Goal: Information Seeking & Learning: Find specific fact

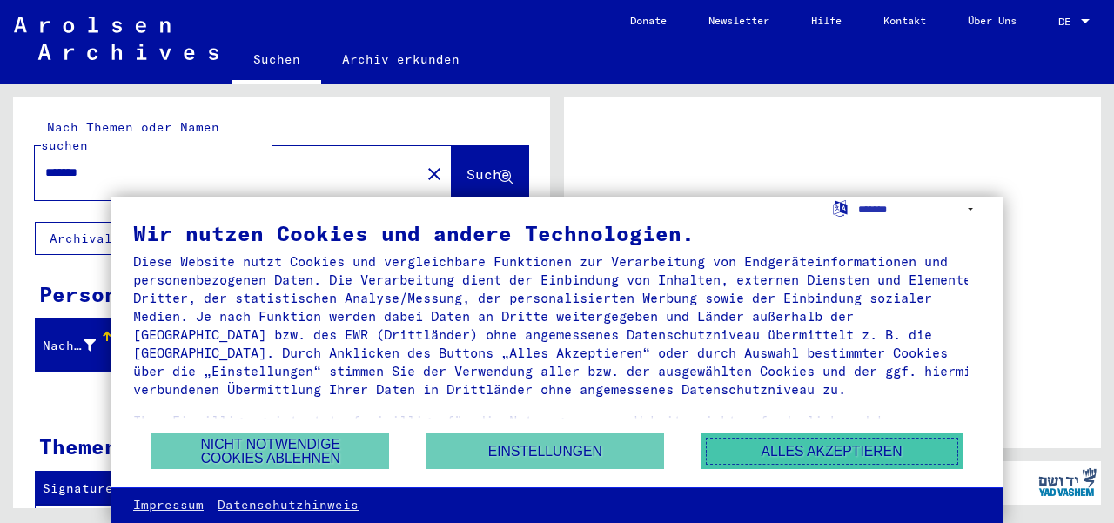
click at [806, 442] on button "Alles akzeptieren" at bounding box center [831, 451] width 261 height 36
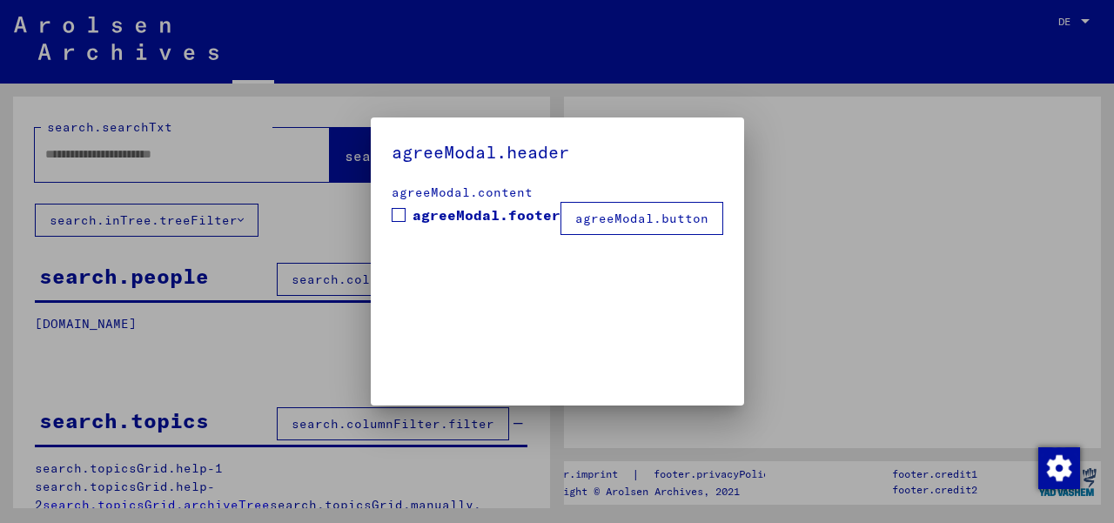
type input "*******"
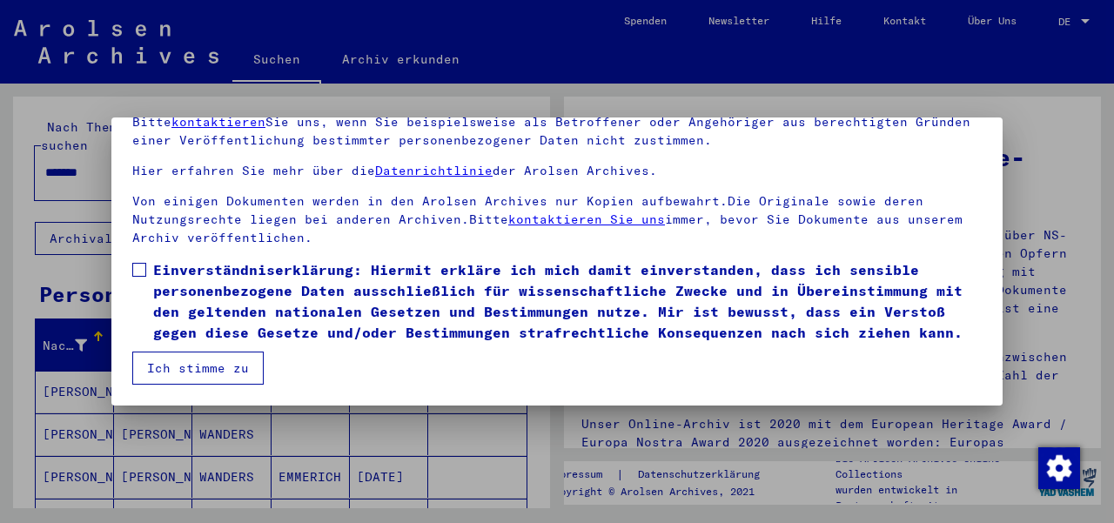
scroll to position [134, 0]
click at [132, 263] on span at bounding box center [139, 270] width 14 height 14
click at [162, 366] on button "Ich stimme zu" at bounding box center [197, 367] width 131 height 33
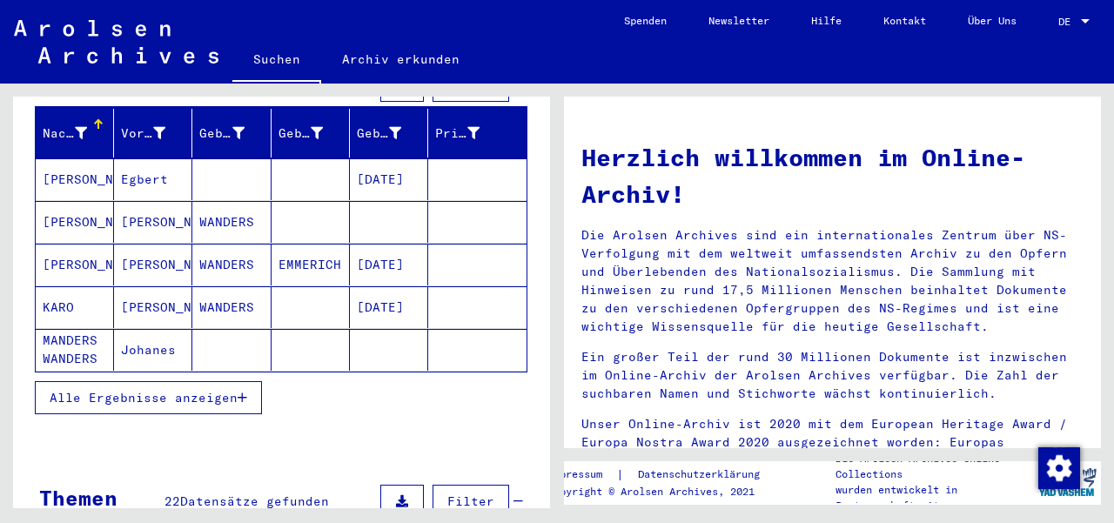
scroll to position [244, 0]
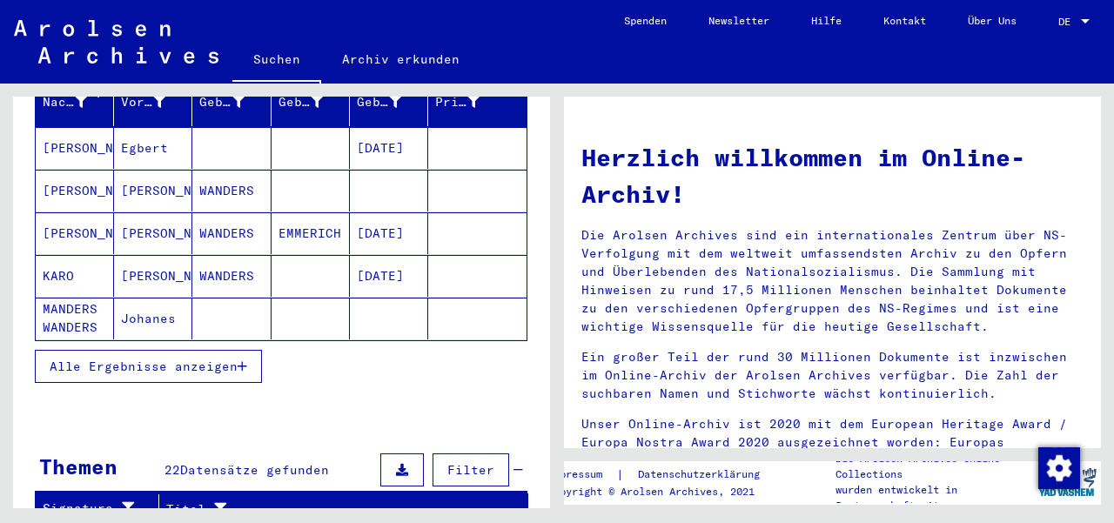
click at [251, 350] on button "Alle Ergebnisse anzeigen" at bounding box center [148, 366] width 227 height 33
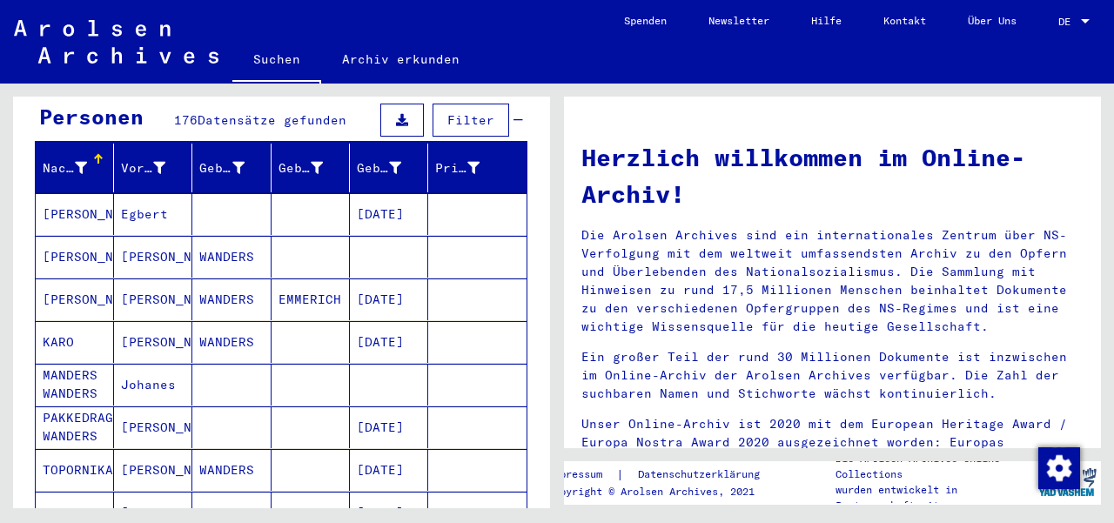
scroll to position [104, 0]
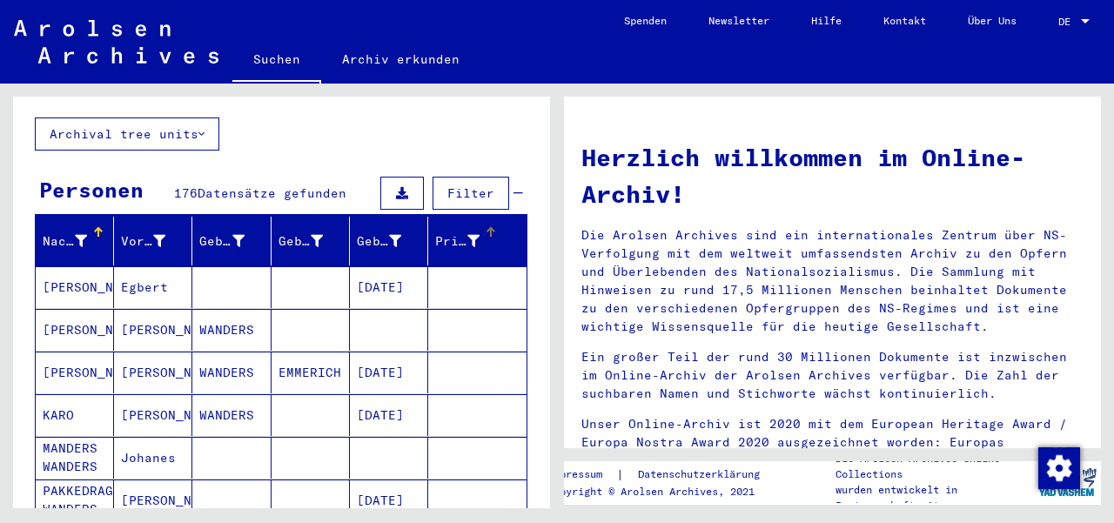
drag, startPoint x: 415, startPoint y: 214, endPoint x: 426, endPoint y: 214, distance: 11.3
click at [426, 217] on mat-header-row "Nachname Vorname Geburtsname Geburt‏ Geburtsdatum Prisoner #" at bounding box center [281, 241] width 491 height 49
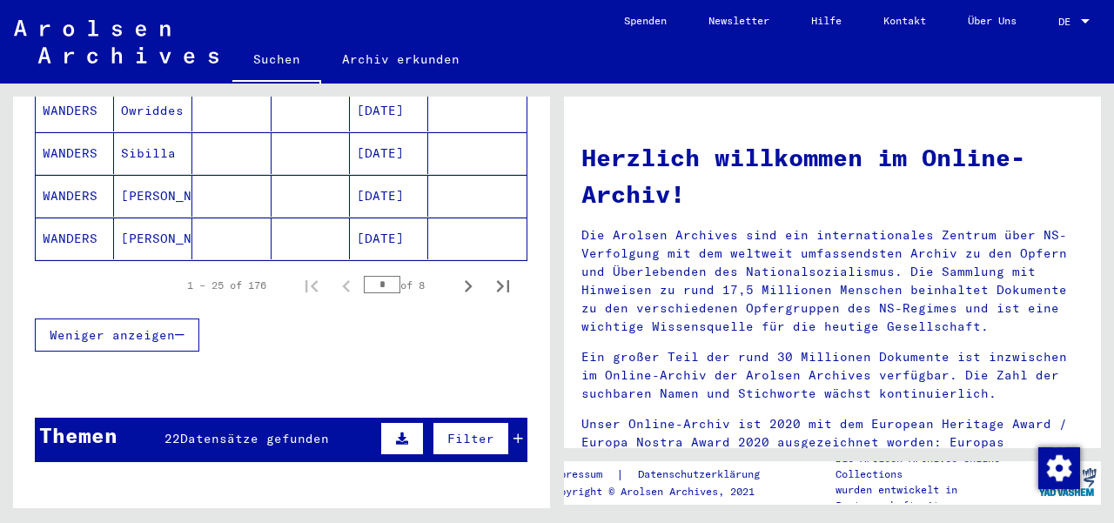
scroll to position [1173, 0]
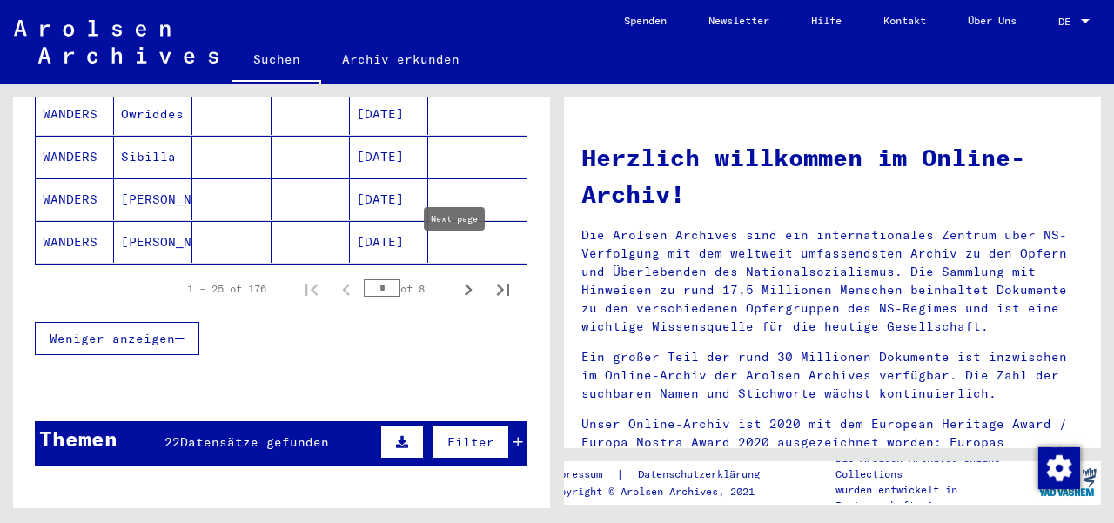
click at [456, 278] on icon "Next page" at bounding box center [468, 290] width 24 height 24
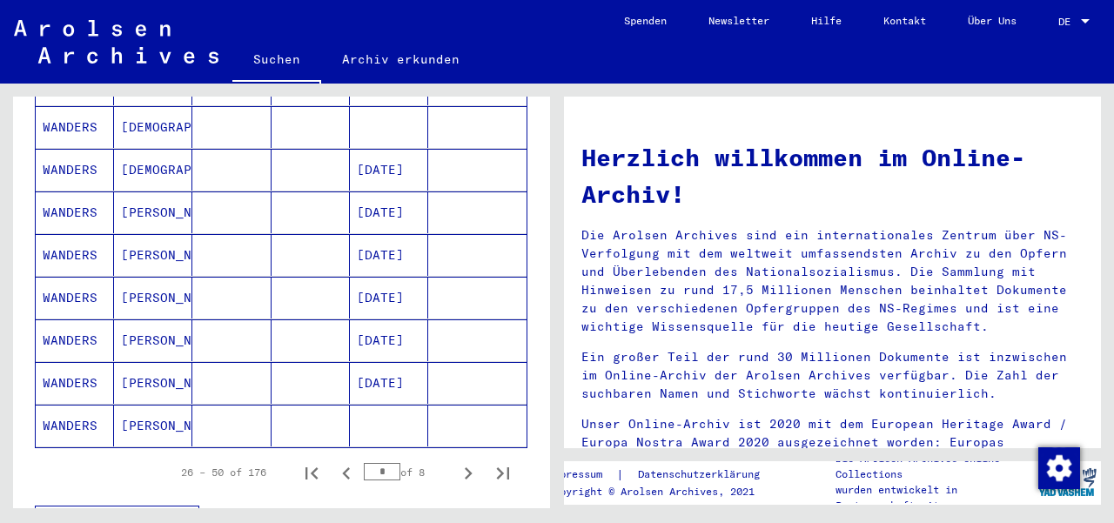
scroll to position [999, 0]
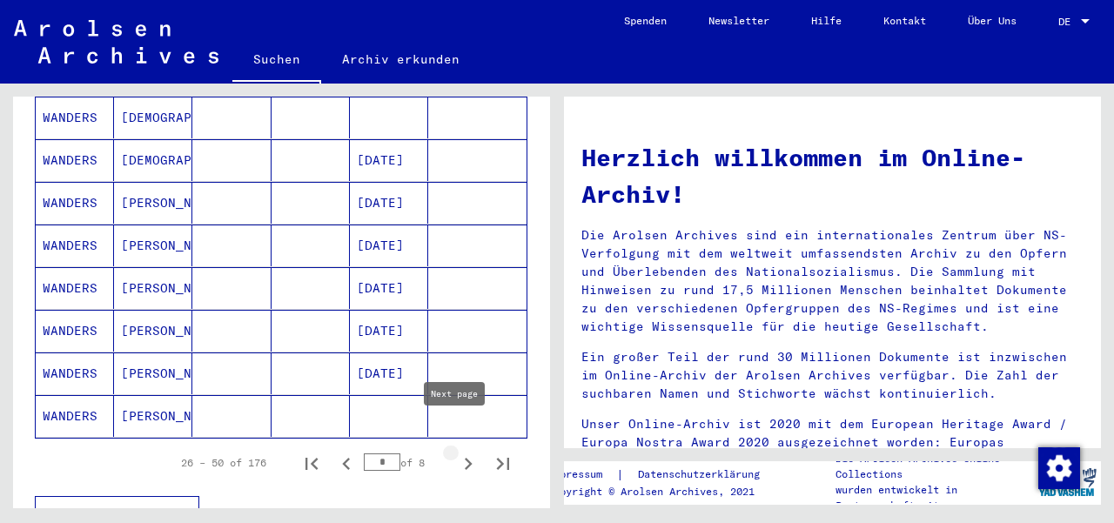
click at [456, 451] on icon "Next page" at bounding box center [468, 463] width 24 height 24
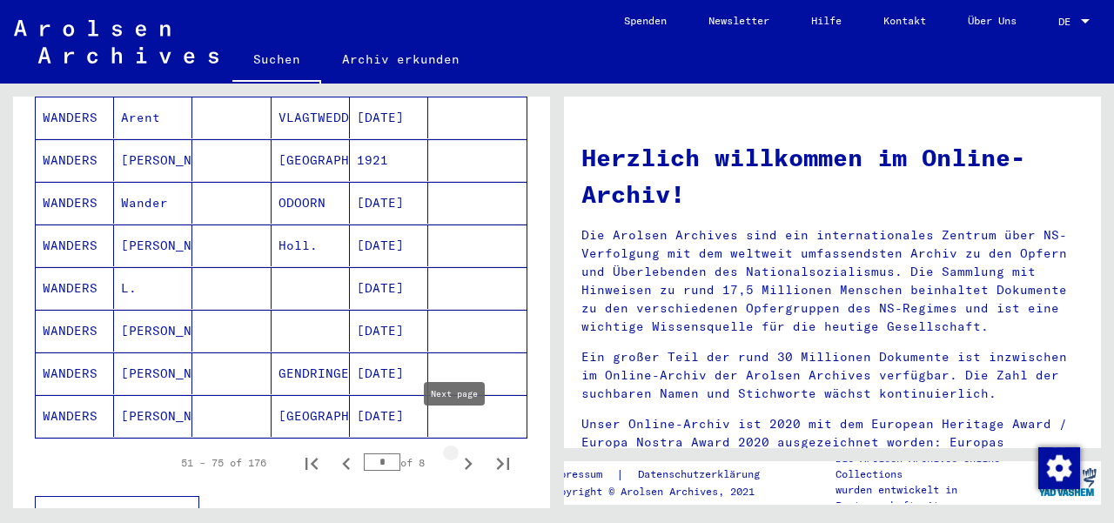
click at [465, 458] on icon "Next page" at bounding box center [469, 464] width 8 height 12
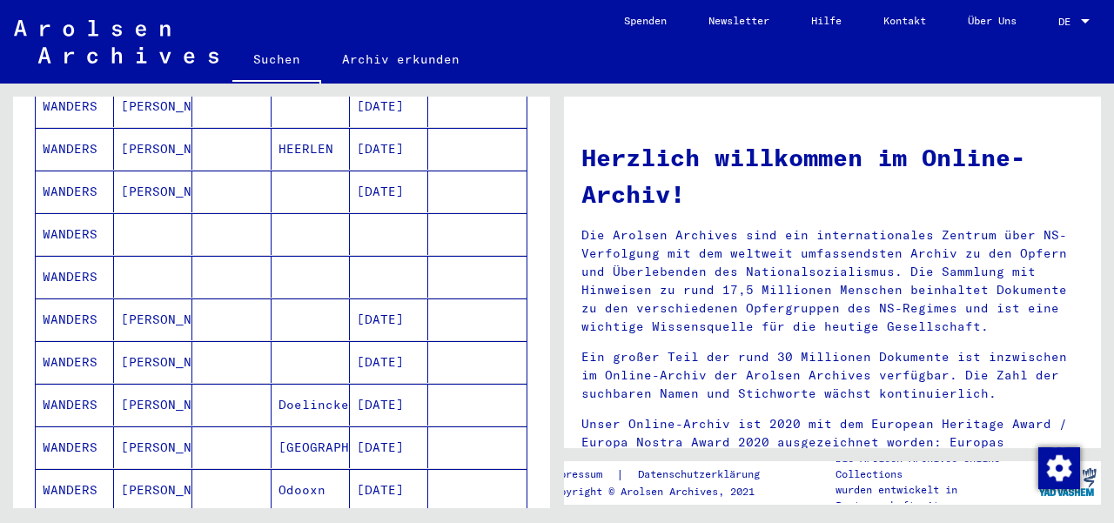
scroll to position [478, 0]
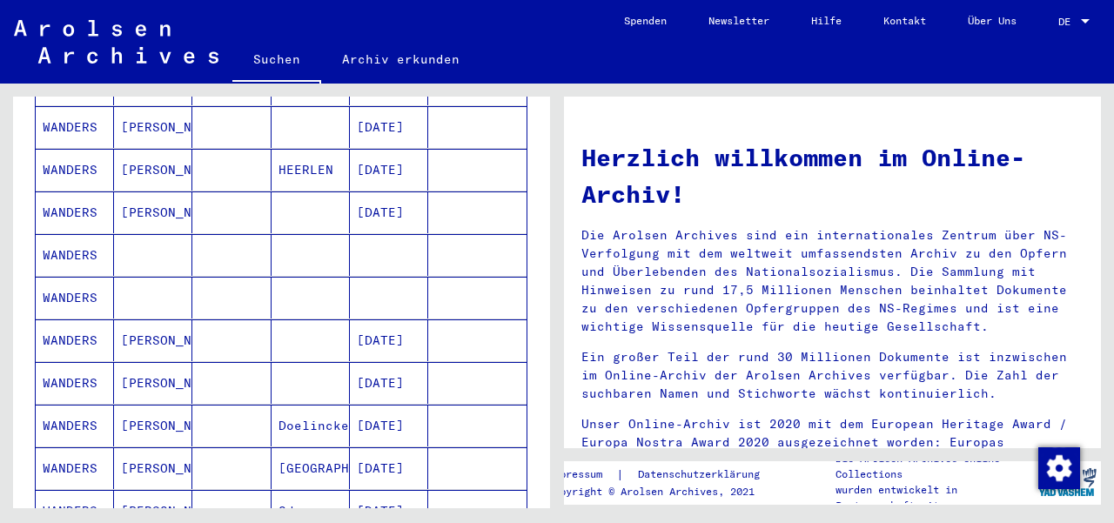
click at [82, 234] on mat-cell "WANDERS" at bounding box center [75, 255] width 78 height 42
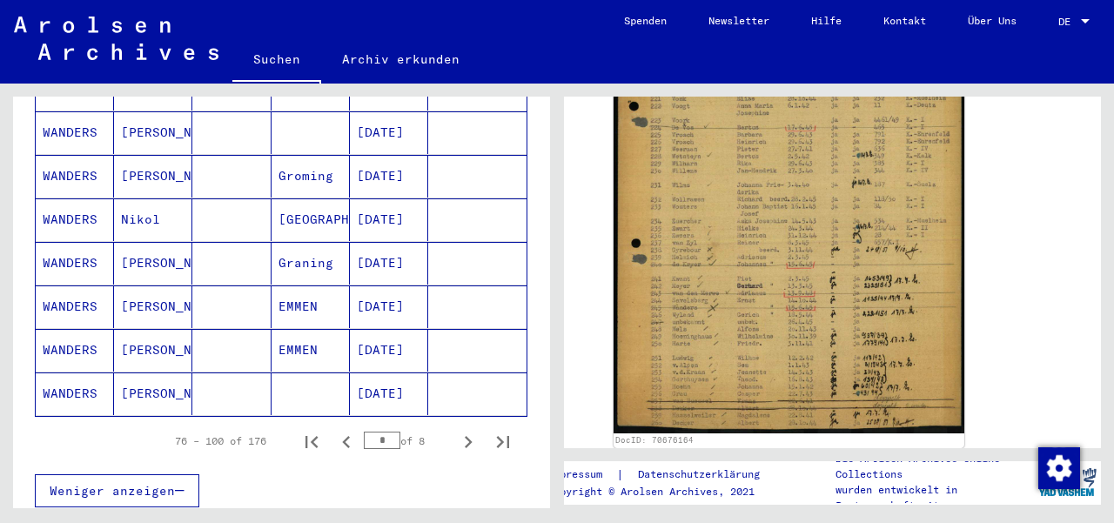
scroll to position [1046, 0]
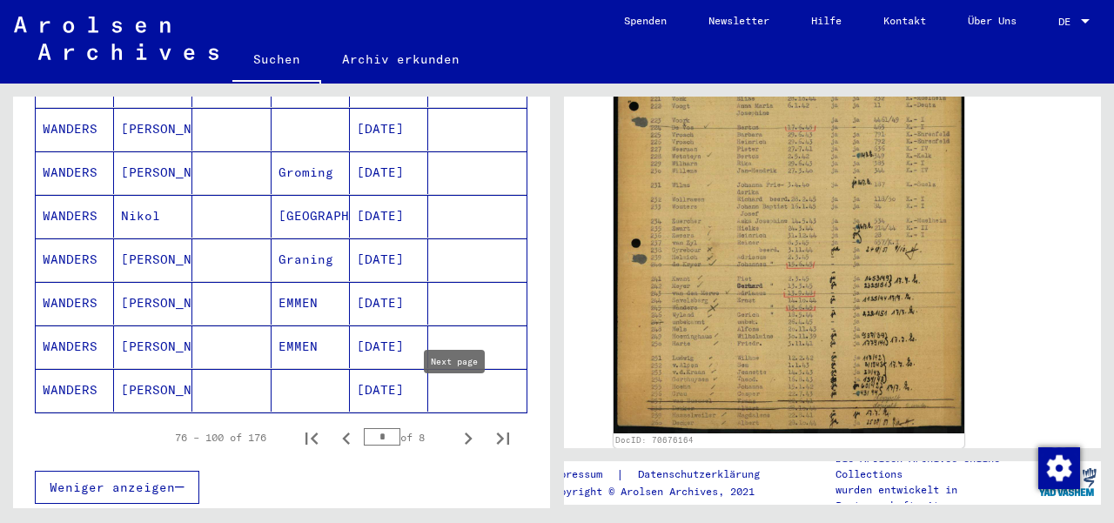
click at [456, 426] on icon "Next page" at bounding box center [468, 438] width 24 height 24
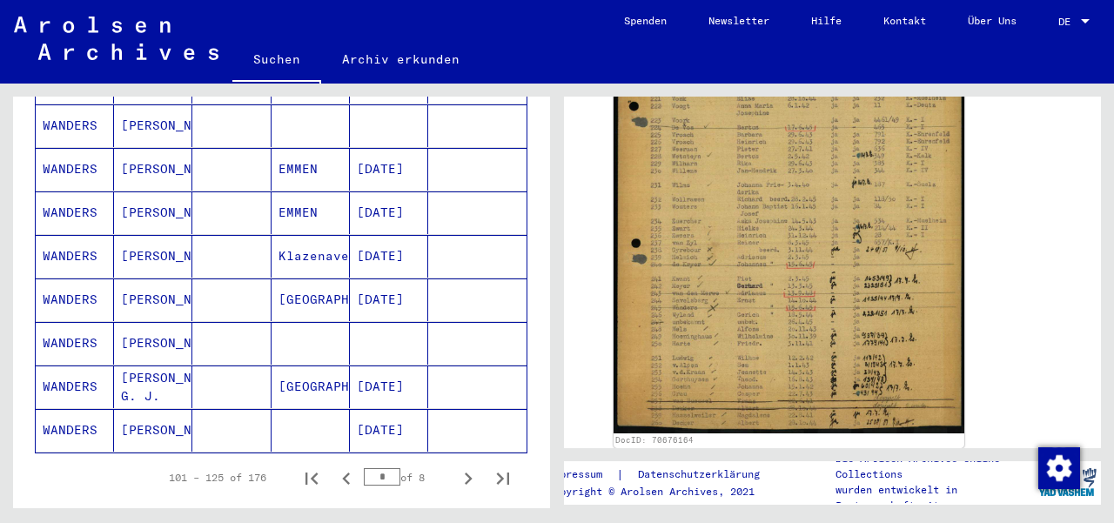
scroll to position [1014, 0]
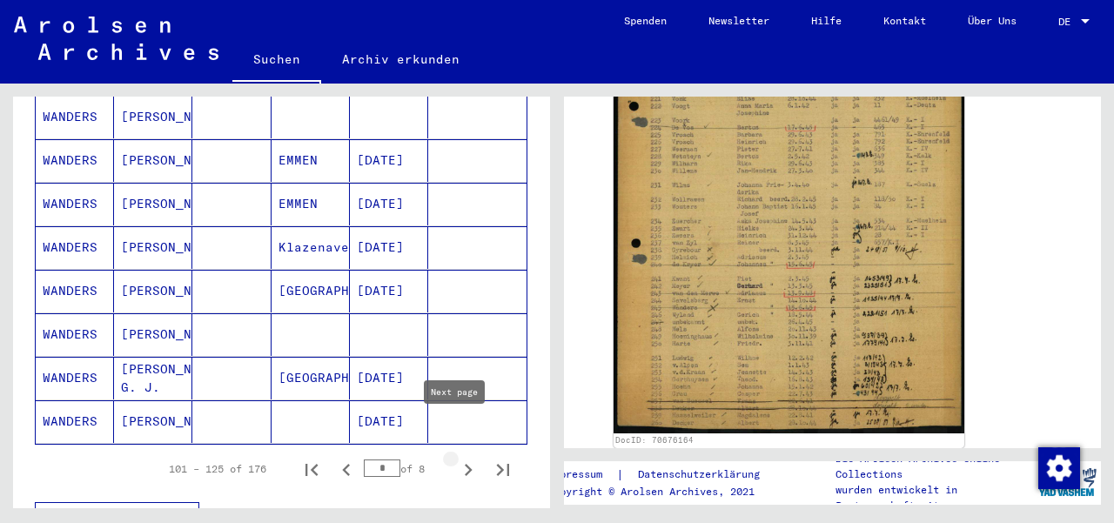
click at [456, 458] on icon "Next page" at bounding box center [468, 470] width 24 height 24
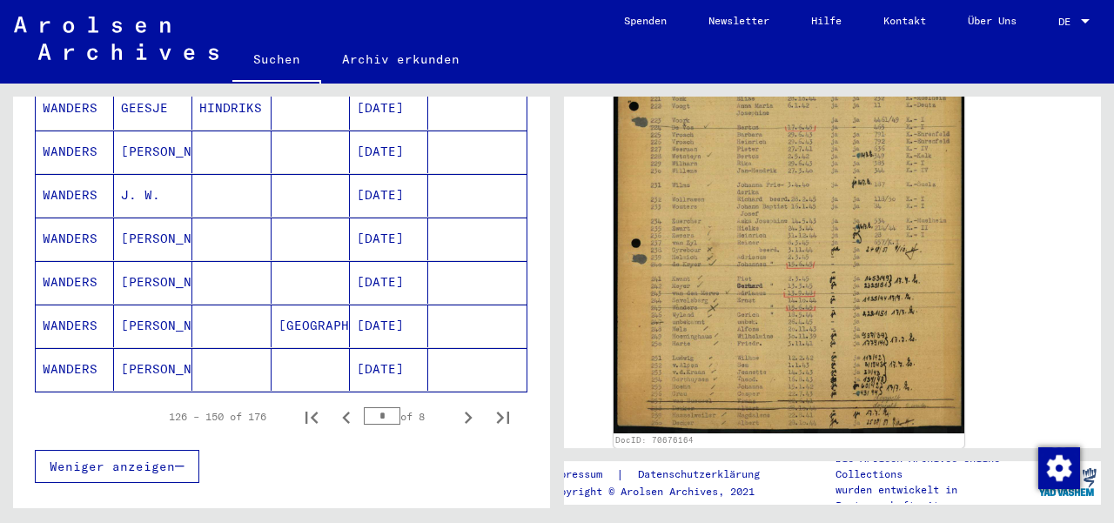
scroll to position [1072, 0]
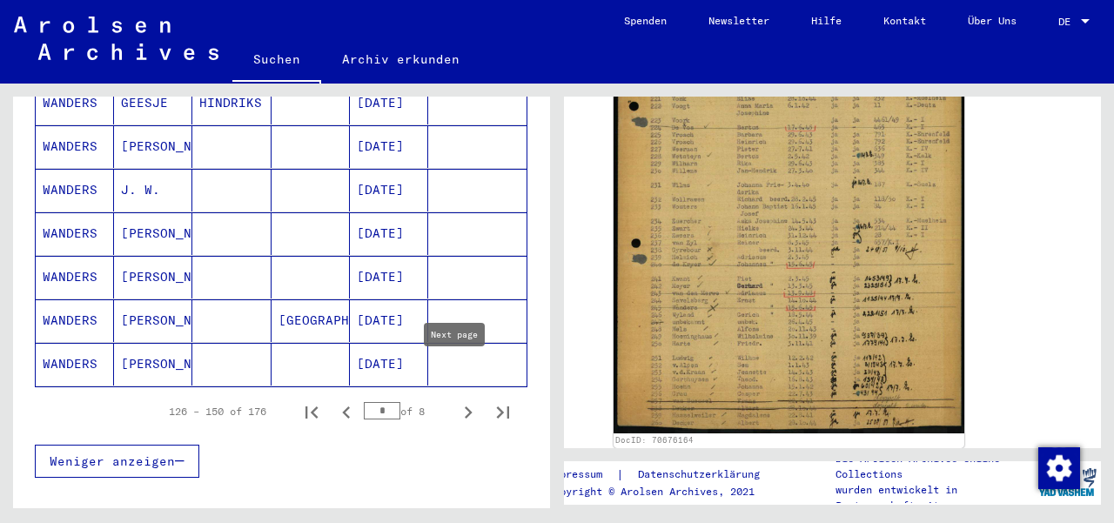
click at [458, 400] on icon "Next page" at bounding box center [468, 412] width 24 height 24
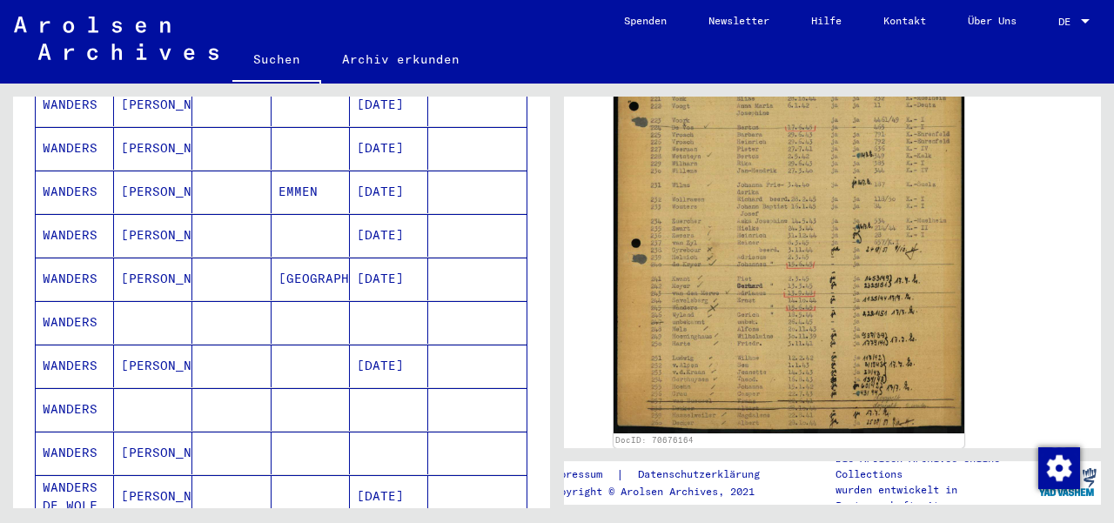
scroll to position [905, 0]
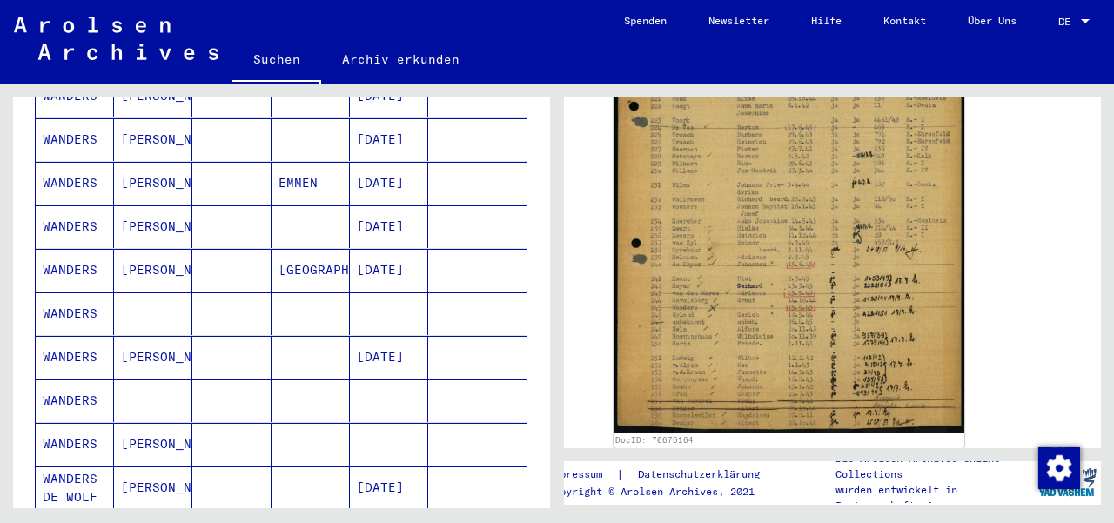
click at [144, 205] on mat-cell "[PERSON_NAME]" at bounding box center [153, 226] width 78 height 43
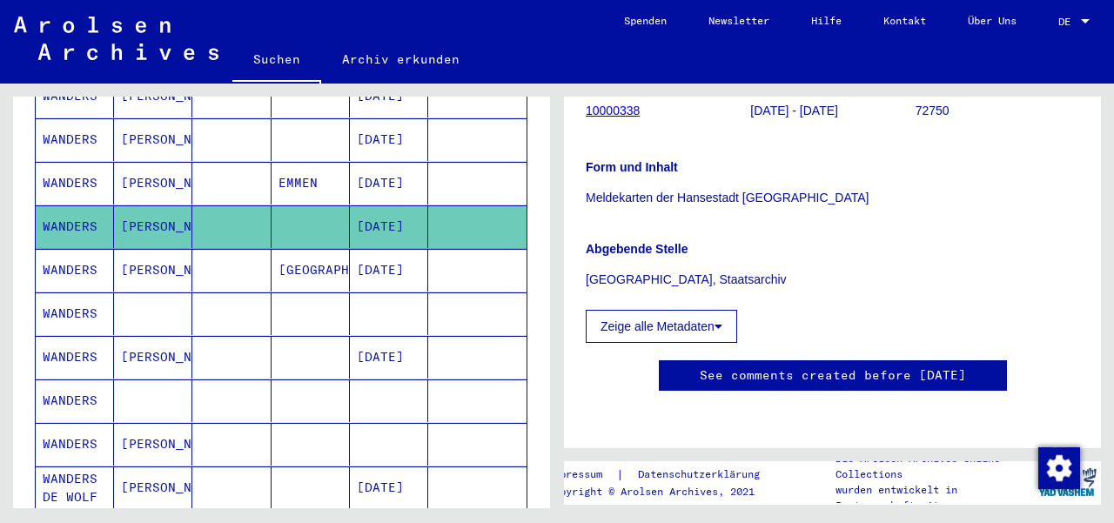
scroll to position [621, 0]
click at [168, 249] on mat-cell "[PERSON_NAME]" at bounding box center [153, 270] width 78 height 43
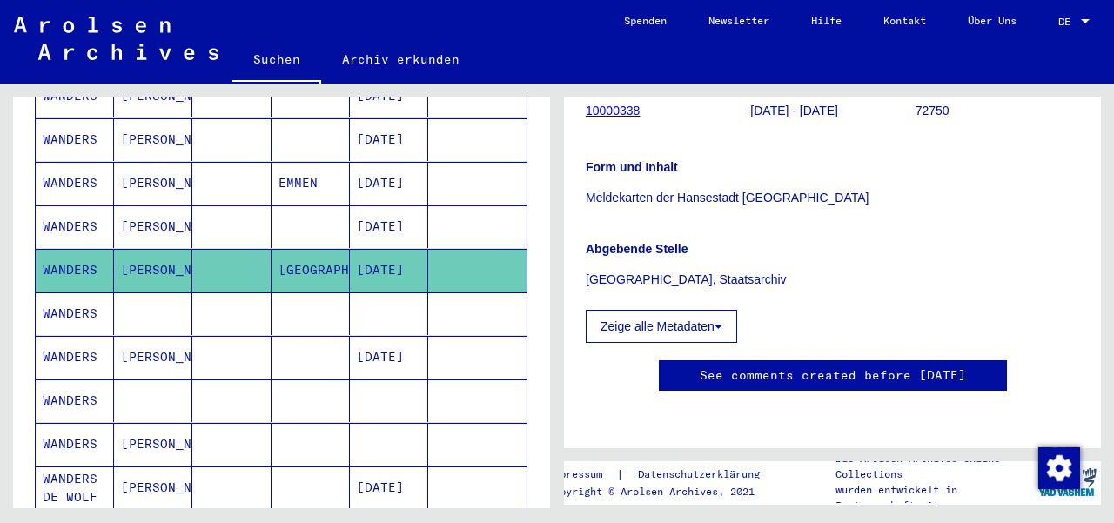
click at [66, 249] on mat-cell "WANDERS" at bounding box center [75, 270] width 78 height 43
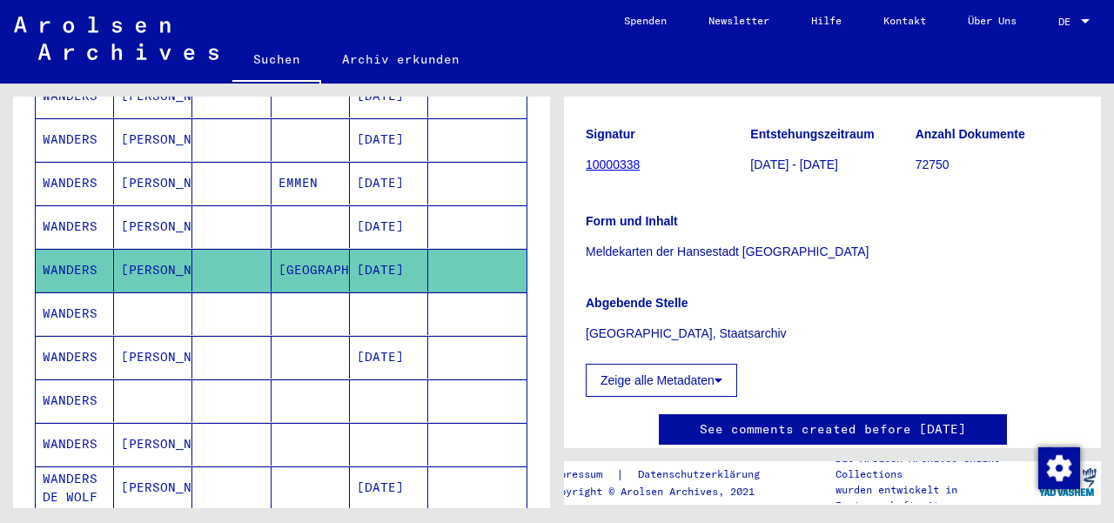
scroll to position [198, 0]
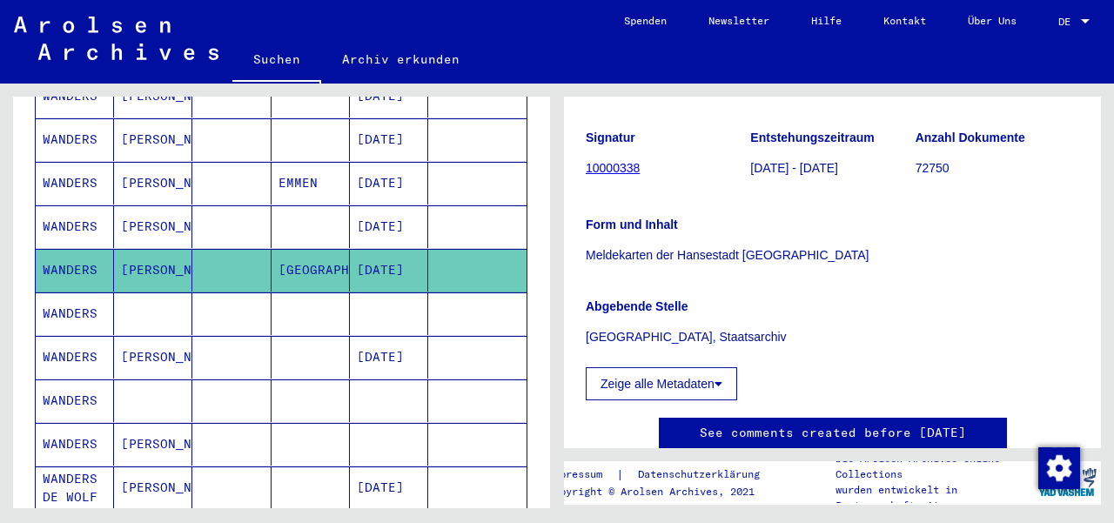
click at [719, 378] on icon at bounding box center [718, 384] width 8 height 12
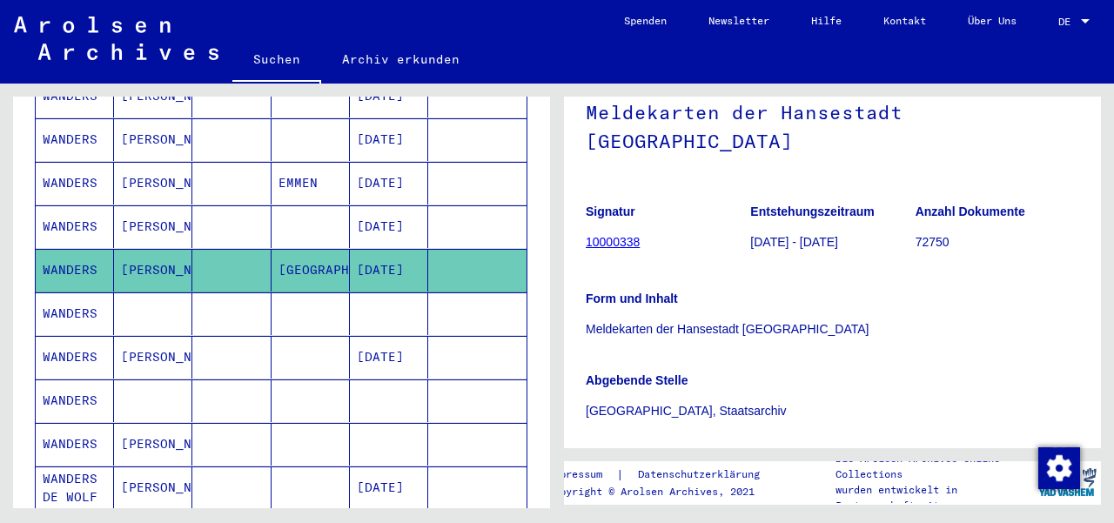
scroll to position [130, 0]
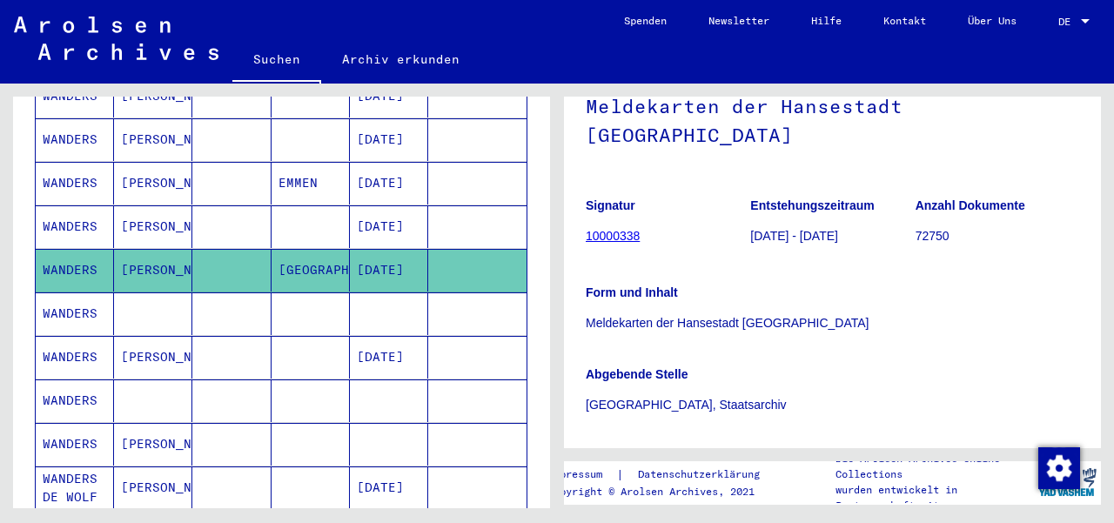
click at [374, 249] on mat-cell "[DATE]" at bounding box center [389, 270] width 78 height 43
drag, startPoint x: 512, startPoint y: 371, endPoint x: 525, endPoint y: 371, distance: 12.2
click at [525, 371] on div "Nachname Vorname Geburtsname Geburt‏ Geburtsdatum Prisoner # WANDERS [PERSON_NA…" at bounding box center [281, 41] width 537 height 1251
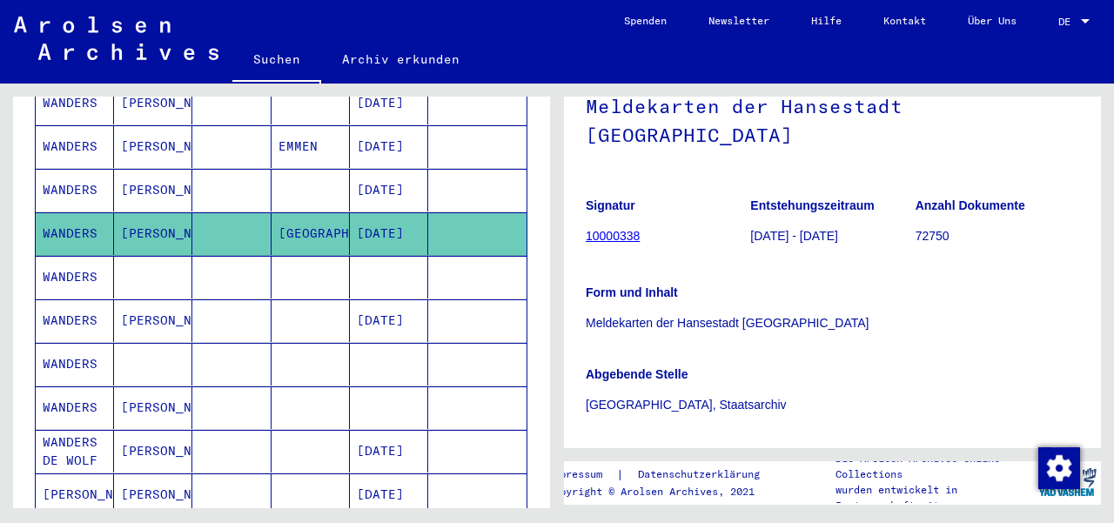
scroll to position [953, 0]
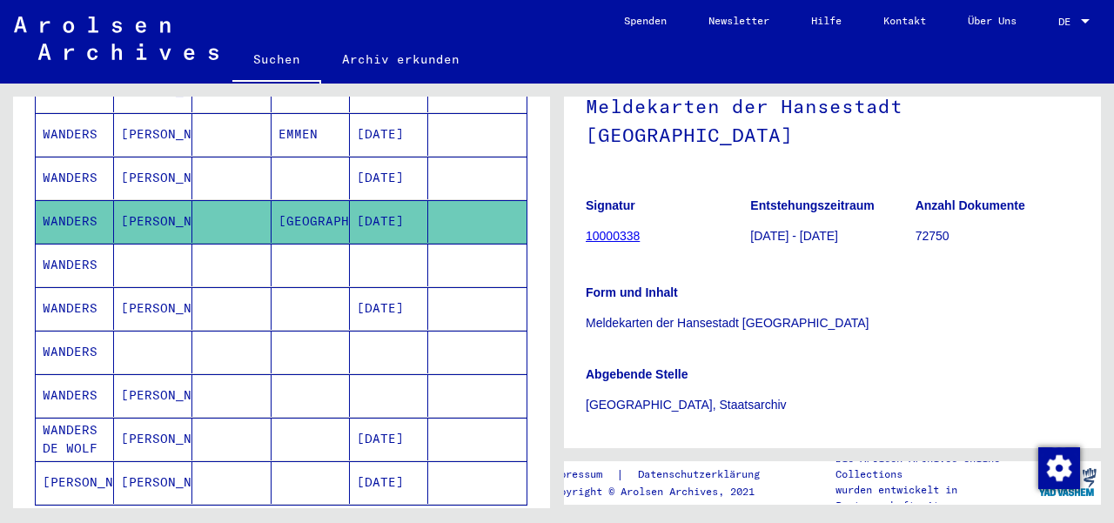
click at [77, 244] on mat-cell "WANDERS" at bounding box center [75, 265] width 78 height 43
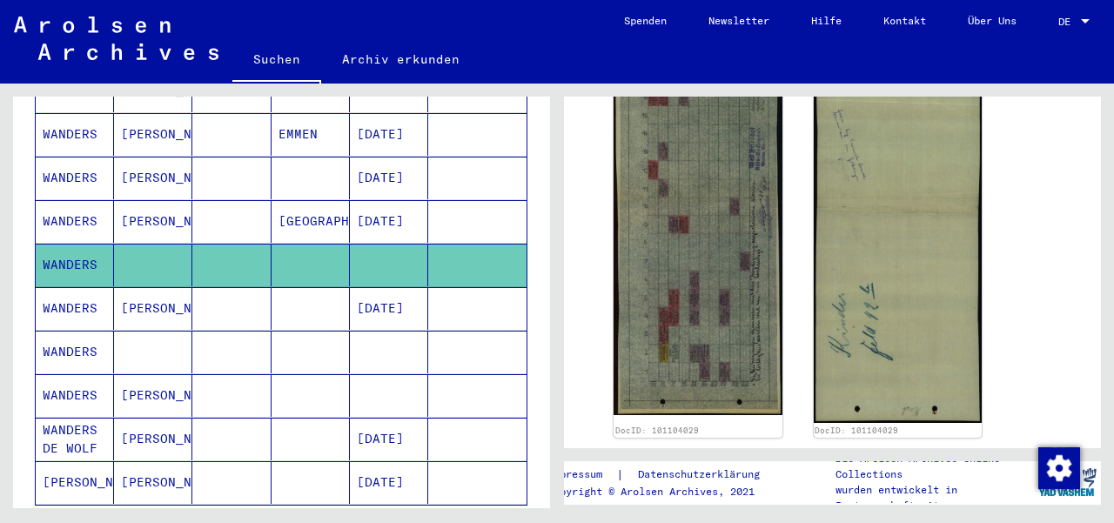
scroll to position [555, 0]
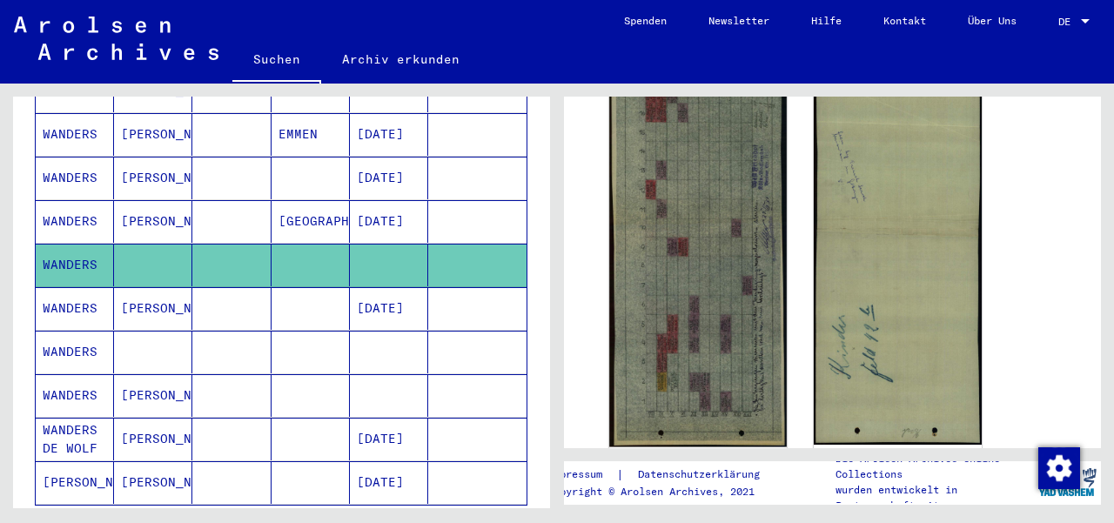
click at [720, 328] on img at bounding box center [697, 224] width 177 height 445
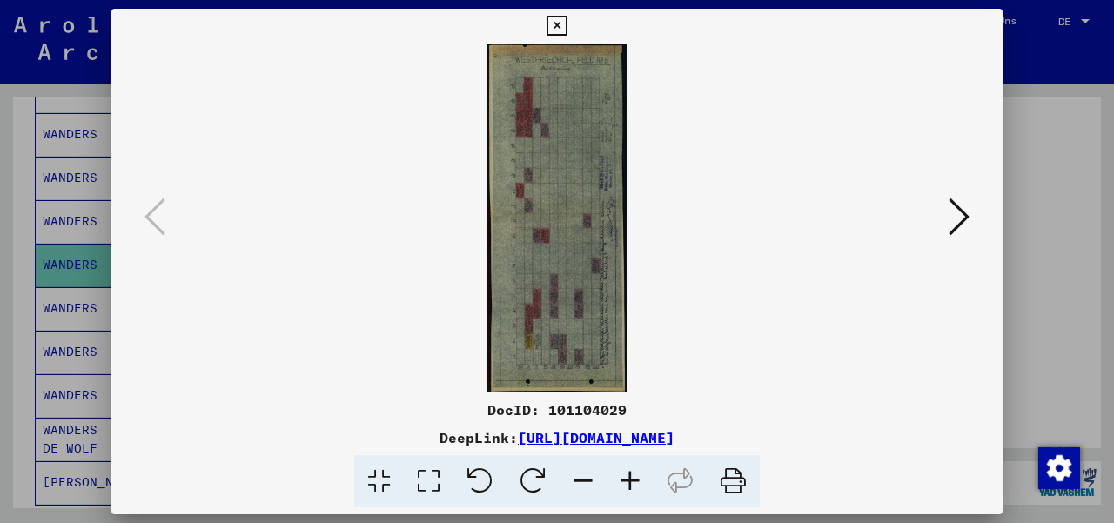
click at [630, 478] on icon at bounding box center [629, 481] width 47 height 53
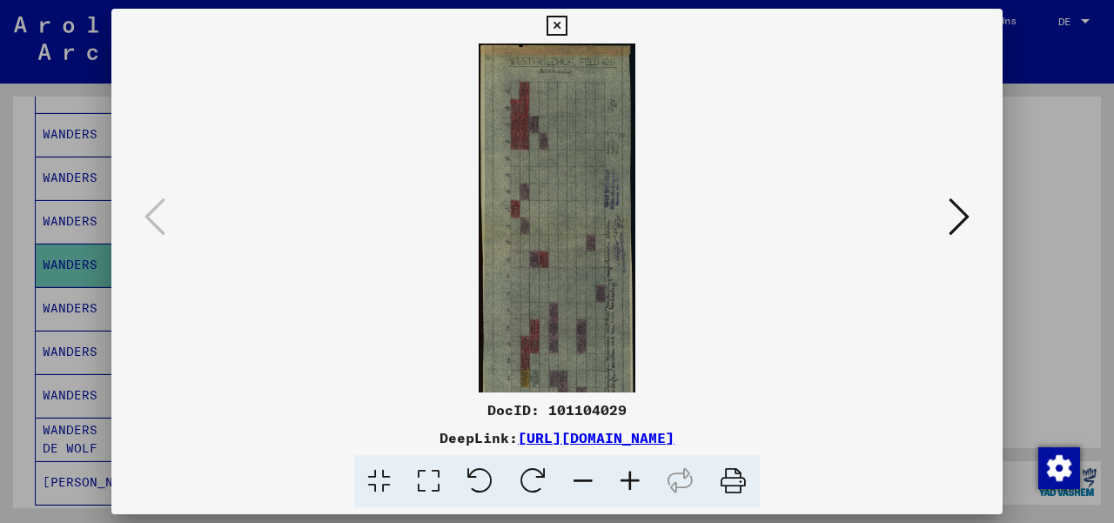
click at [630, 478] on icon at bounding box center [629, 481] width 47 height 53
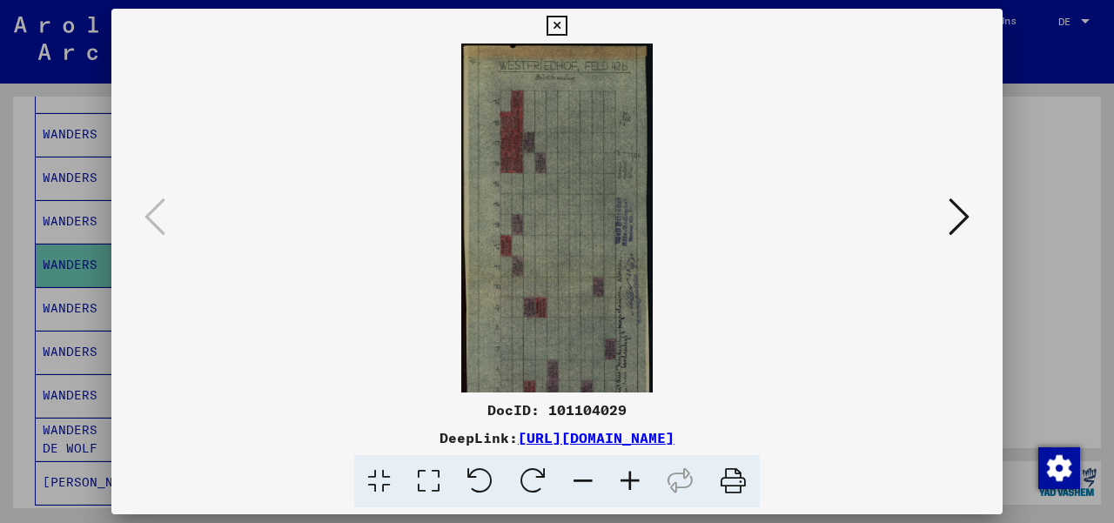
click at [630, 478] on icon at bounding box center [629, 481] width 47 height 53
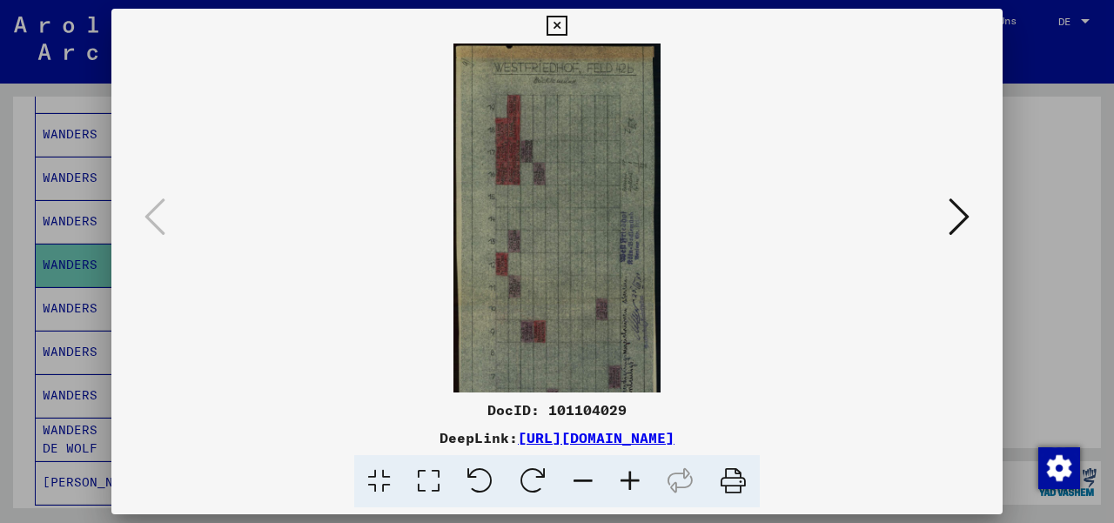
click at [630, 478] on icon at bounding box center [629, 481] width 47 height 53
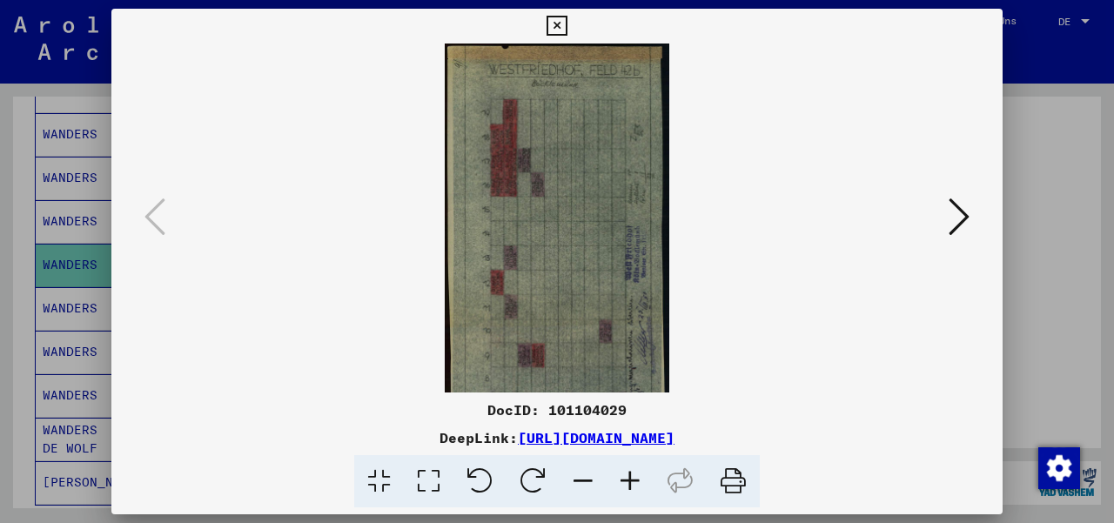
click at [630, 478] on icon at bounding box center [629, 481] width 47 height 53
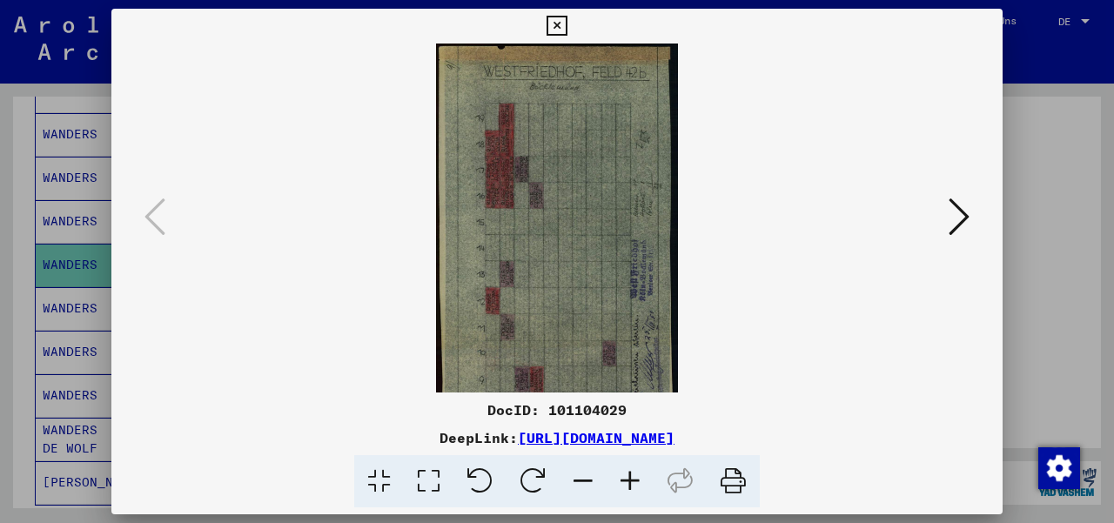
click at [630, 478] on icon at bounding box center [629, 481] width 47 height 53
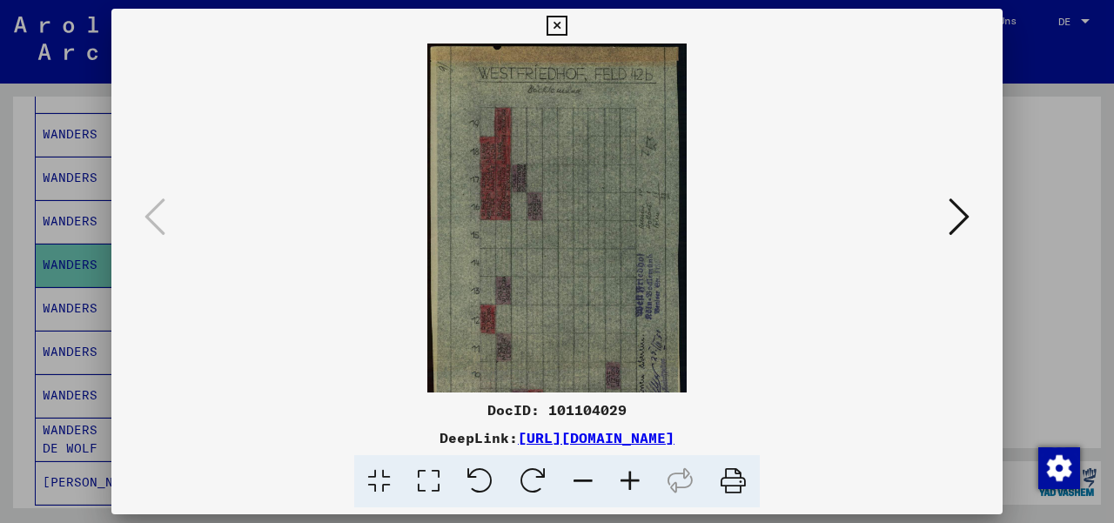
click at [630, 478] on icon at bounding box center [629, 481] width 47 height 53
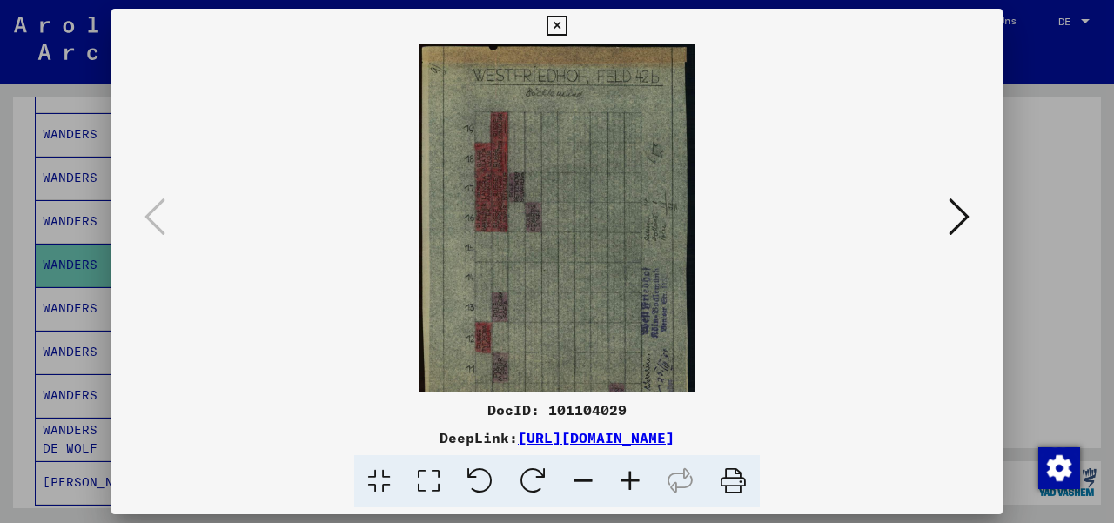
click at [630, 478] on icon at bounding box center [629, 481] width 47 height 53
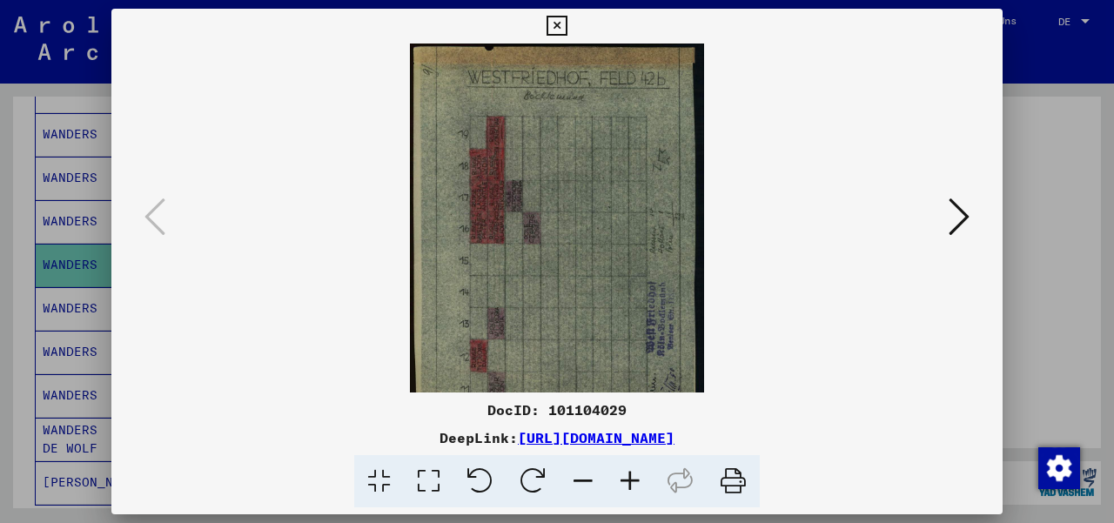
click at [630, 478] on icon at bounding box center [629, 481] width 47 height 53
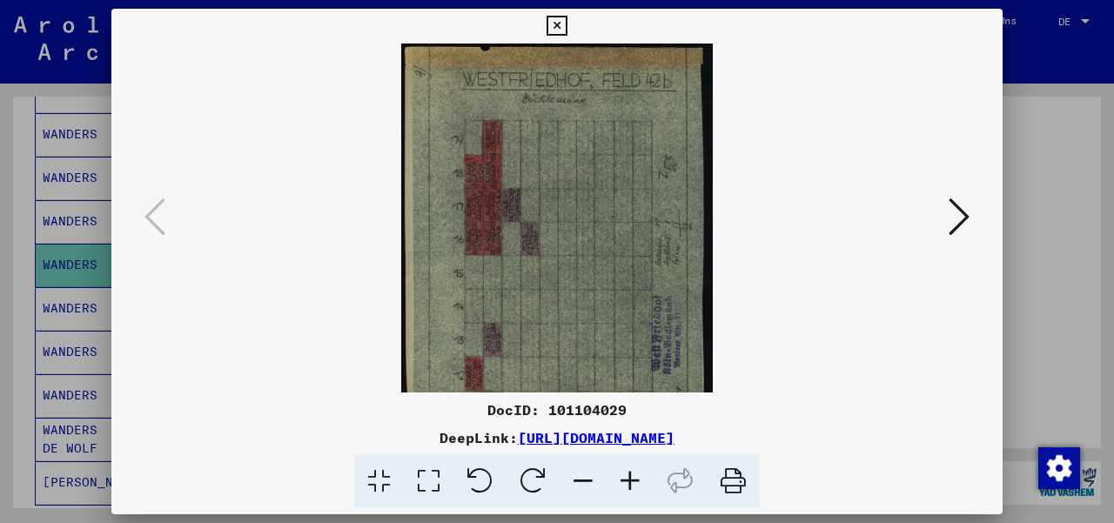
click at [1027, 155] on div at bounding box center [557, 261] width 1114 height 523
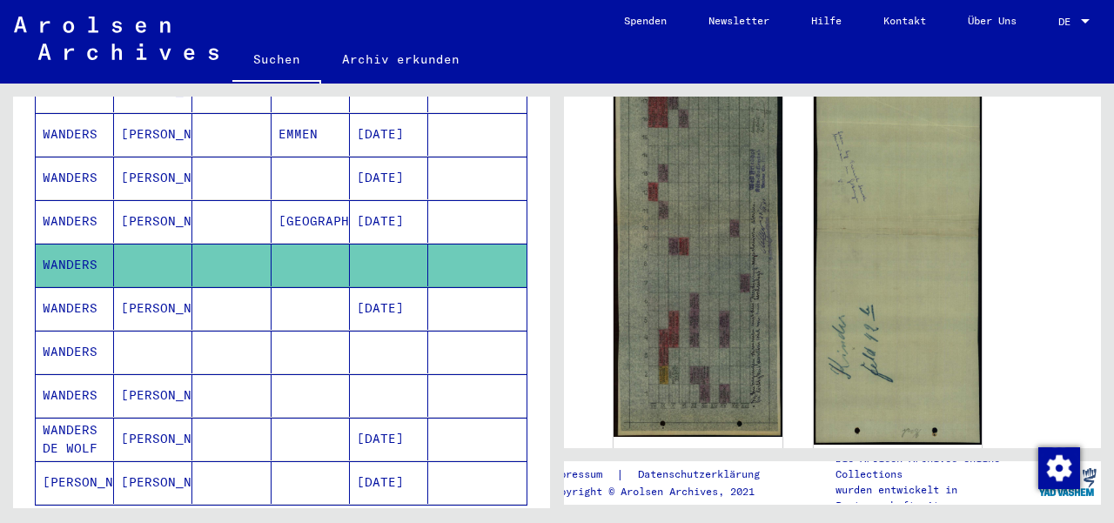
click at [77, 157] on mat-cell "WANDERS" at bounding box center [75, 178] width 78 height 43
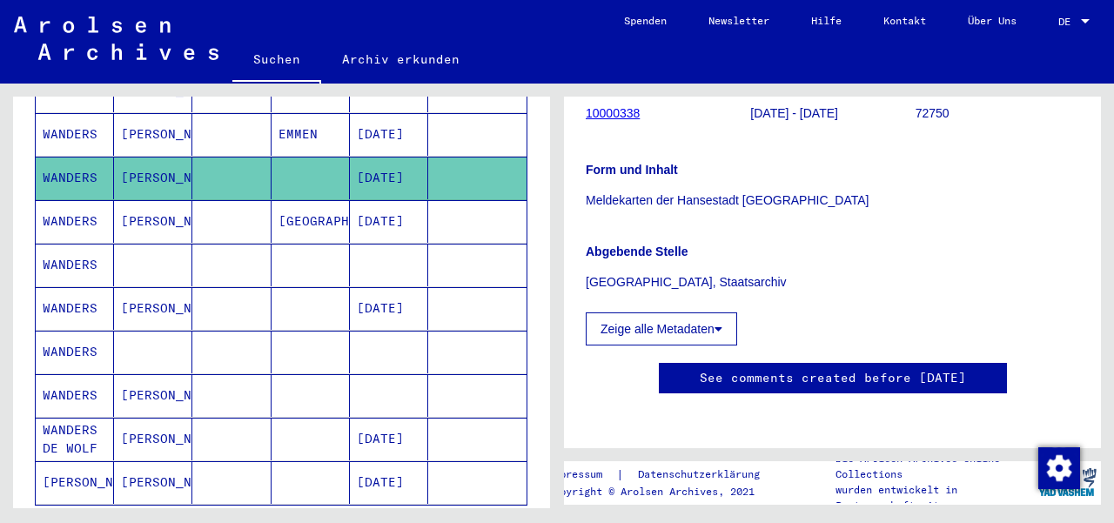
scroll to position [256, 0]
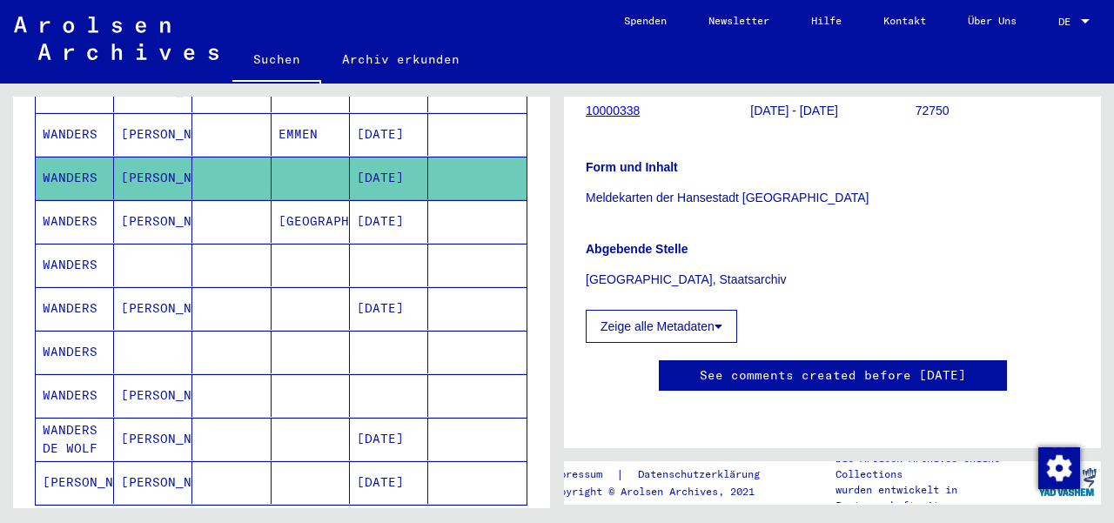
click at [726, 310] on button "Zeige alle Metadaten" at bounding box center [660, 326] width 151 height 33
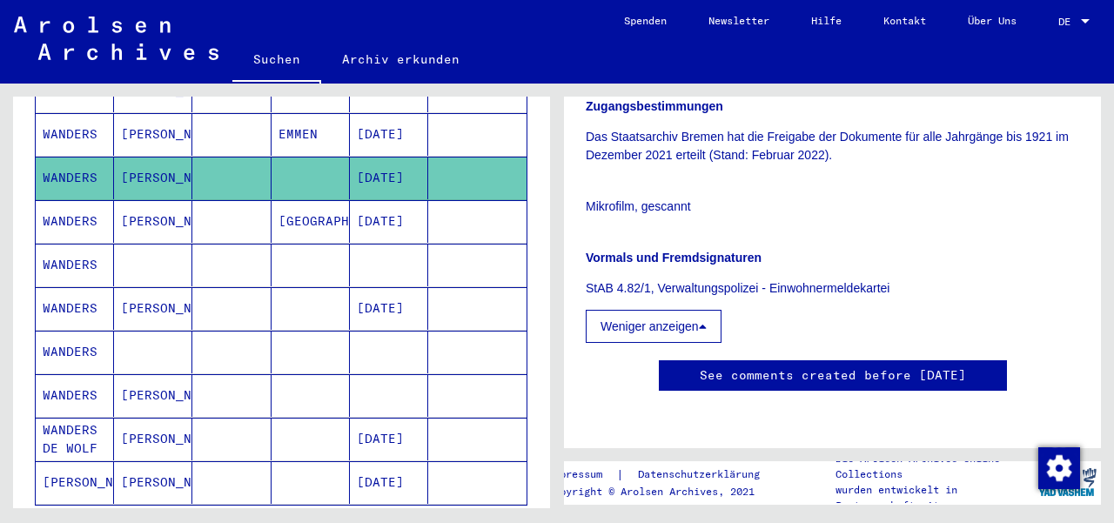
scroll to position [529, 0]
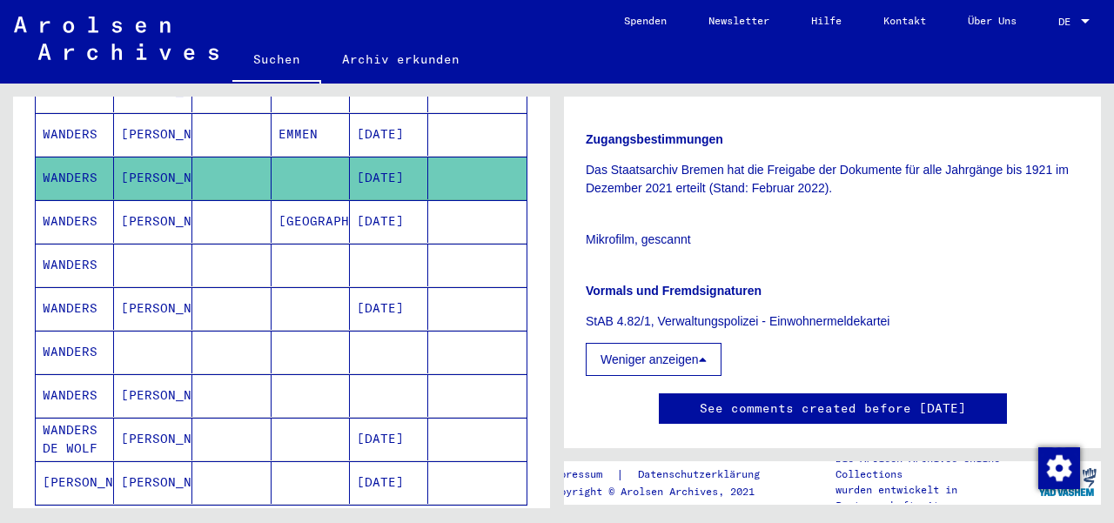
click at [378, 200] on mat-cell "[DATE]" at bounding box center [389, 221] width 78 height 43
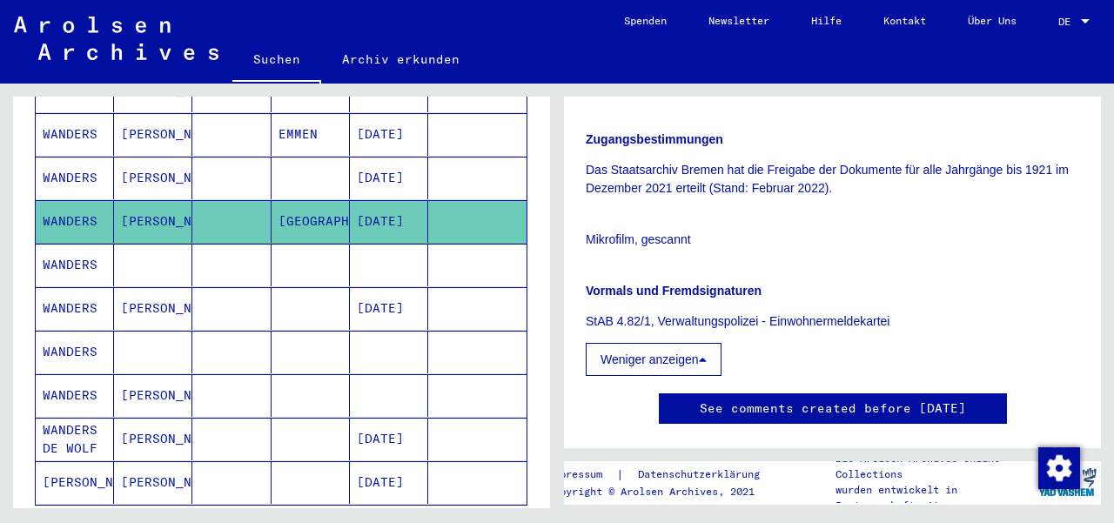
click at [378, 200] on mat-cell "[DATE]" at bounding box center [389, 221] width 78 height 43
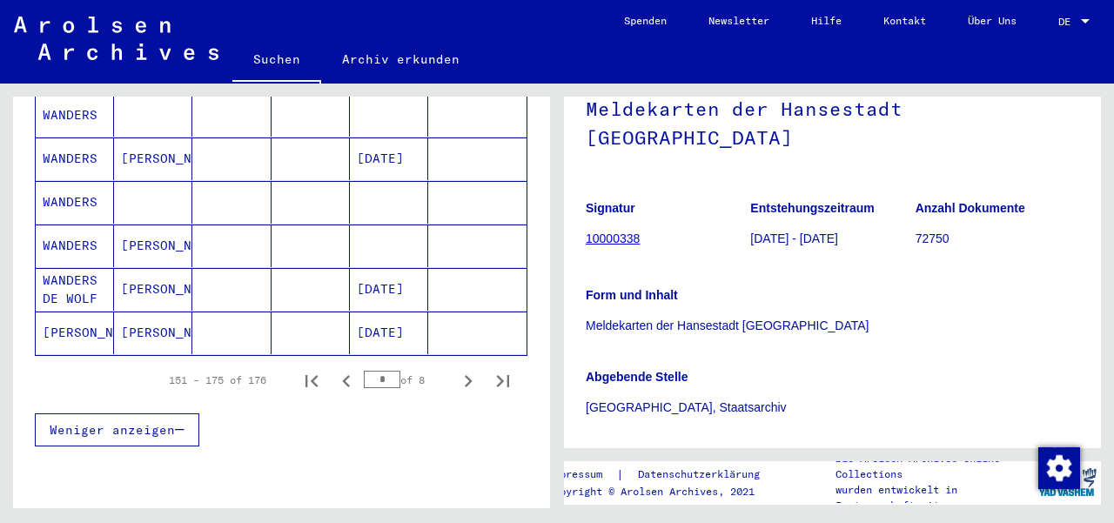
scroll to position [1107, 0]
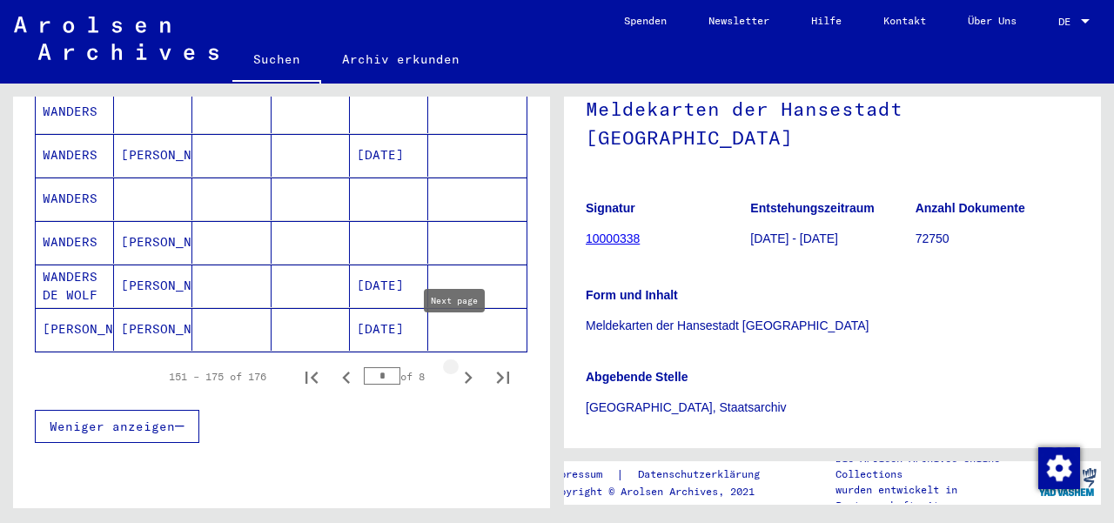
click at [456, 365] on icon "Next page" at bounding box center [468, 377] width 24 height 24
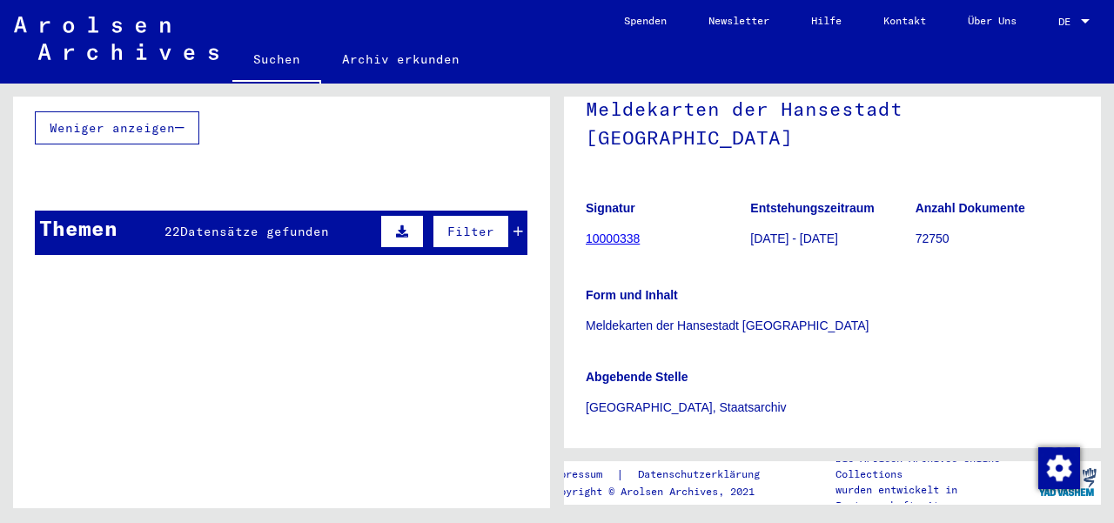
scroll to position [394, 0]
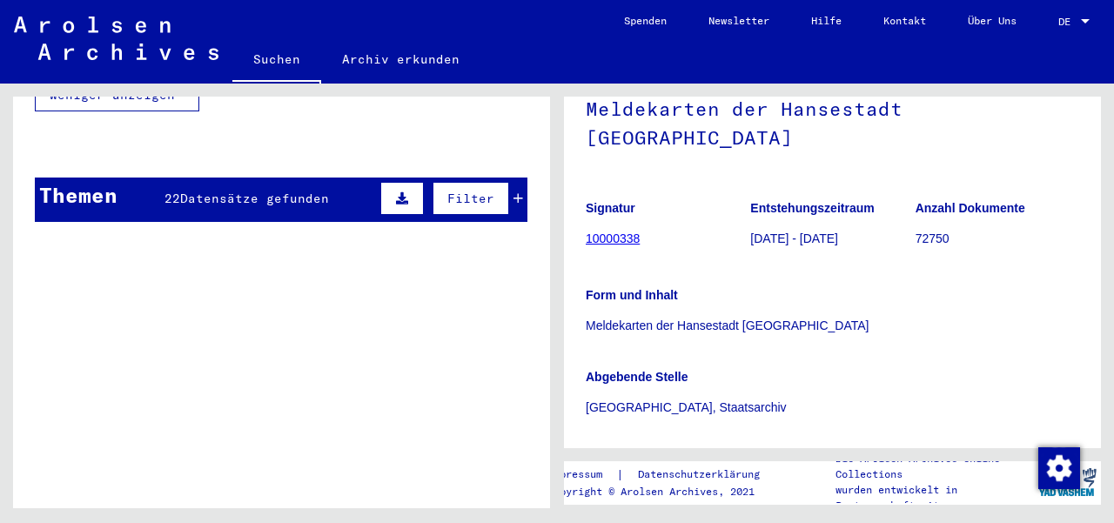
click at [513, 192] on icon at bounding box center [518, 198] width 10 height 12
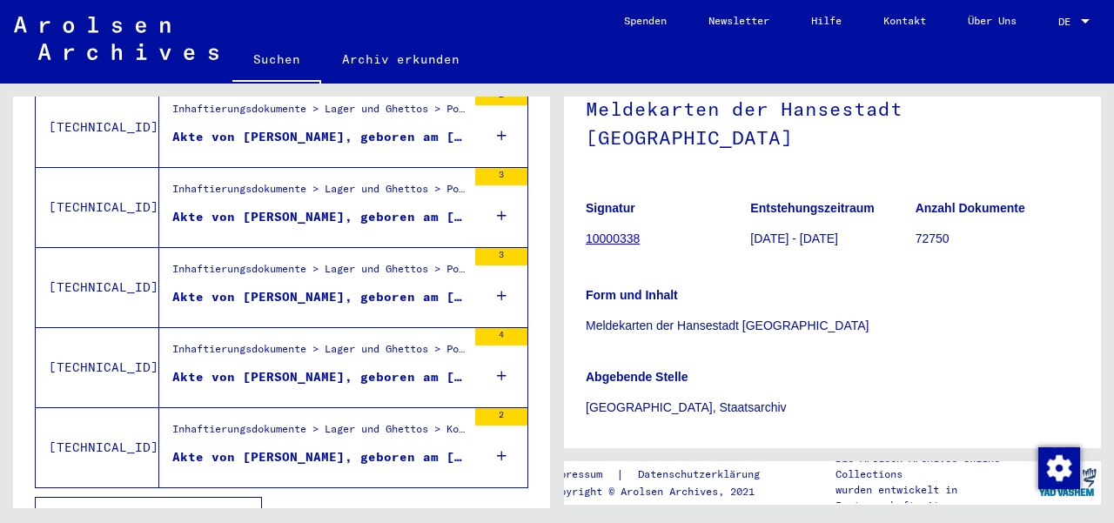
scroll to position [565, 0]
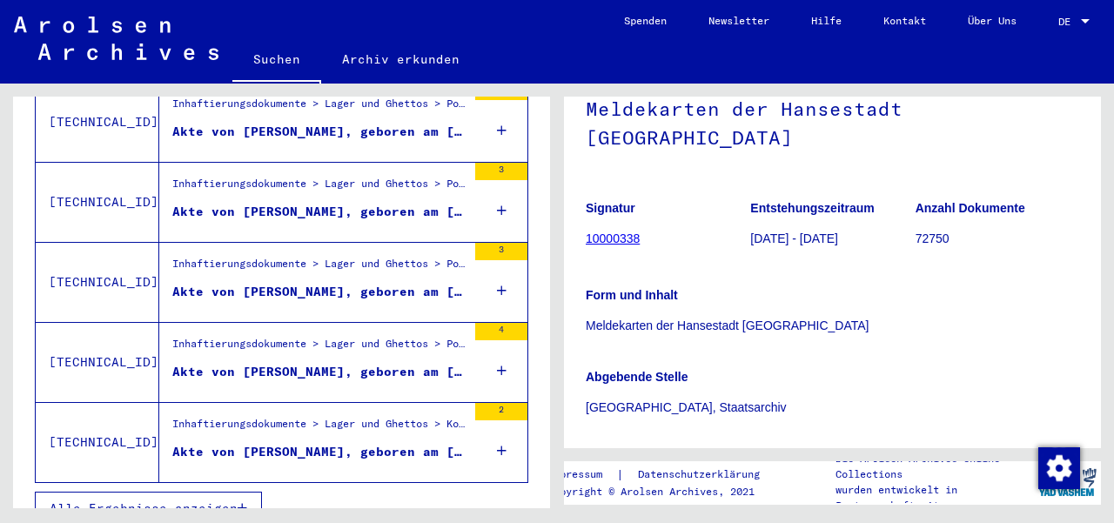
click at [177, 500] on span "Alle Ergebnisse anzeigen" at bounding box center [144, 508] width 188 height 16
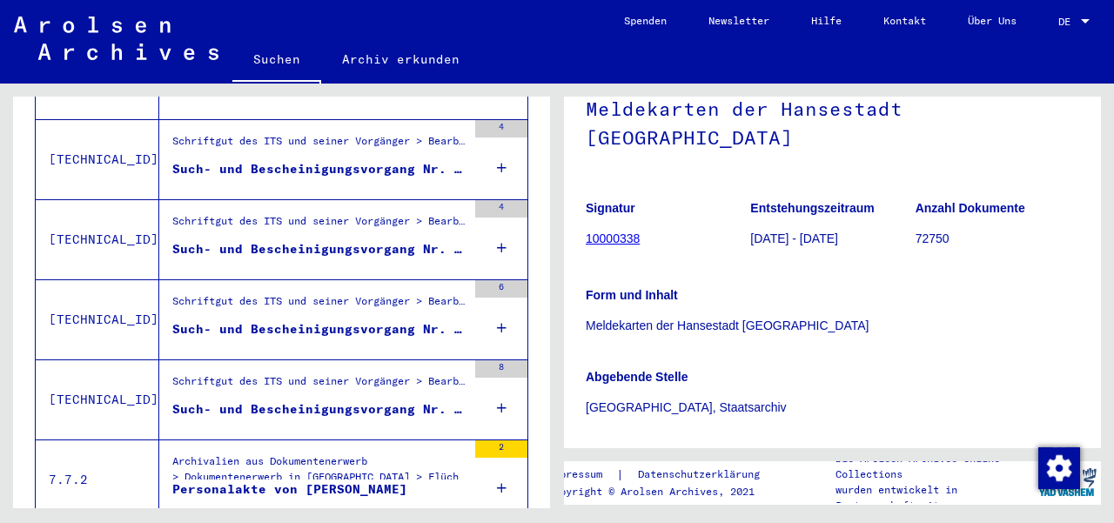
scroll to position [1778, 0]
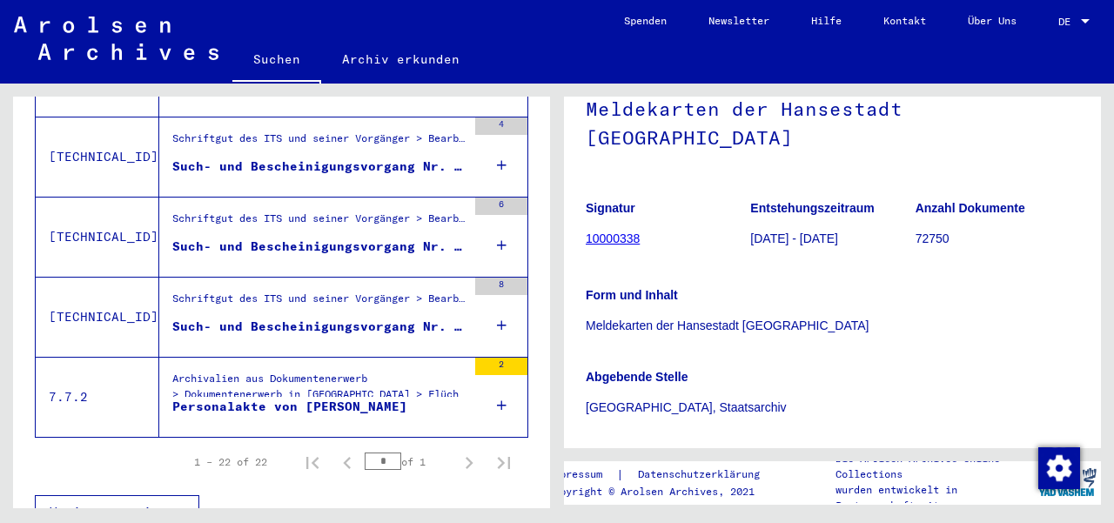
click at [365, 318] on div "Such- und Bescheinigungsvorgang Nr. 934.114 für [PERSON_NAME] geboren [DEMOGRAP…" at bounding box center [319, 327] width 294 height 18
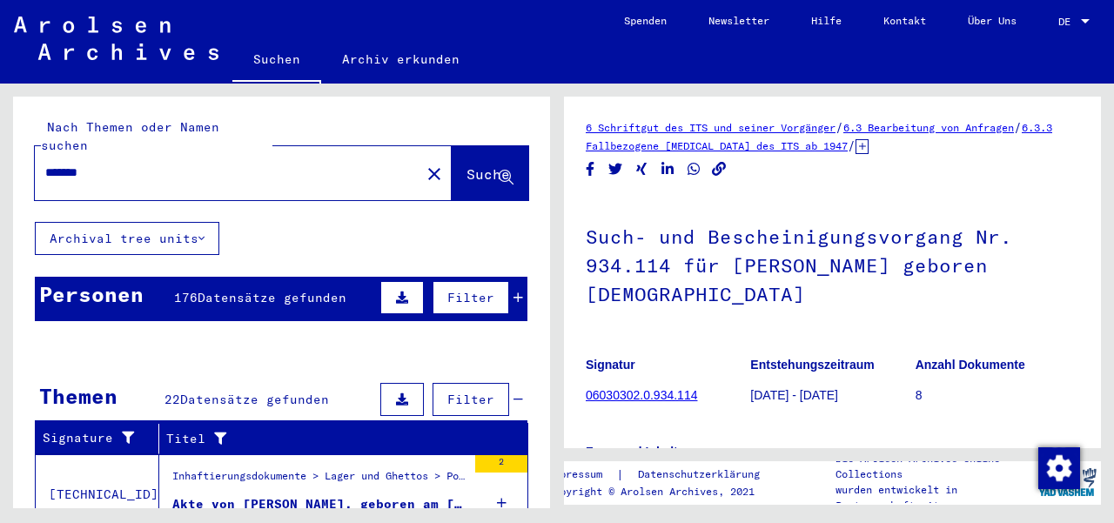
click at [505, 378] on mat-cell at bounding box center [477, 392] width 98 height 43
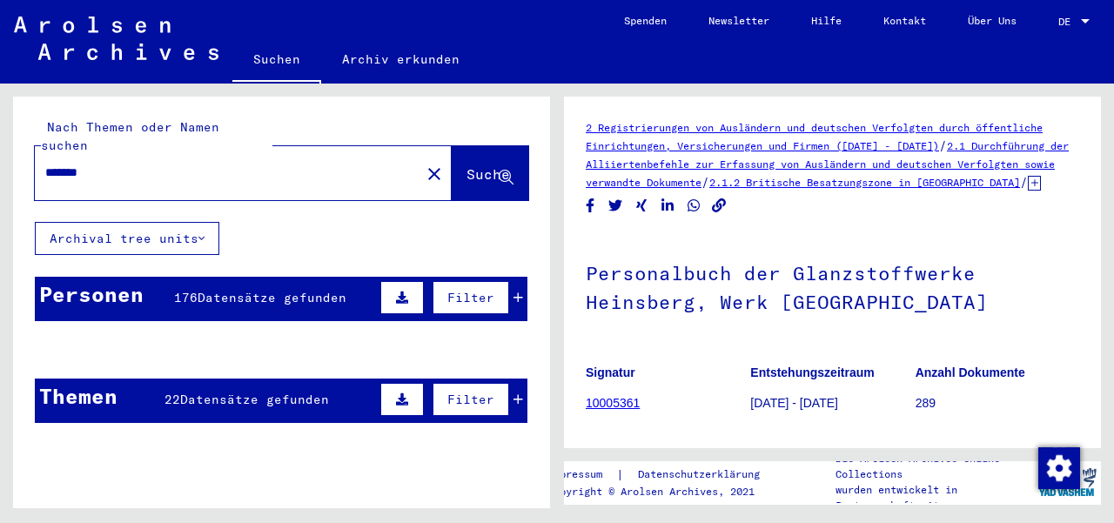
click at [513, 291] on icon at bounding box center [518, 297] width 10 height 12
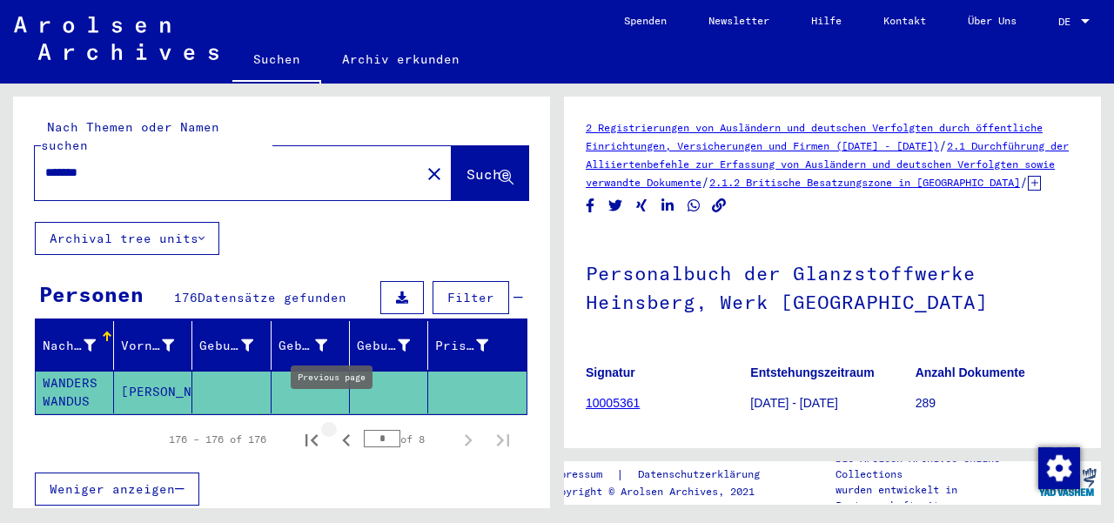
click at [334, 428] on icon "Previous page" at bounding box center [346, 440] width 24 height 24
type input "*"
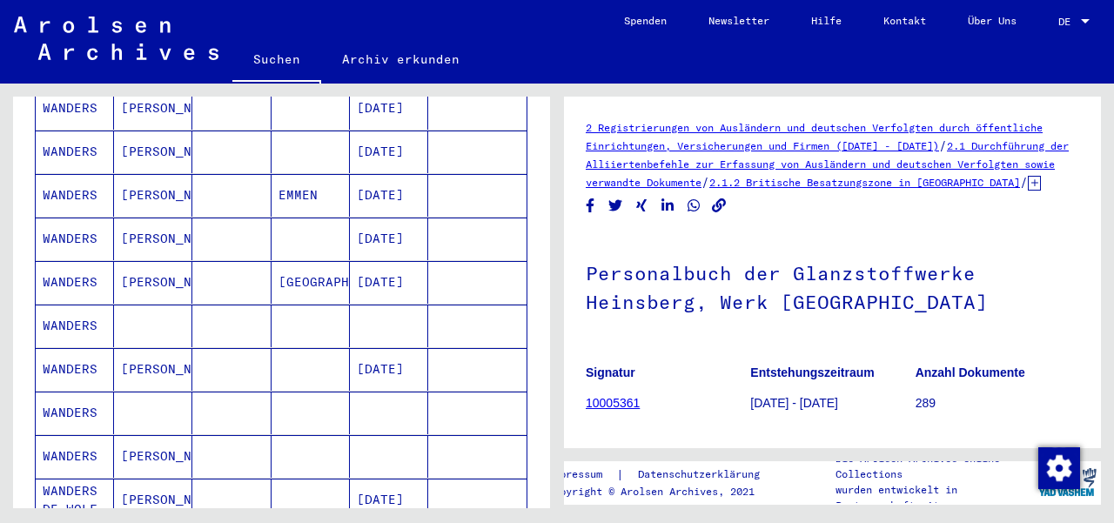
scroll to position [902, 0]
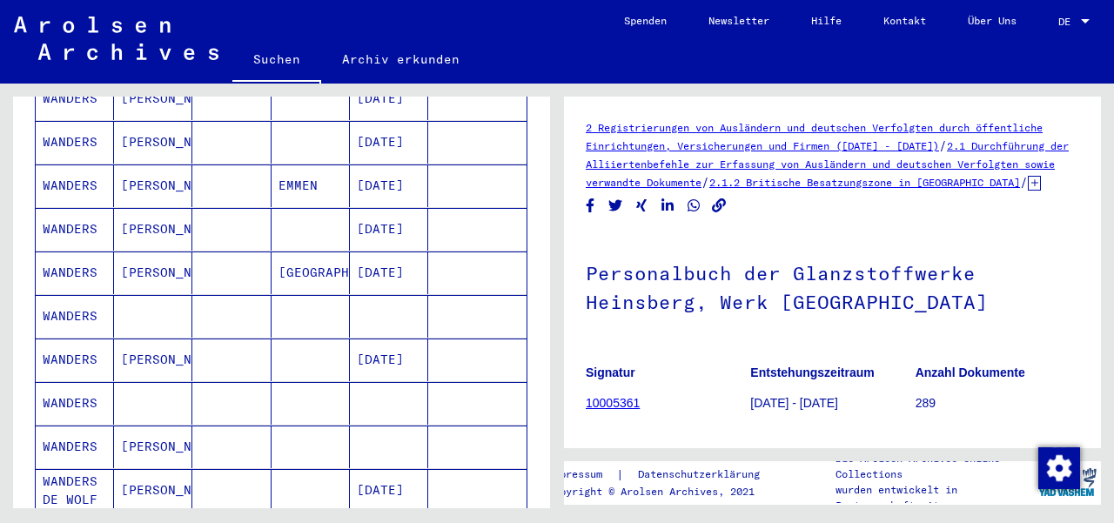
click at [176, 251] on mat-cell "[PERSON_NAME]" at bounding box center [153, 272] width 78 height 43
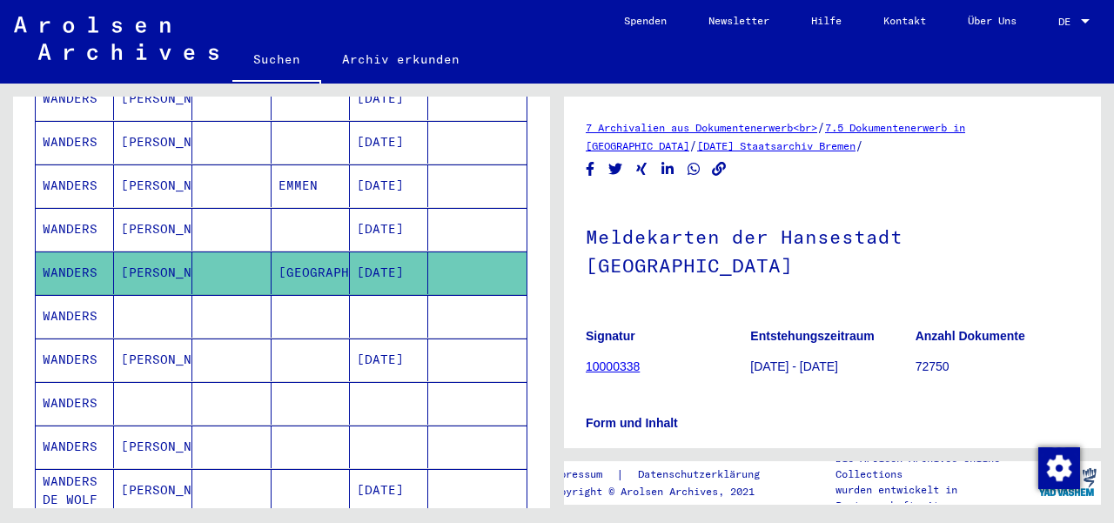
click at [625, 359] on link "10000338" at bounding box center [612, 366] width 54 height 14
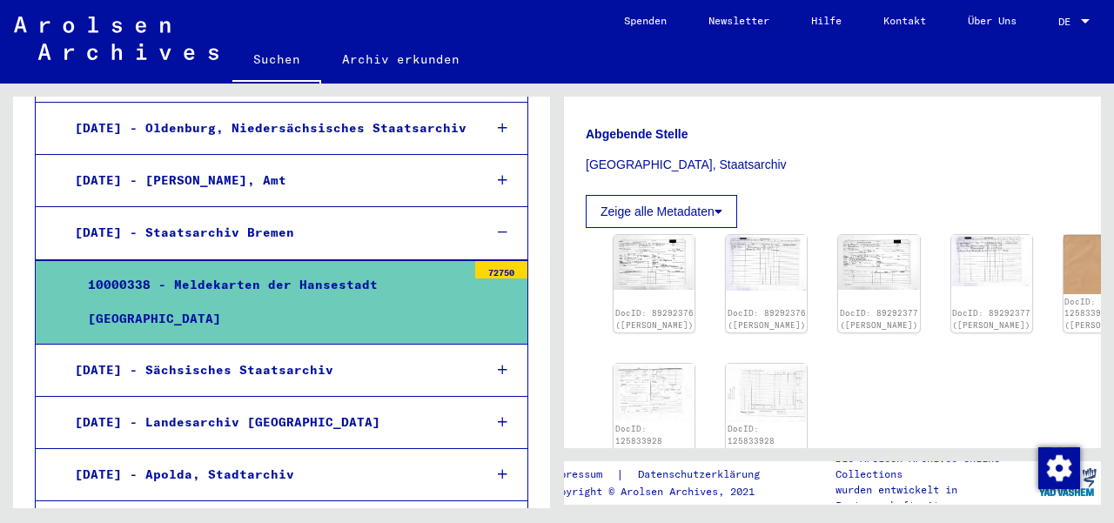
scroll to position [367, 0]
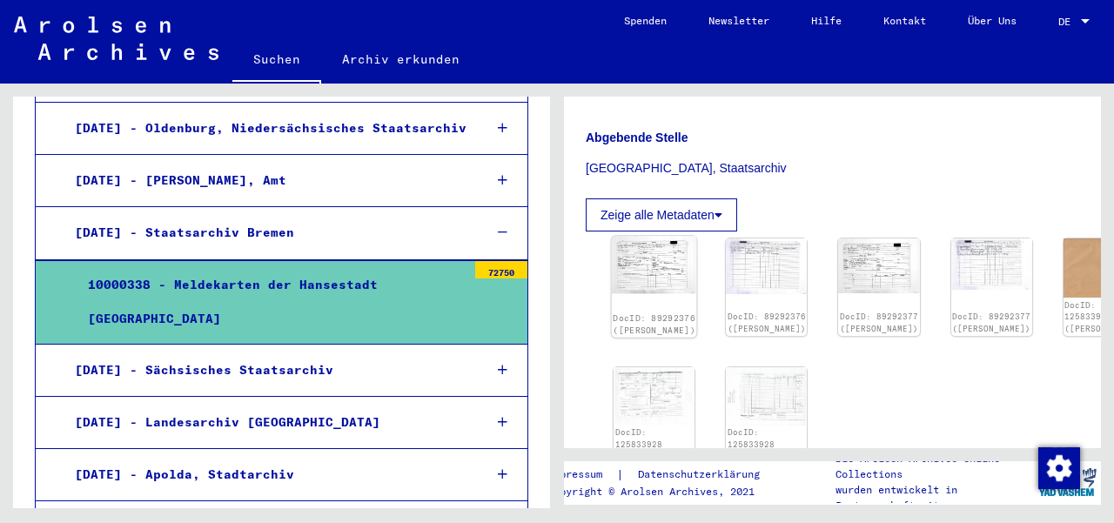
click at [645, 236] on img at bounding box center [654, 264] width 85 height 57
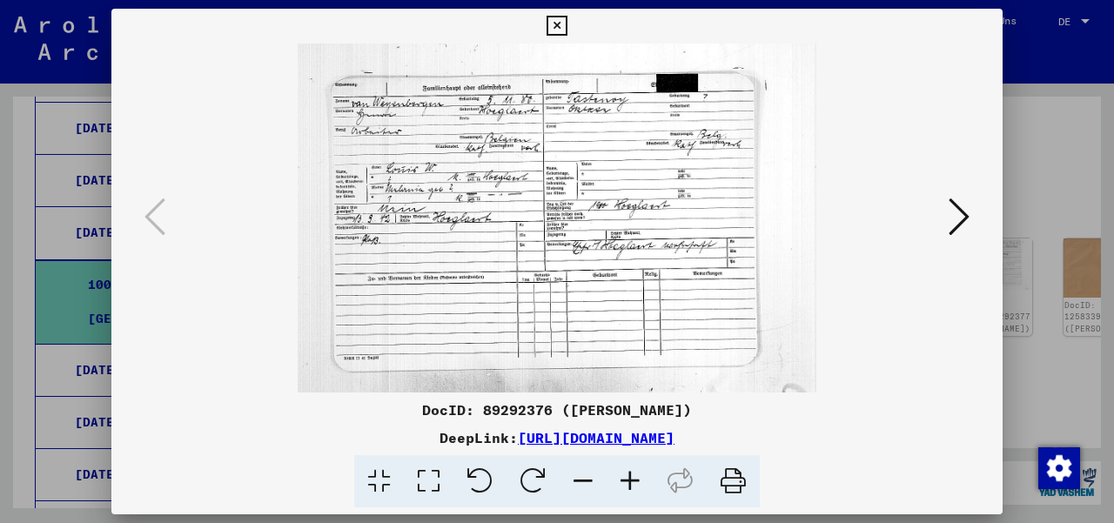
click at [632, 485] on icon at bounding box center [629, 481] width 47 height 53
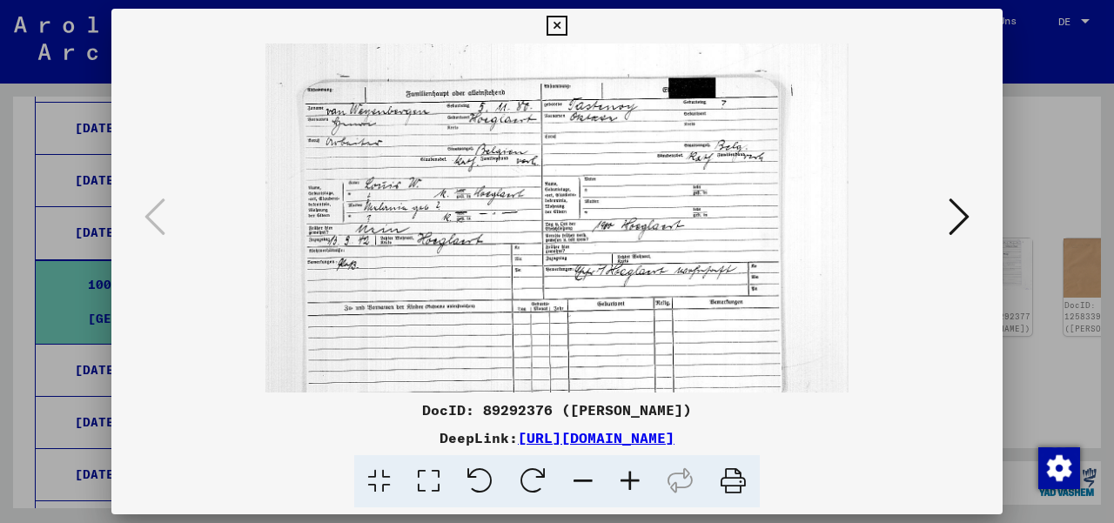
click at [632, 485] on icon at bounding box center [629, 481] width 47 height 53
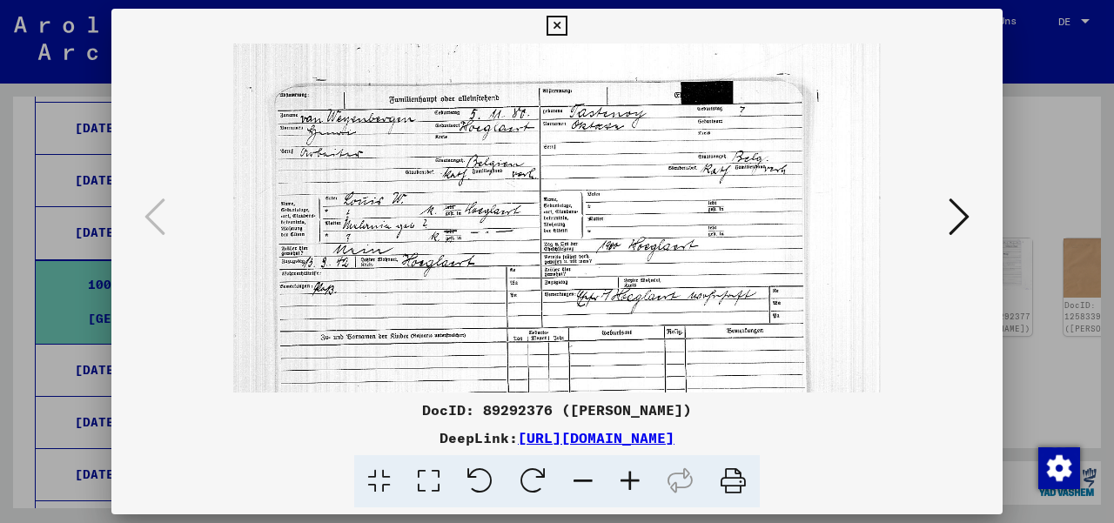
click at [632, 485] on icon at bounding box center [629, 481] width 47 height 53
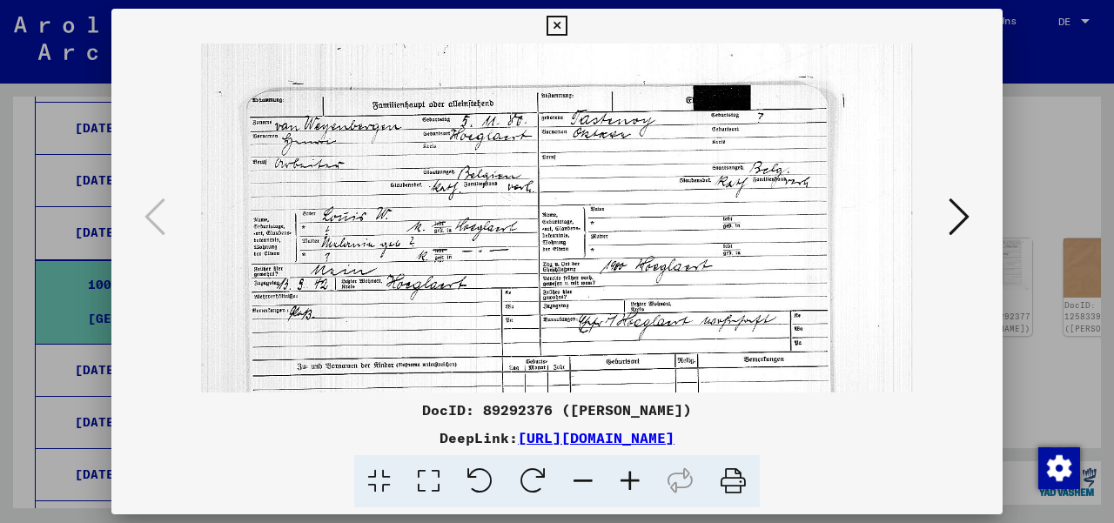
click at [632, 485] on icon at bounding box center [629, 481] width 47 height 53
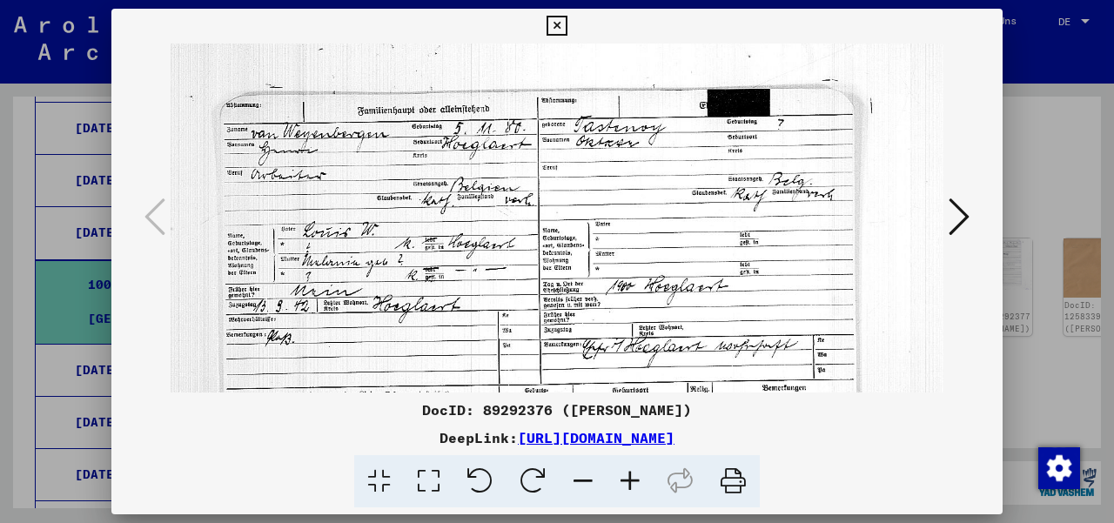
click at [632, 485] on icon at bounding box center [629, 481] width 47 height 53
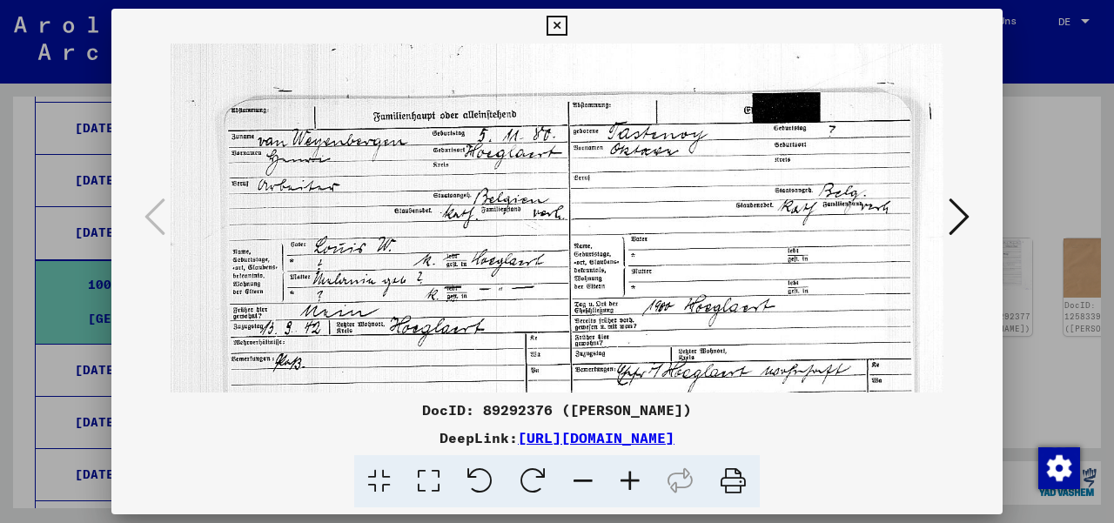
click at [632, 485] on icon at bounding box center [629, 481] width 47 height 53
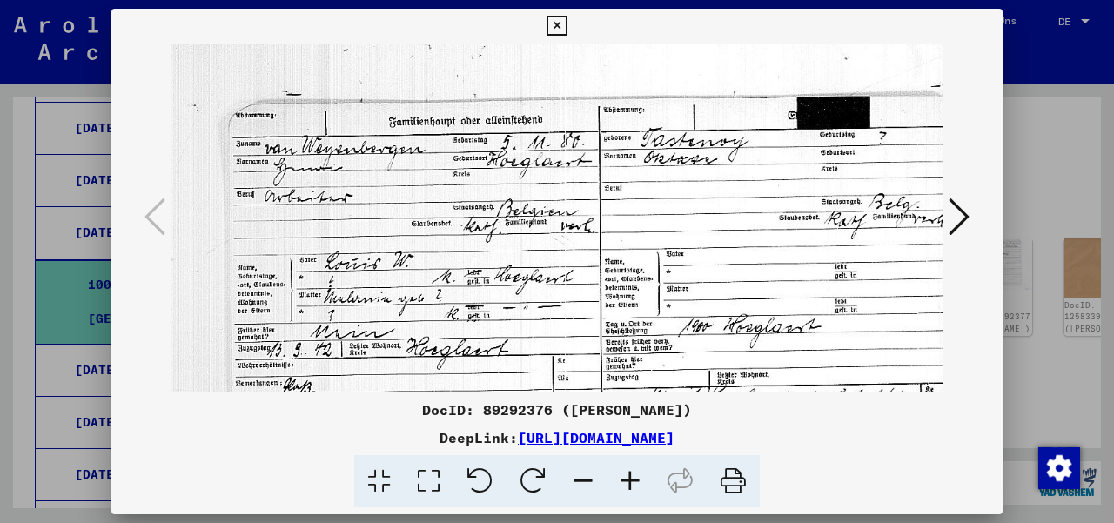
click at [555, 32] on icon at bounding box center [556, 26] width 20 height 21
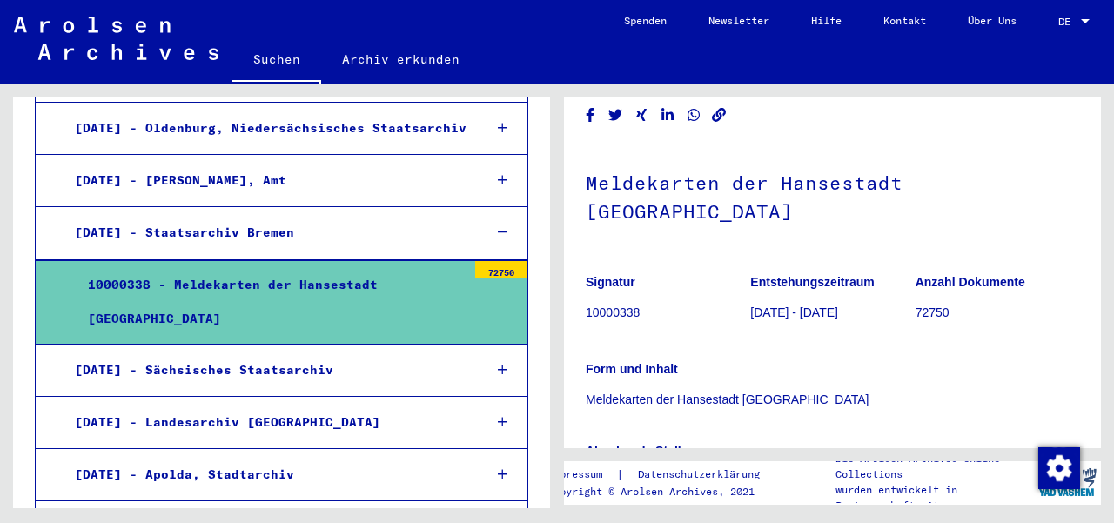
scroll to position [0, 0]
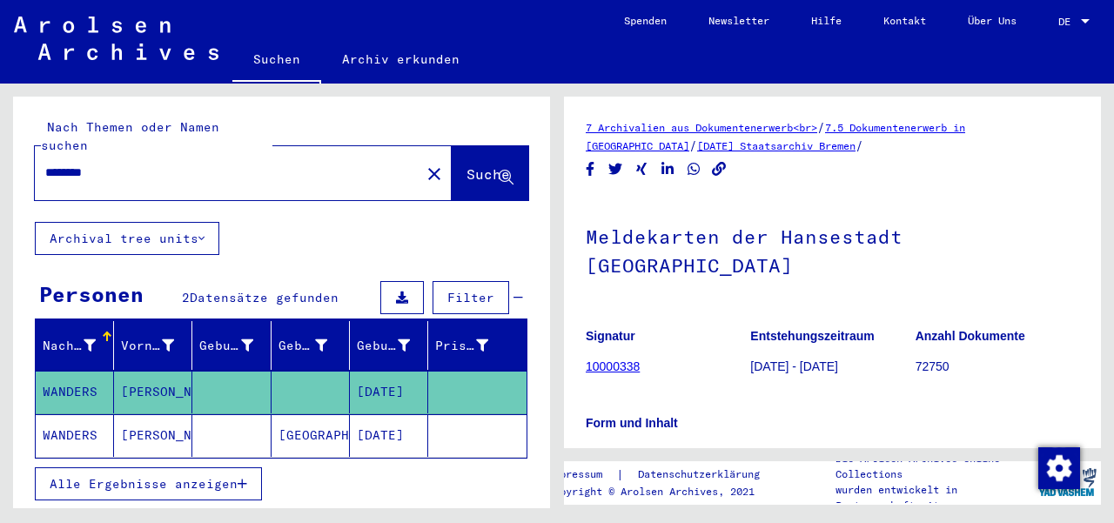
click at [197, 164] on input "********" at bounding box center [227, 173] width 364 height 18
click at [183, 164] on input "********" at bounding box center [227, 173] width 364 height 18
type input "*"
type input "*******"
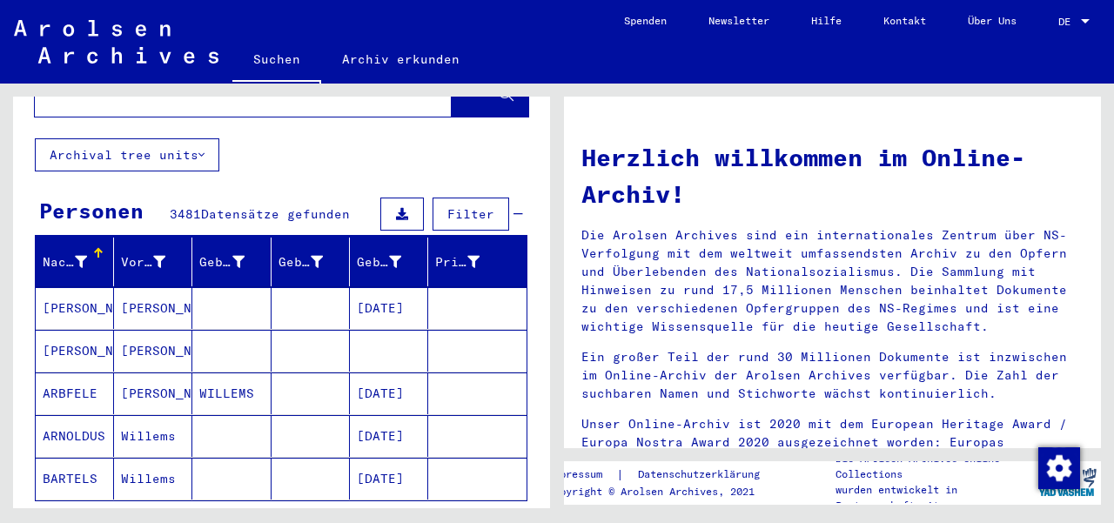
scroll to position [98, 0]
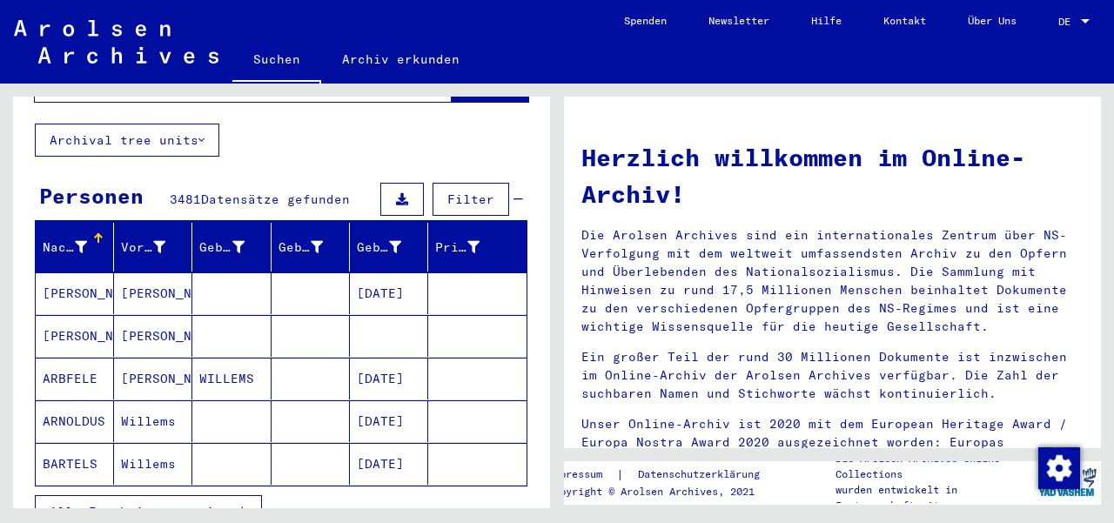
click at [97, 234] on div at bounding box center [98, 238] width 2 height 9
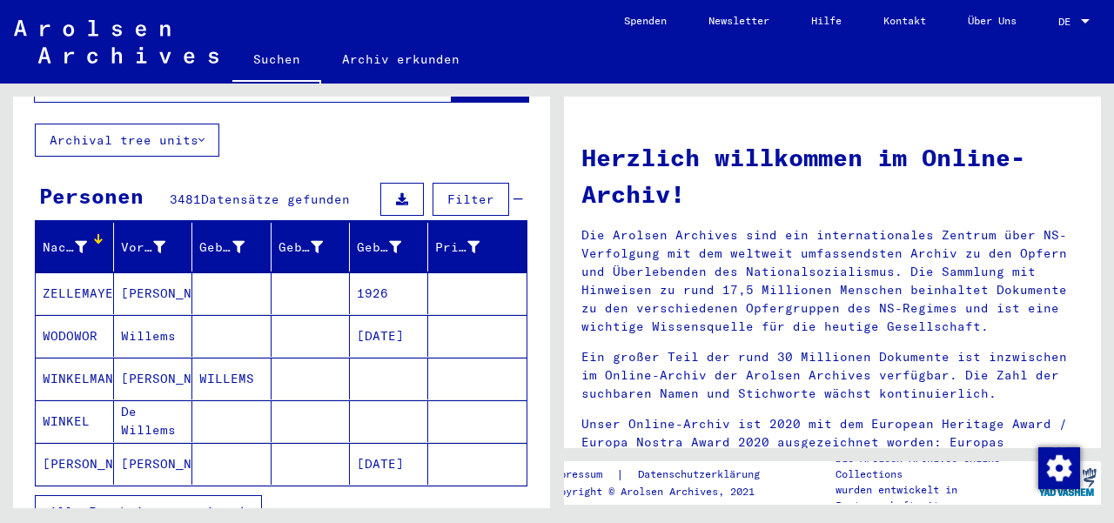
click at [158, 504] on span "Alle Ergebnisse anzeigen" at bounding box center [144, 512] width 188 height 16
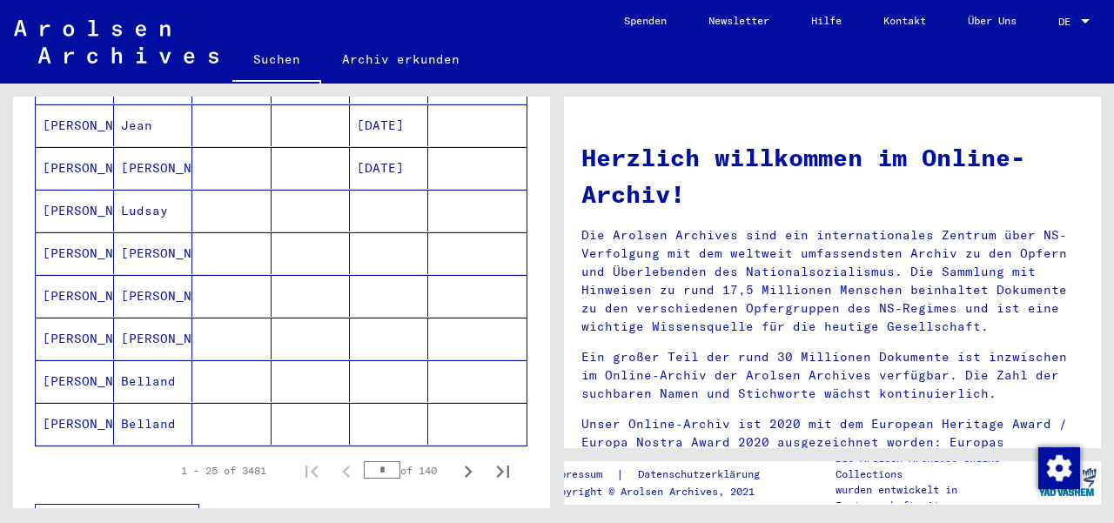
scroll to position [1035, 0]
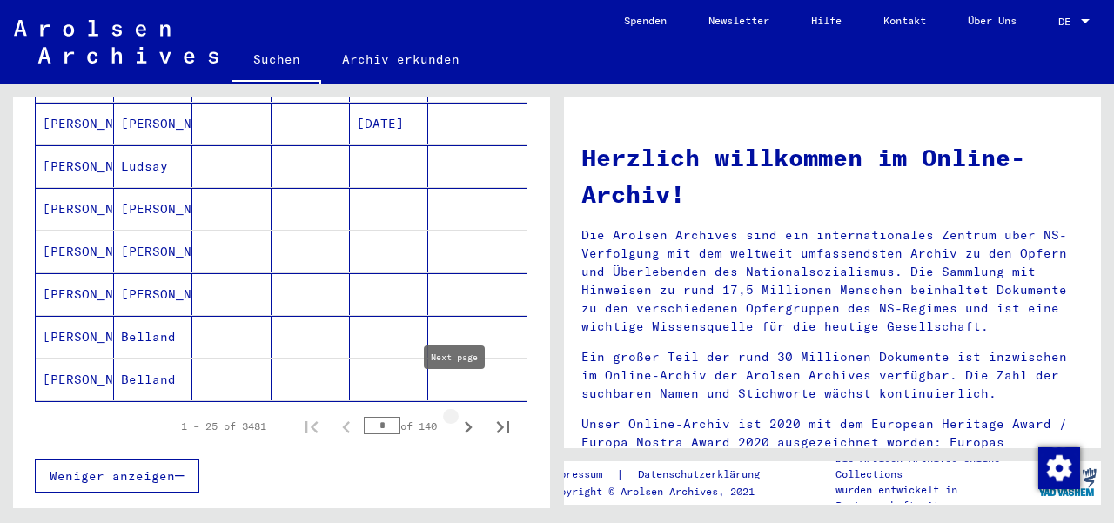
click at [456, 415] on icon "Next page" at bounding box center [468, 427] width 24 height 24
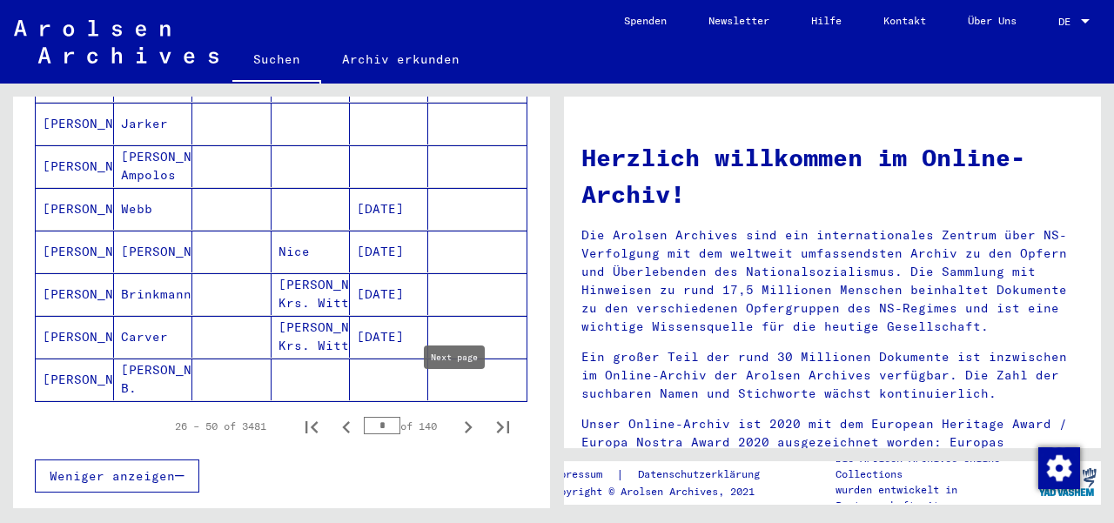
click at [456, 415] on icon "Next page" at bounding box center [468, 427] width 24 height 24
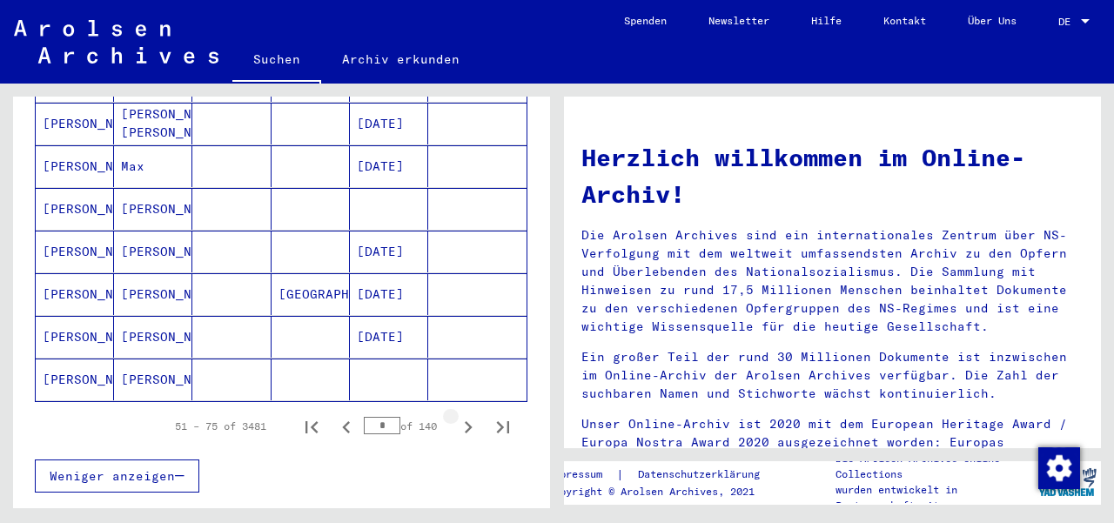
click at [456, 415] on icon "Next page" at bounding box center [468, 427] width 24 height 24
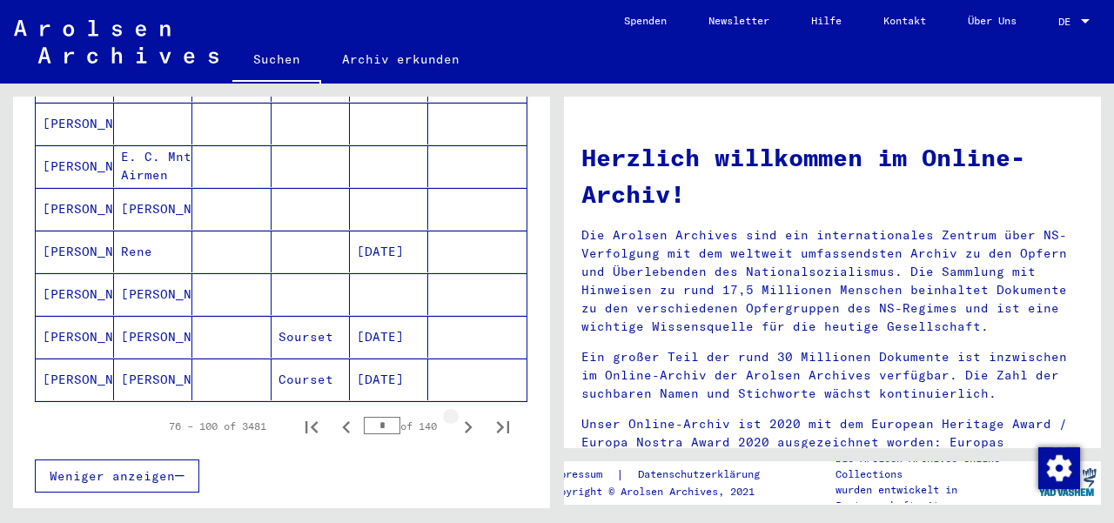
click at [456, 415] on icon "Next page" at bounding box center [468, 427] width 24 height 24
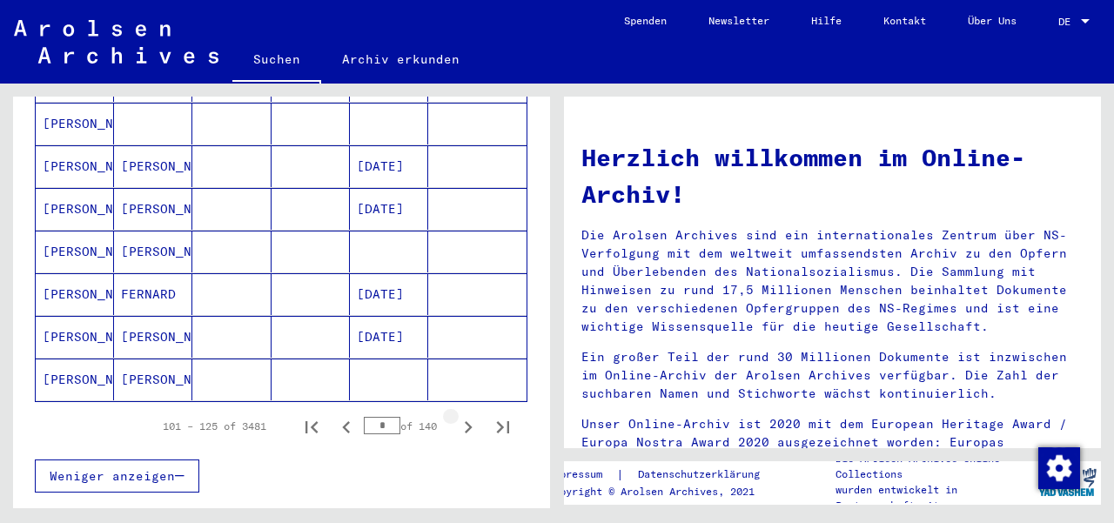
click at [456, 415] on icon "Next page" at bounding box center [468, 427] width 24 height 24
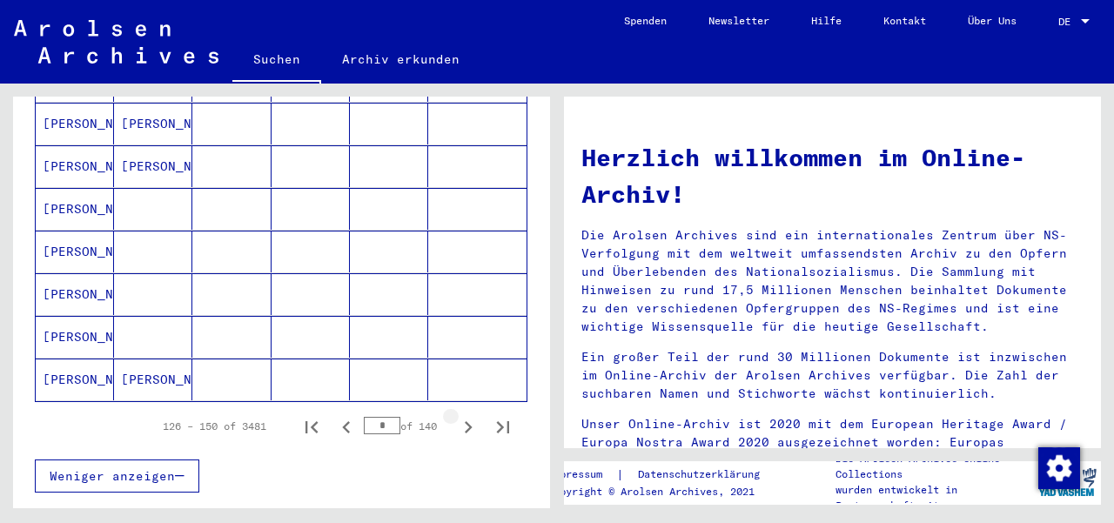
click at [456, 415] on icon "Next page" at bounding box center [468, 427] width 24 height 24
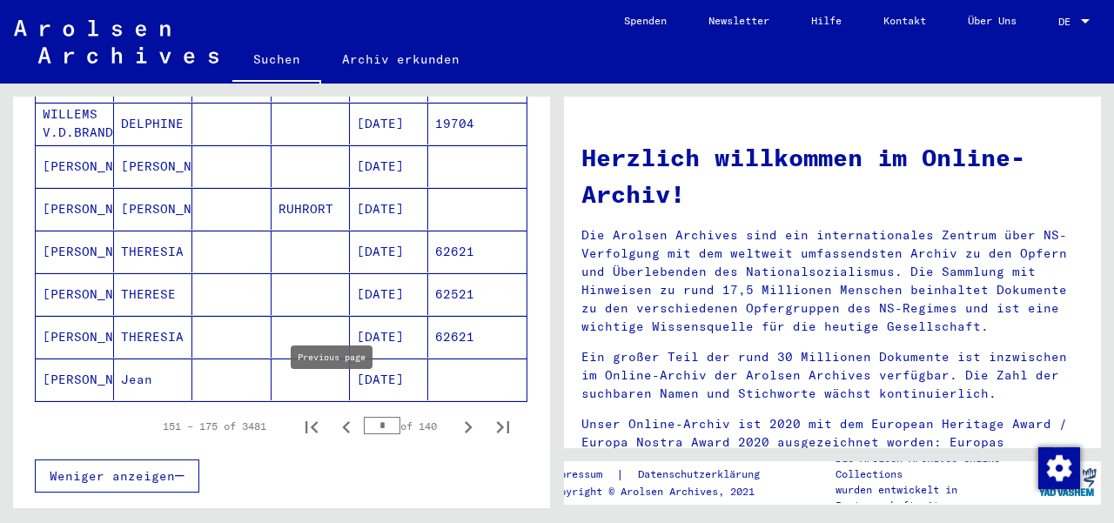
click at [334, 415] on icon "Previous page" at bounding box center [346, 427] width 24 height 24
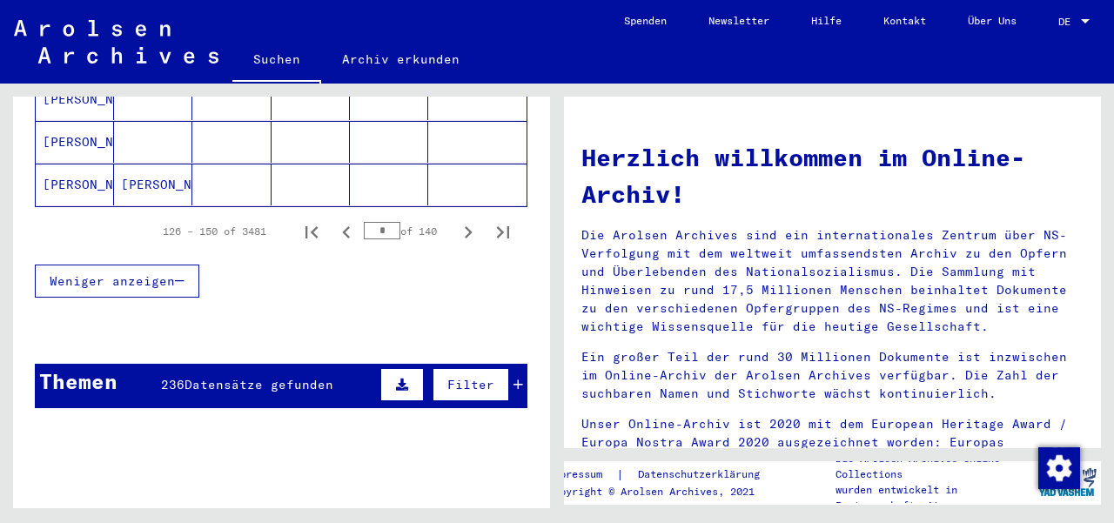
scroll to position [1134, 0]
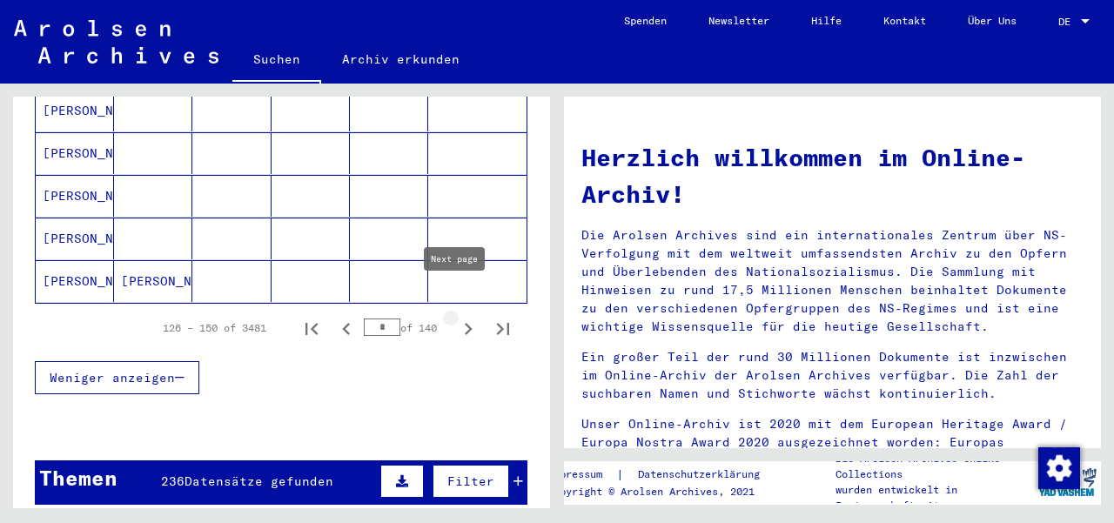
click at [456, 317] on icon "Next page" at bounding box center [468, 329] width 24 height 24
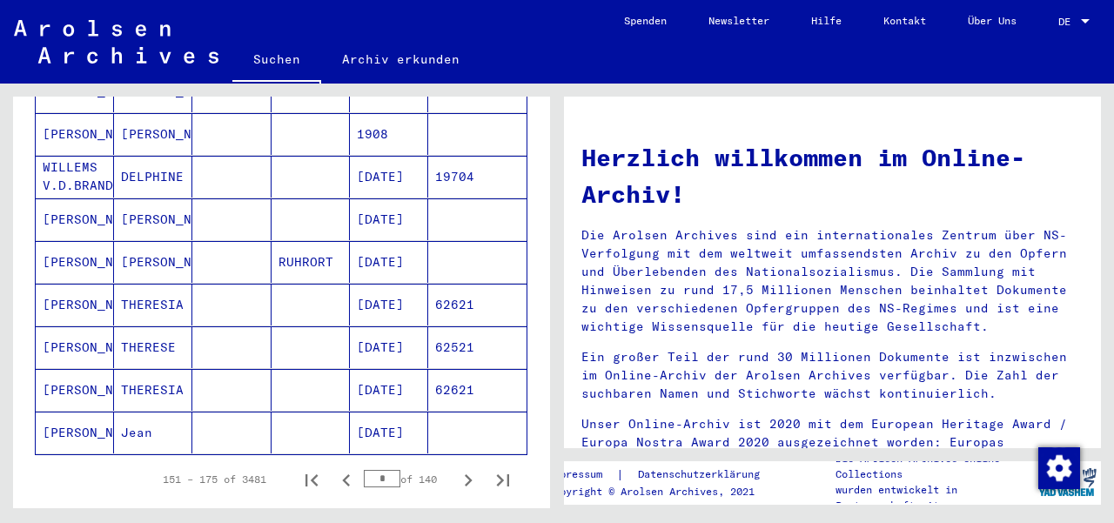
scroll to position [985, 0]
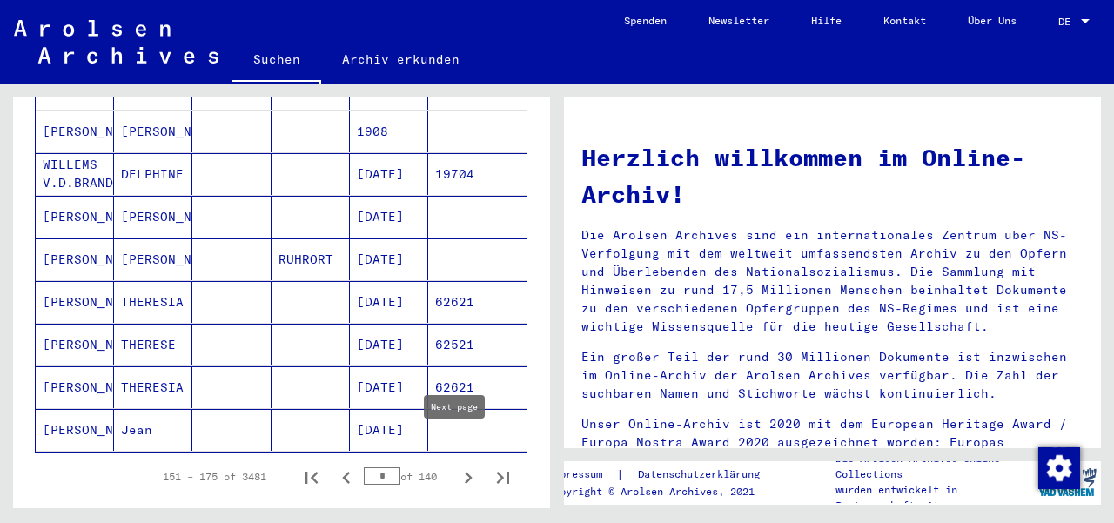
click at [465, 471] on icon "Next page" at bounding box center [469, 477] width 8 height 12
type input "*"
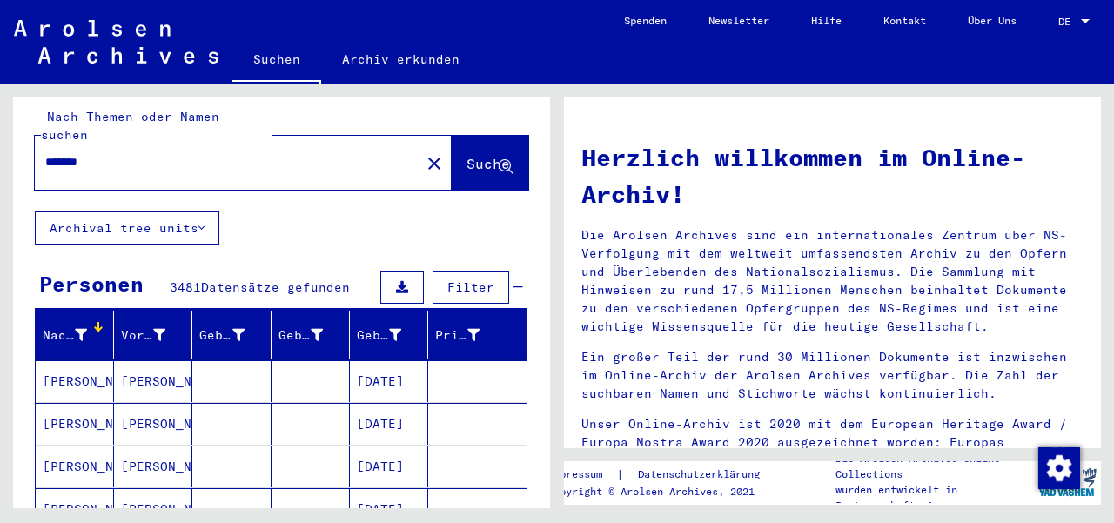
scroll to position [0, 0]
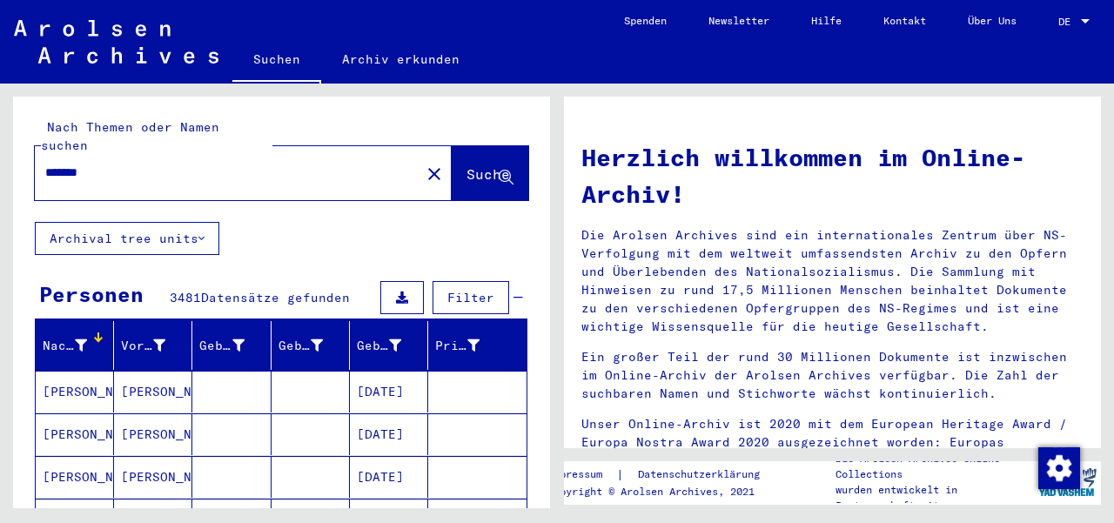
click at [45, 164] on input "*******" at bounding box center [222, 173] width 354 height 18
type input "**********"
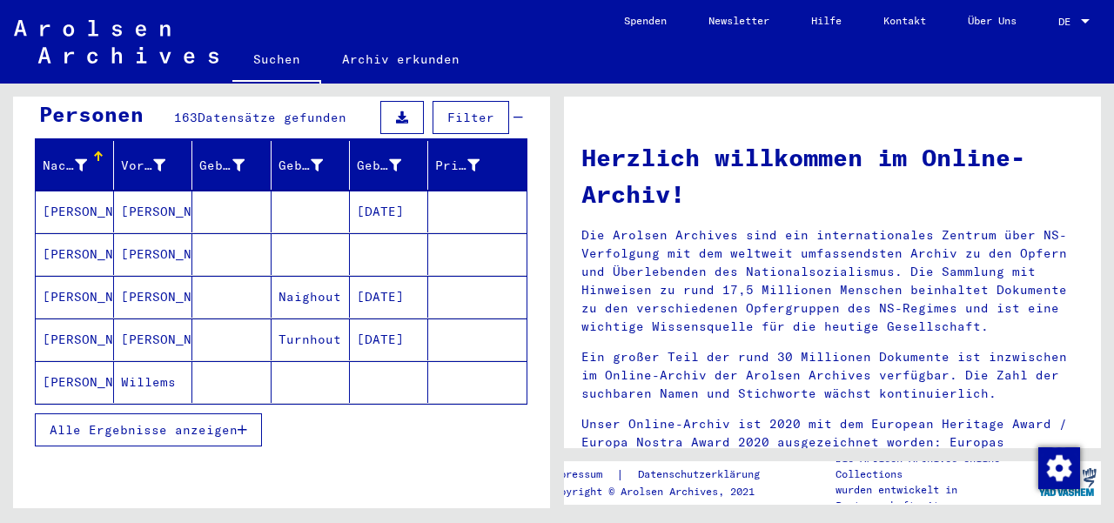
scroll to position [185, 0]
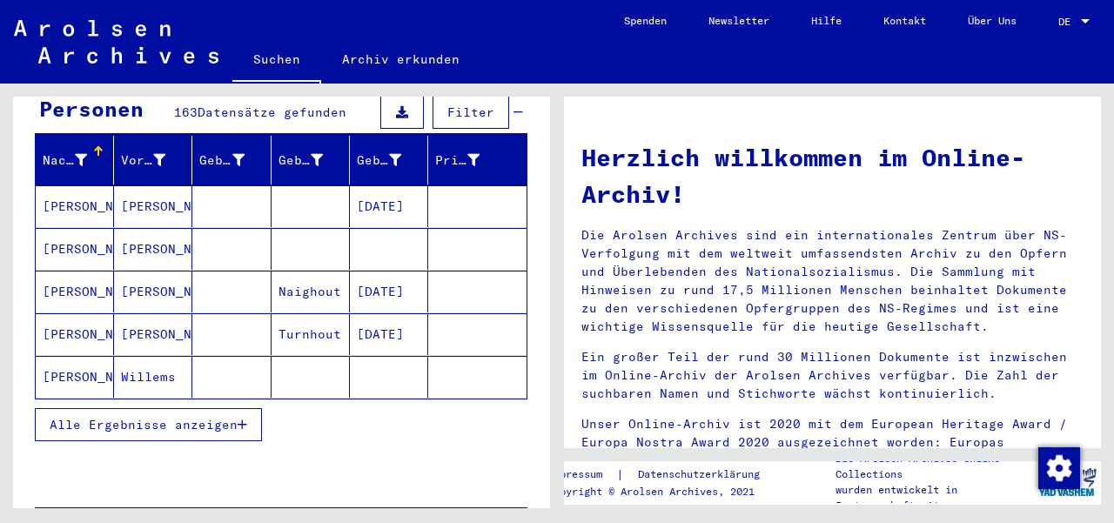
click at [237, 417] on span "Alle Ergebnisse anzeigen" at bounding box center [144, 425] width 188 height 16
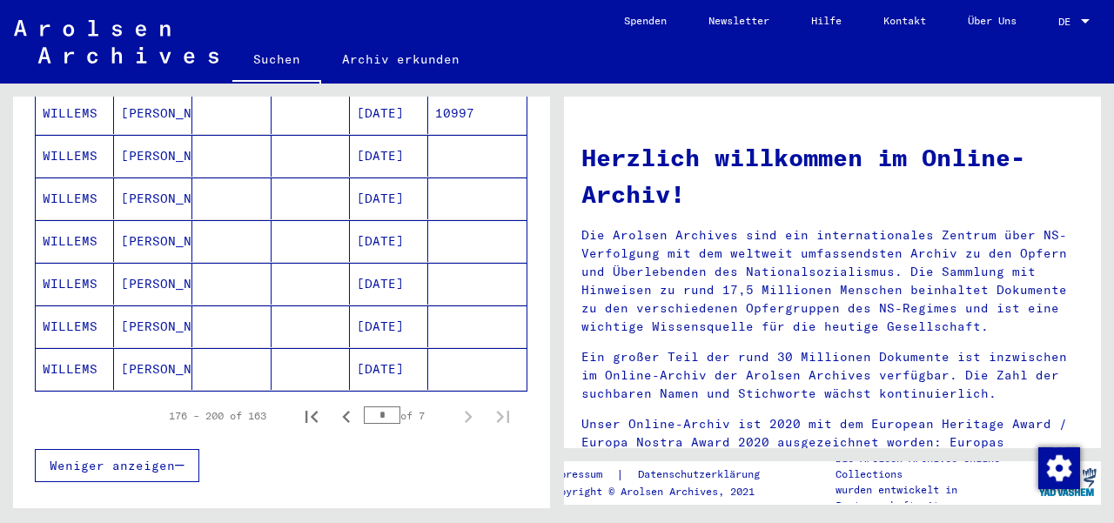
scroll to position [1051, 0]
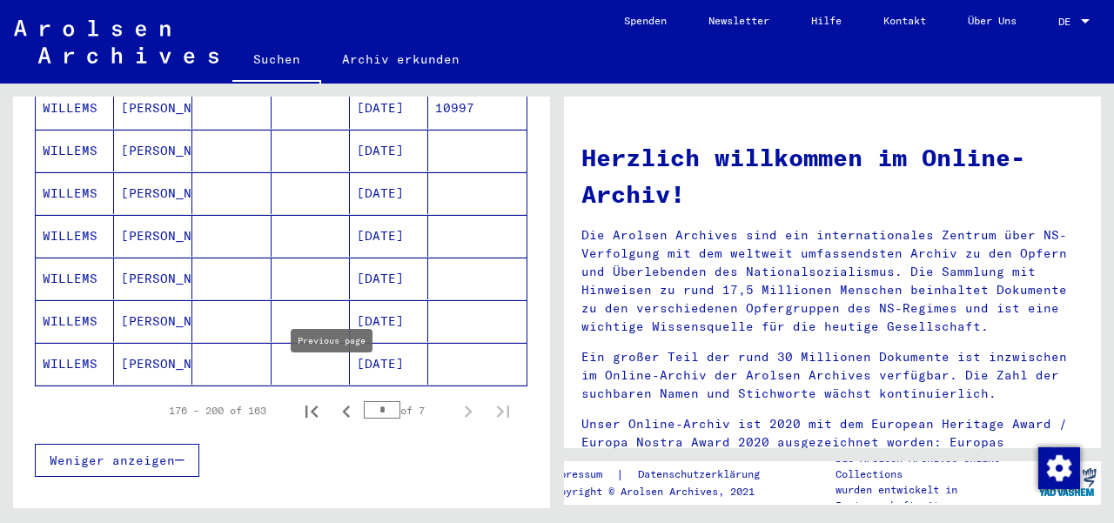
click at [334, 399] on icon "Previous page" at bounding box center [346, 411] width 24 height 24
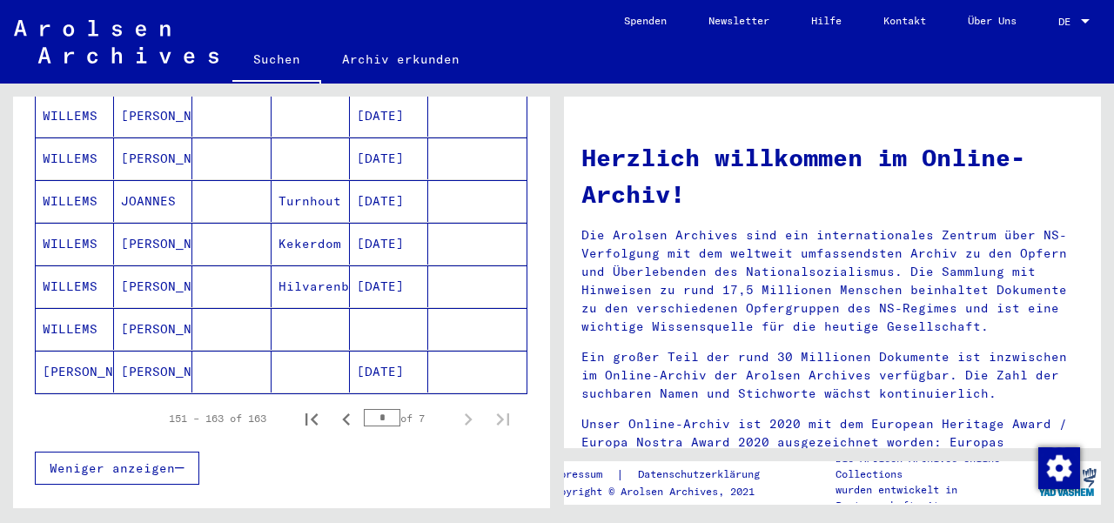
scroll to position [612, 0]
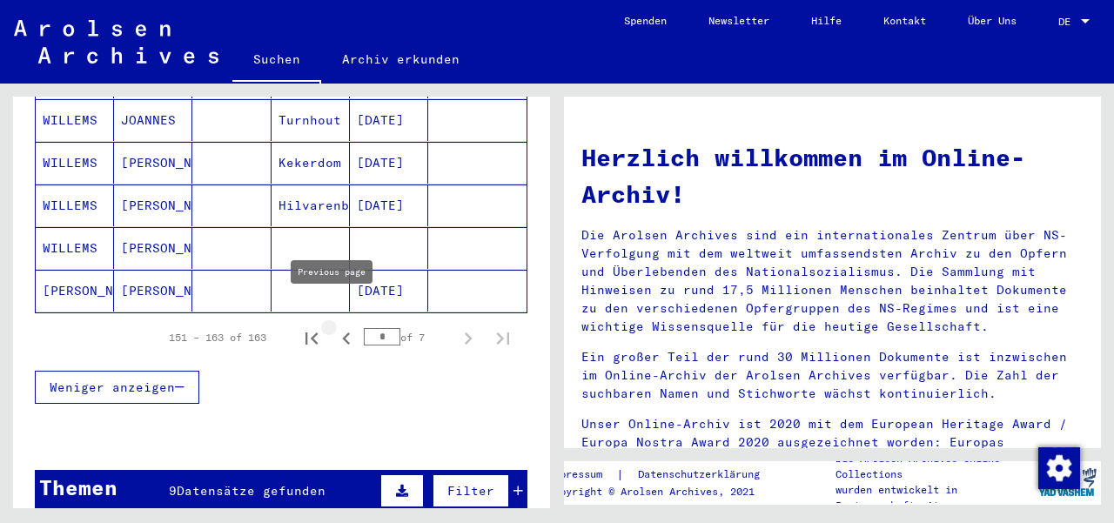
click at [334, 326] on icon "Previous page" at bounding box center [346, 338] width 24 height 24
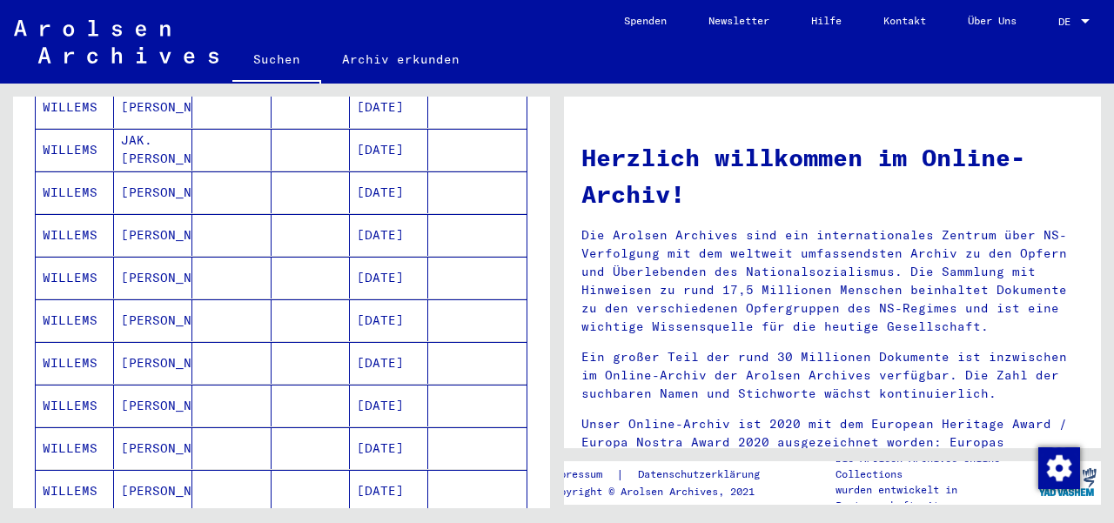
scroll to position [885, 0]
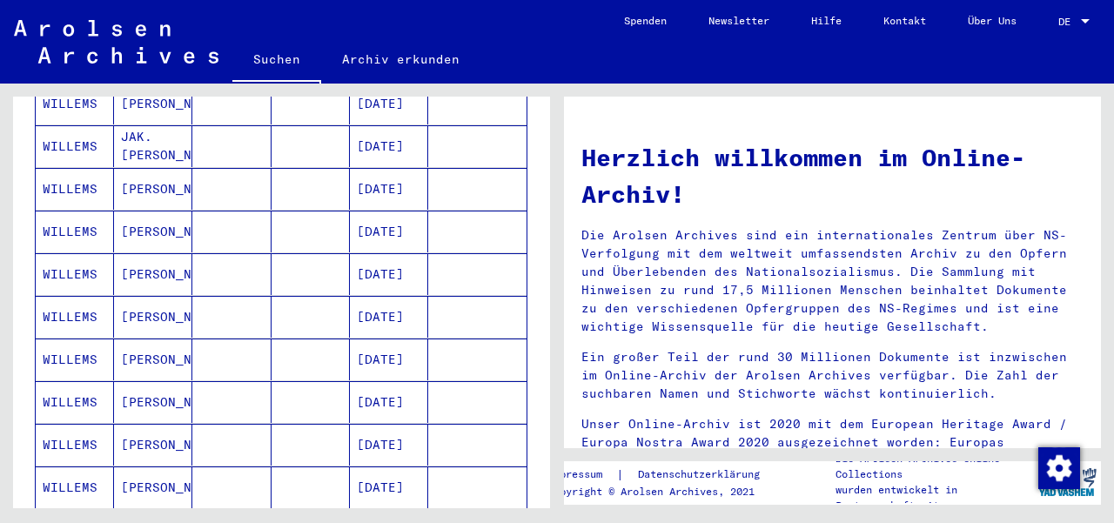
click at [367, 296] on mat-cell "[DATE]" at bounding box center [389, 317] width 78 height 42
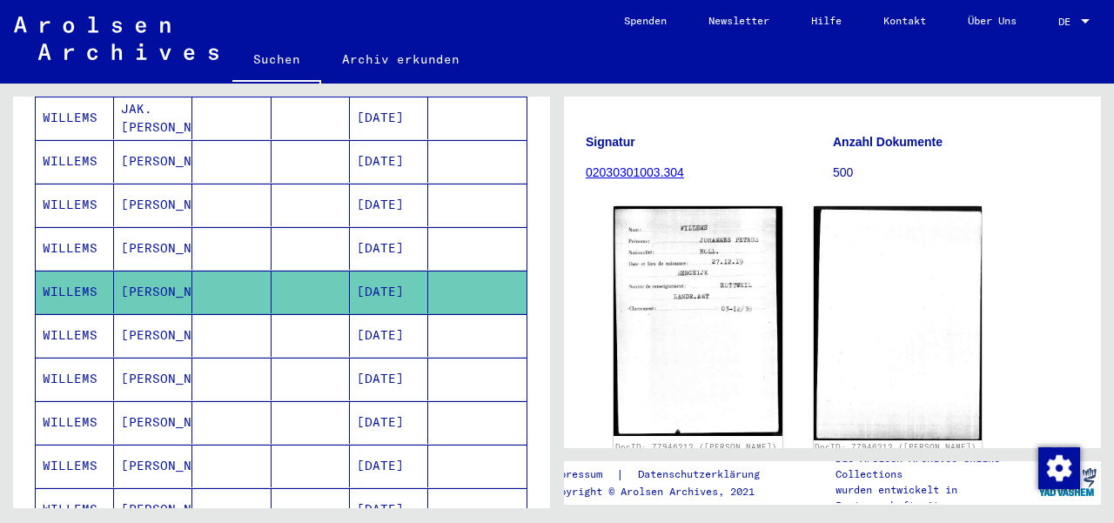
scroll to position [929, 0]
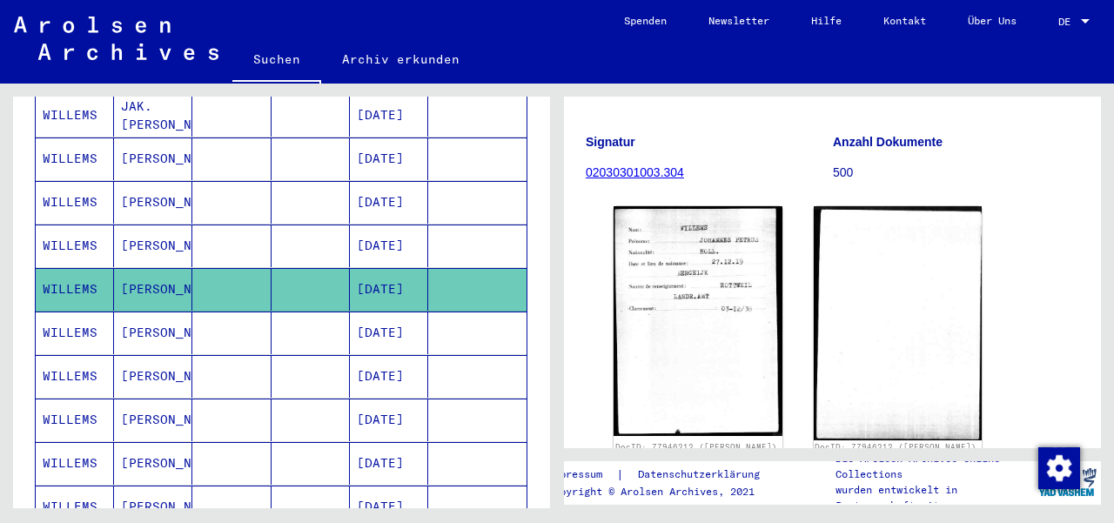
click at [376, 311] on mat-cell "[DATE]" at bounding box center [389, 332] width 78 height 43
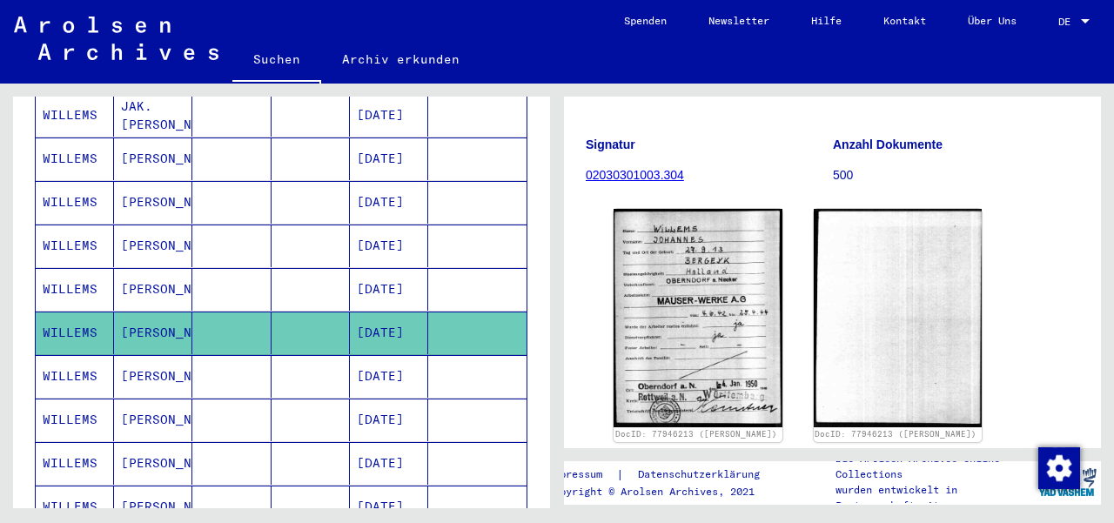
scroll to position [211, 0]
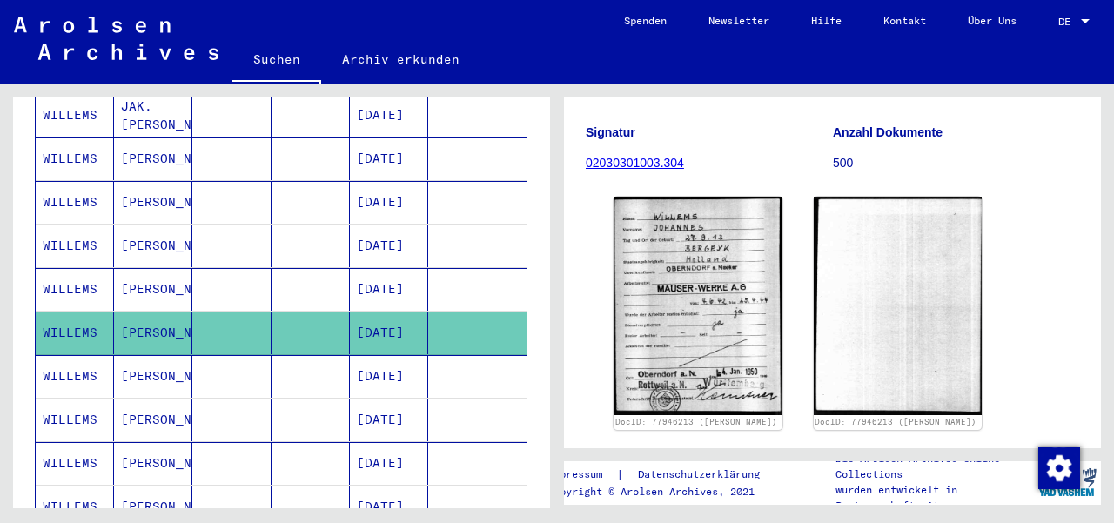
click at [383, 398] on mat-cell "[DATE]" at bounding box center [389, 419] width 78 height 43
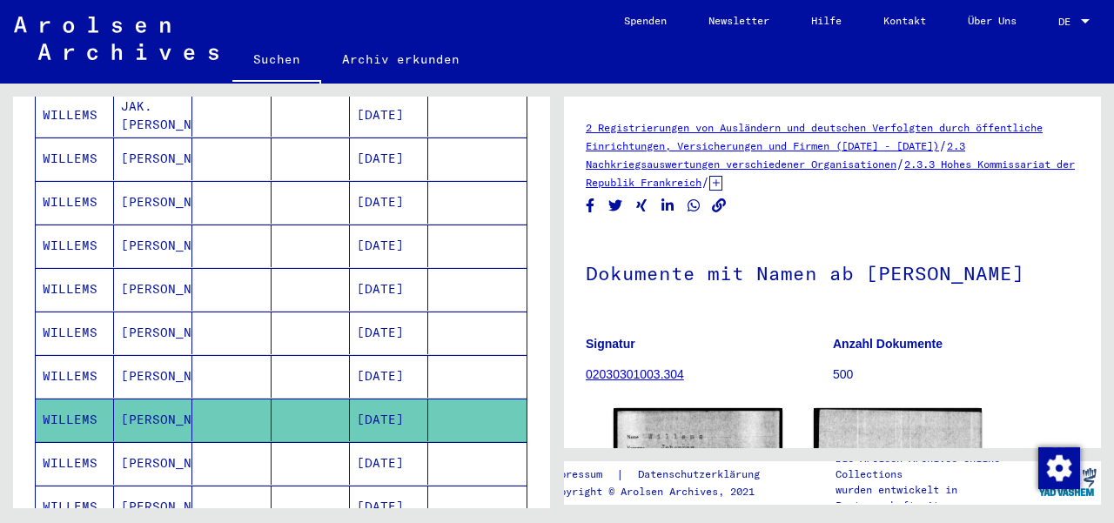
click at [371, 442] on mat-cell "[DATE]" at bounding box center [389, 463] width 78 height 43
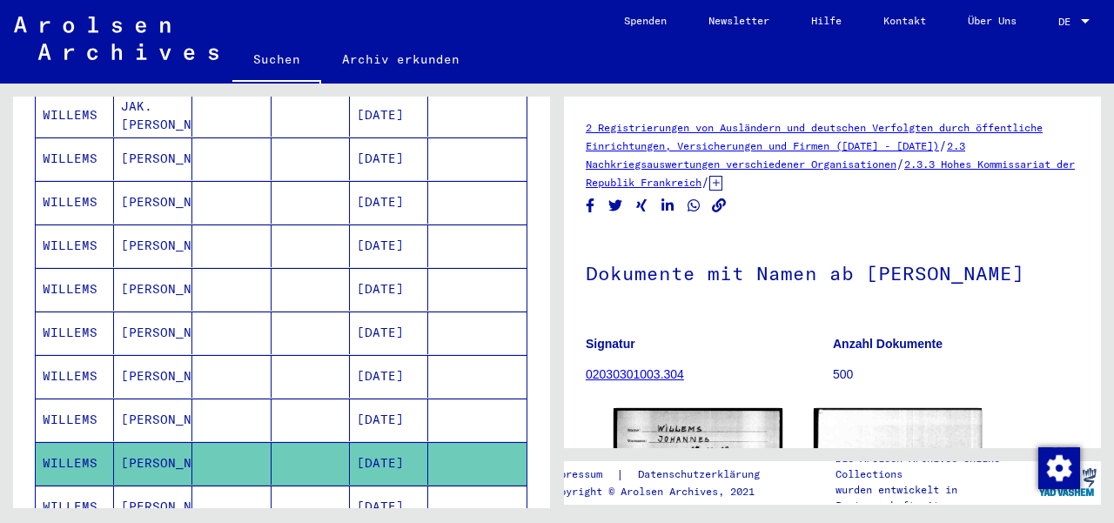
click at [368, 485] on mat-cell "[DATE]" at bounding box center [389, 506] width 78 height 43
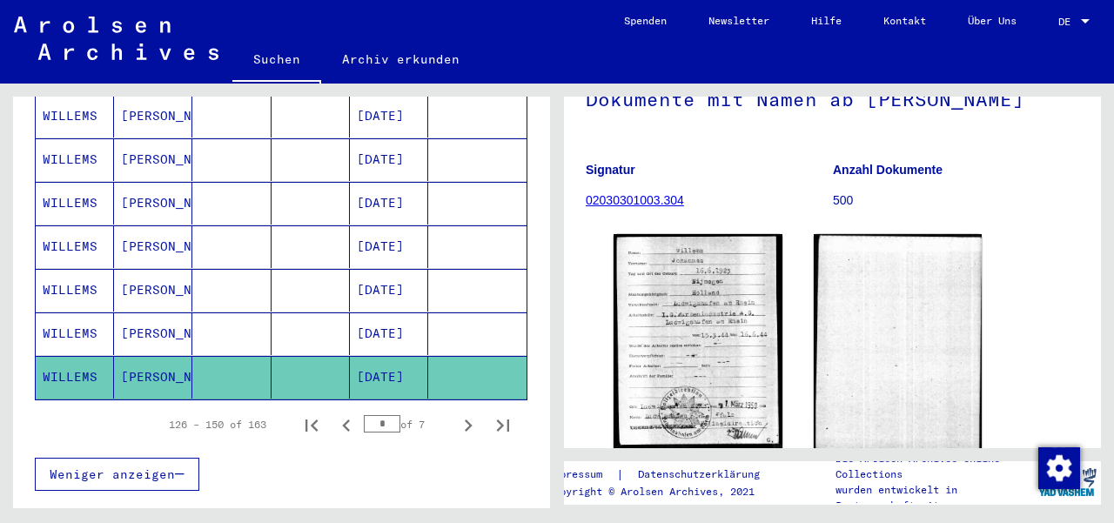
scroll to position [177, 0]
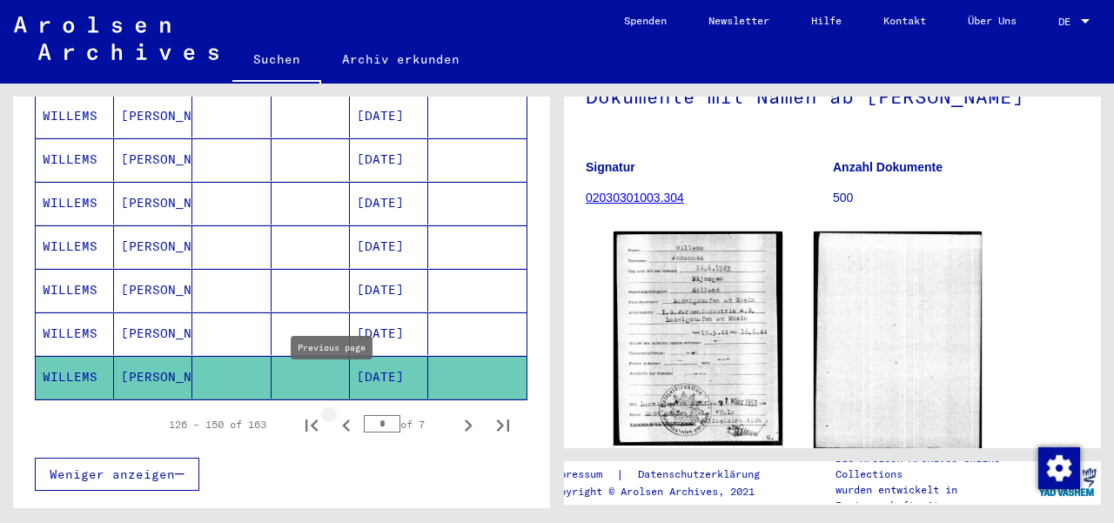
click at [342, 419] on icon "Previous page" at bounding box center [346, 425] width 8 height 12
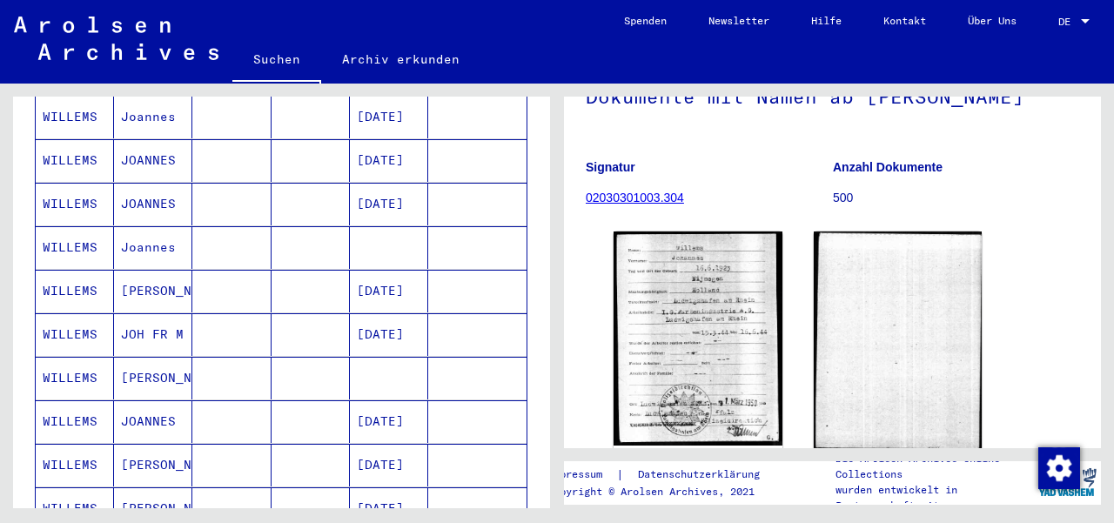
scroll to position [626, 0]
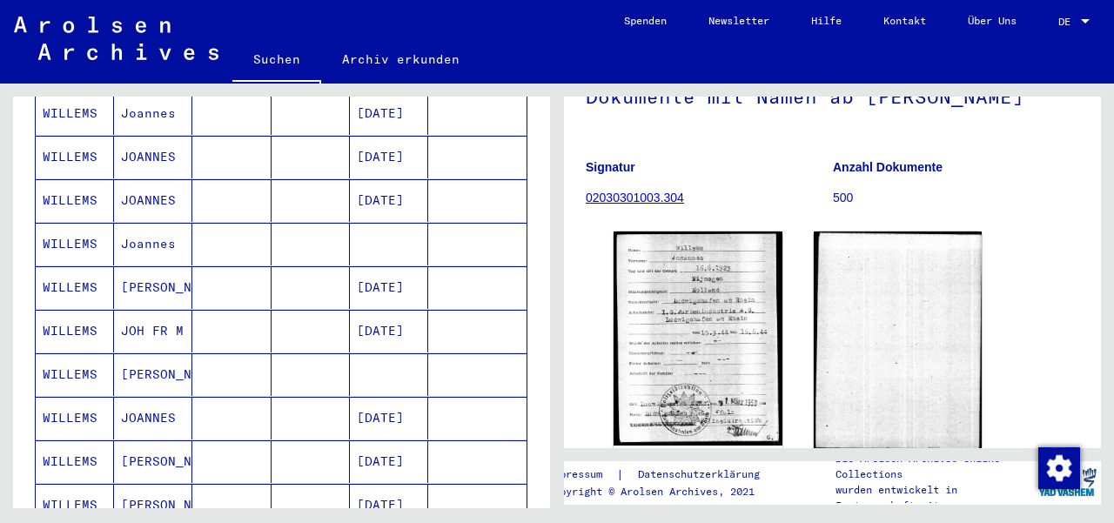
click at [155, 223] on mat-cell "Joannes" at bounding box center [153, 244] width 78 height 43
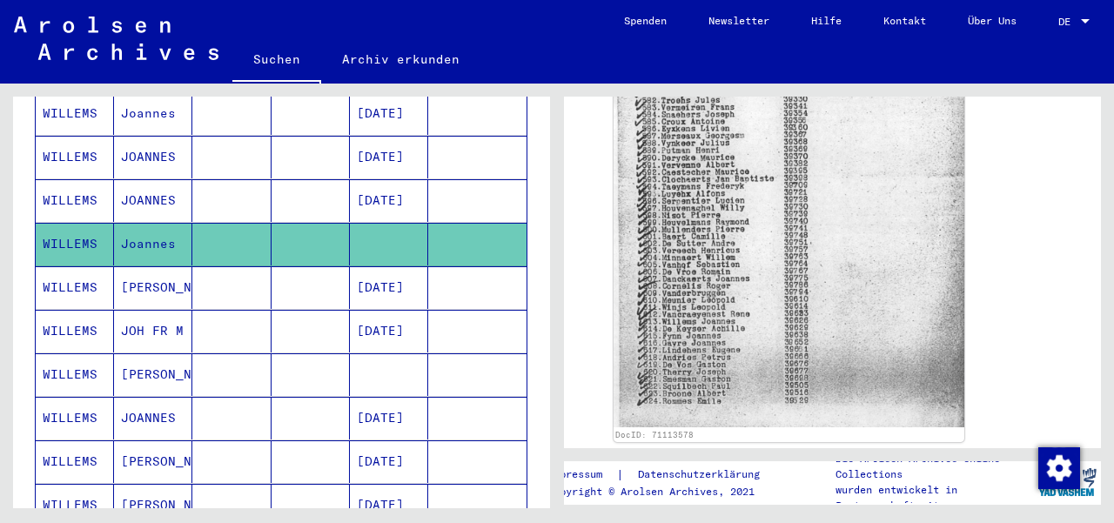
scroll to position [487, 0]
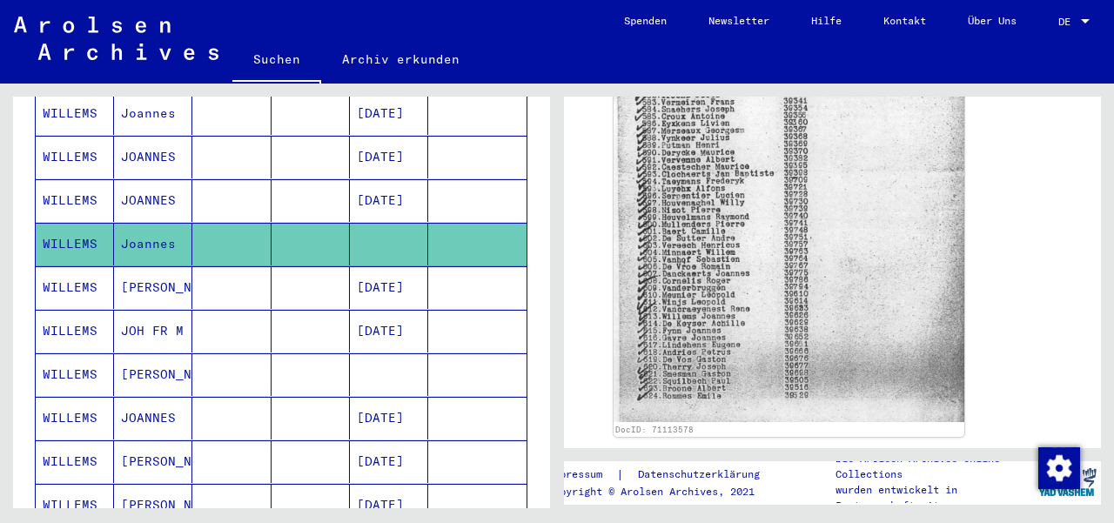
click at [144, 353] on mat-cell "[PERSON_NAME]" at bounding box center [153, 374] width 78 height 43
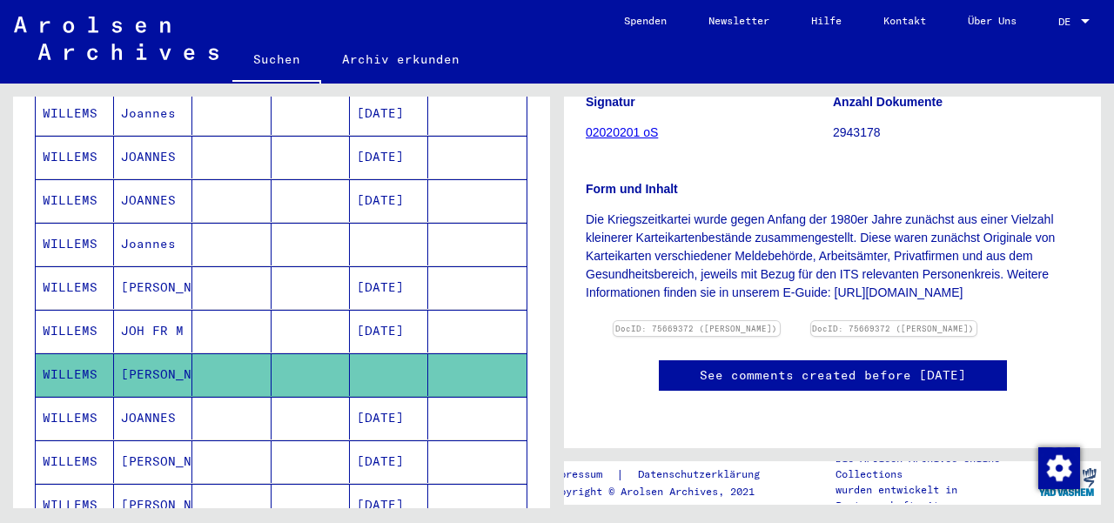
scroll to position [378, 0]
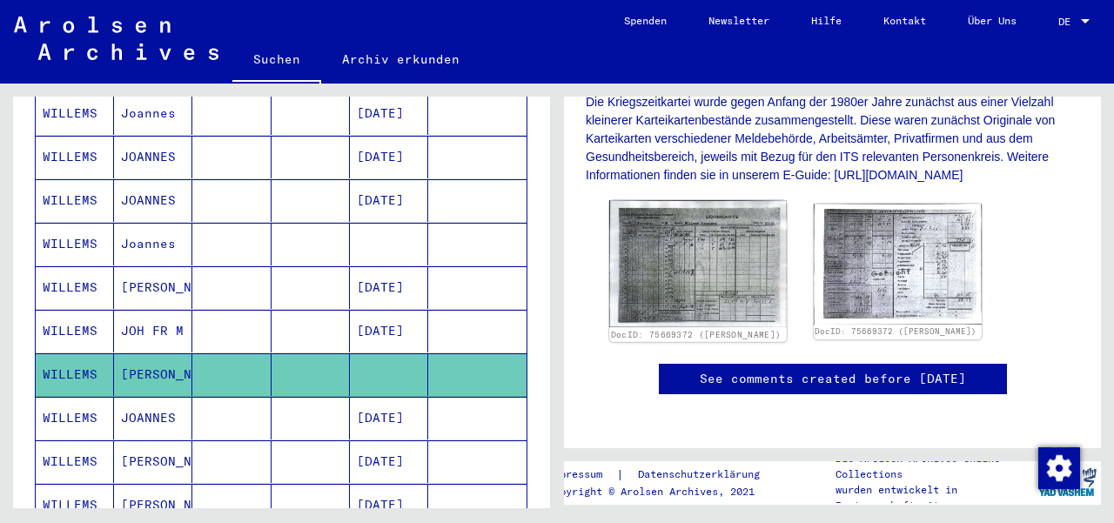
click at [745, 248] on img at bounding box center [697, 263] width 177 height 126
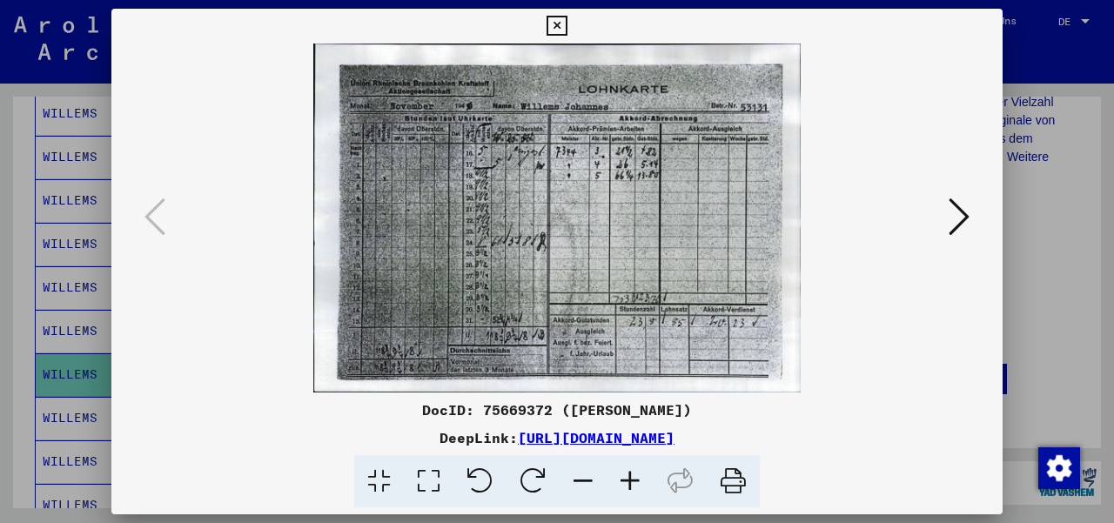
click at [626, 479] on icon at bounding box center [629, 481] width 47 height 53
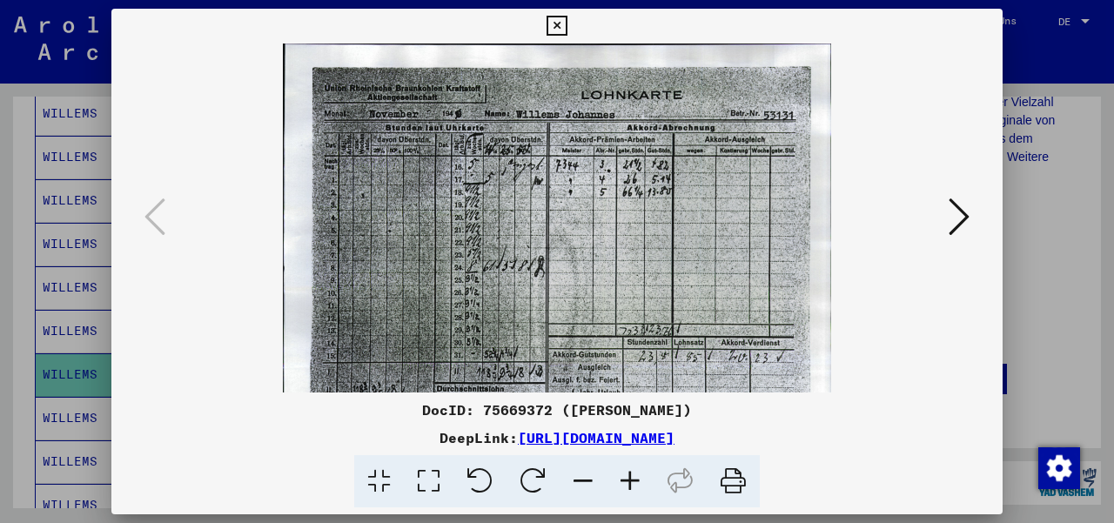
click at [626, 479] on icon at bounding box center [629, 481] width 47 height 53
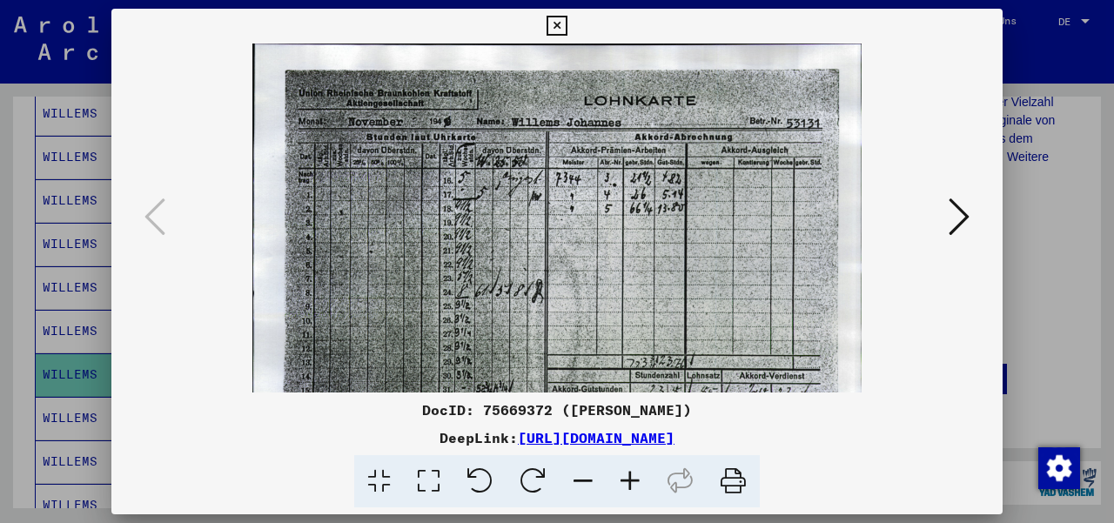
click at [626, 479] on icon at bounding box center [629, 481] width 47 height 53
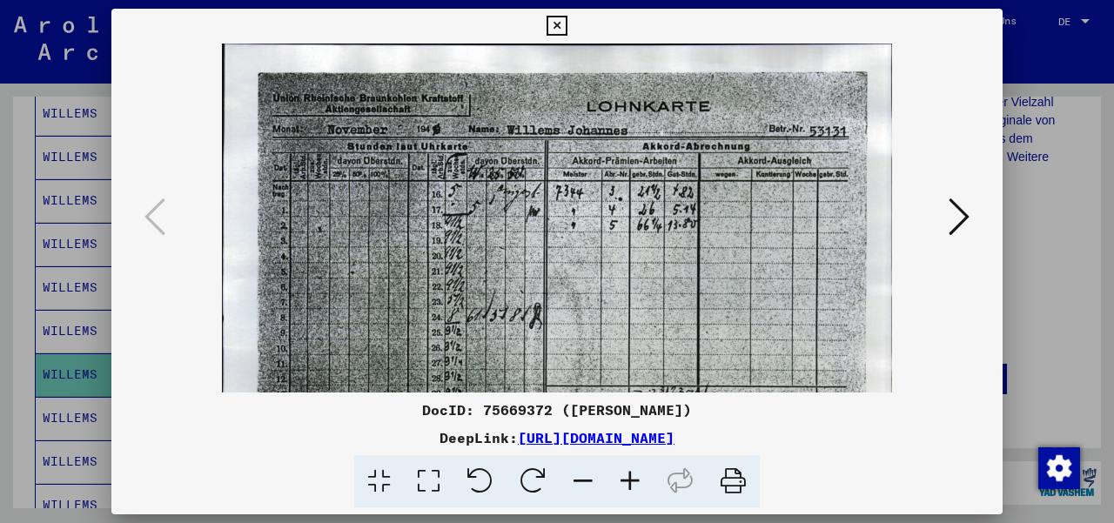
click at [626, 479] on icon at bounding box center [629, 481] width 47 height 53
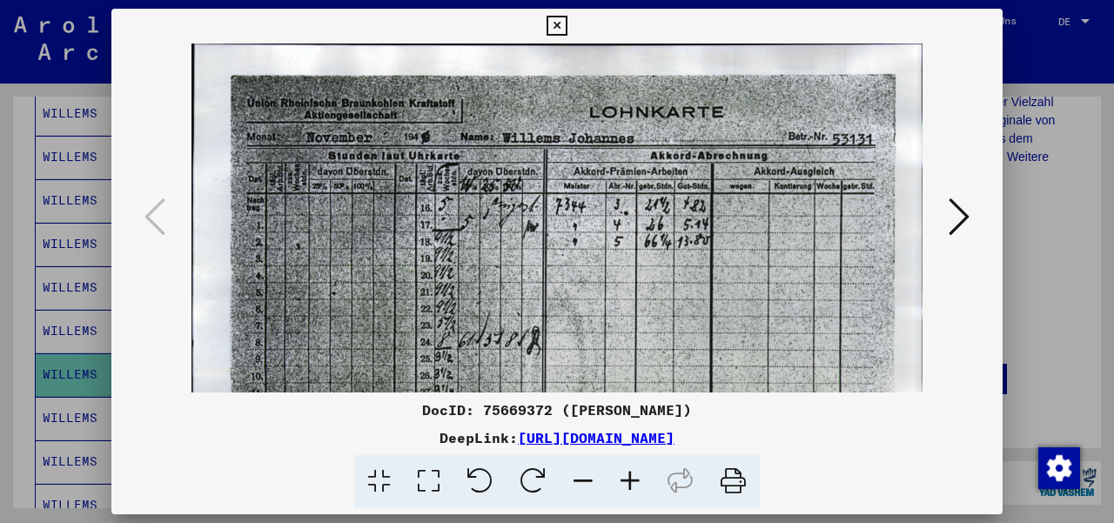
click at [626, 479] on icon at bounding box center [629, 481] width 47 height 53
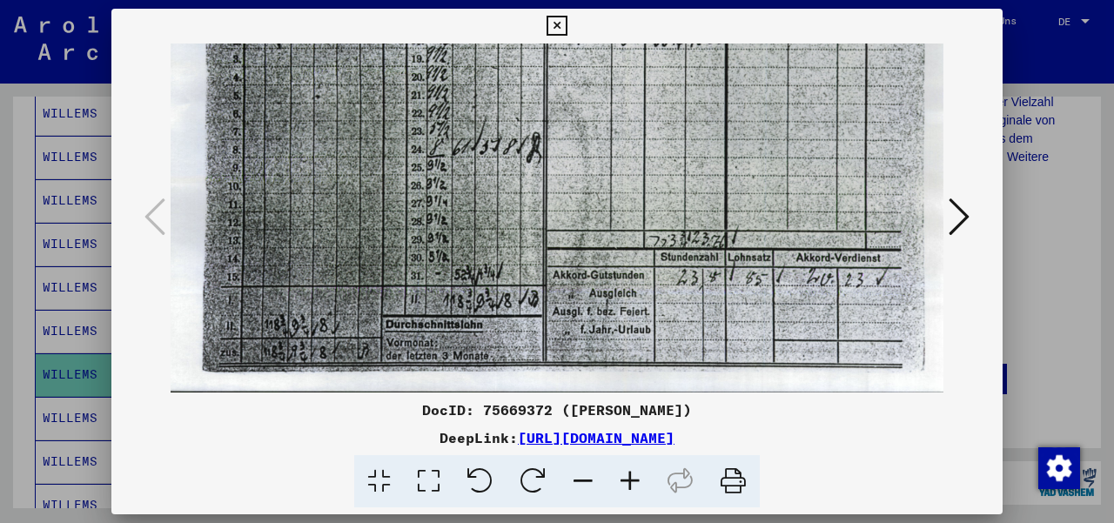
scroll to position [217, 0]
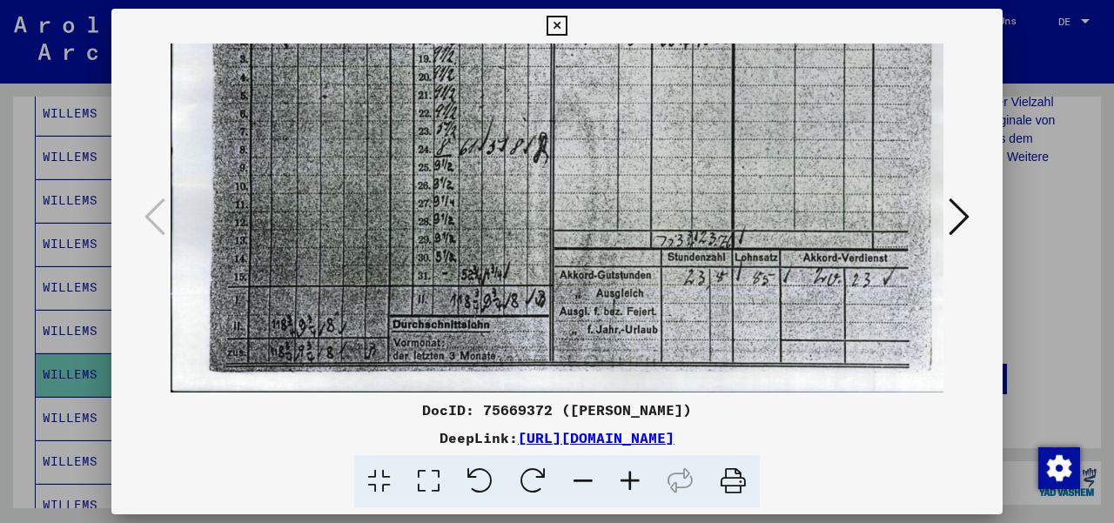
drag, startPoint x: 766, startPoint y: 309, endPoint x: 772, endPoint y: 31, distance: 277.6
click at [772, 31] on div "DocID: 75669372 ([PERSON_NAME]: [URL][DOMAIN_NAME]" at bounding box center [556, 258] width 891 height 499
click at [953, 212] on icon at bounding box center [958, 217] width 21 height 42
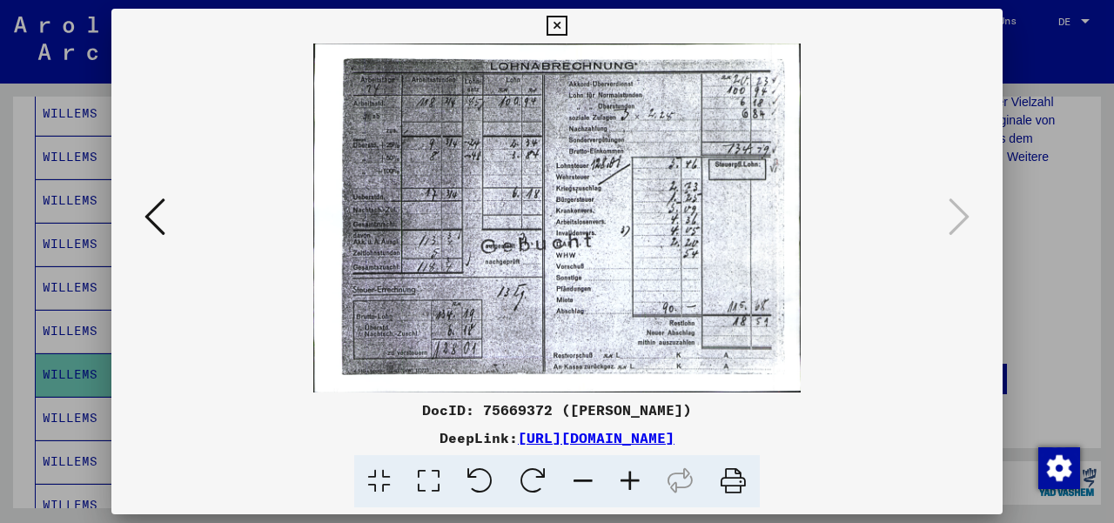
click at [1051, 237] on div at bounding box center [557, 261] width 1114 height 523
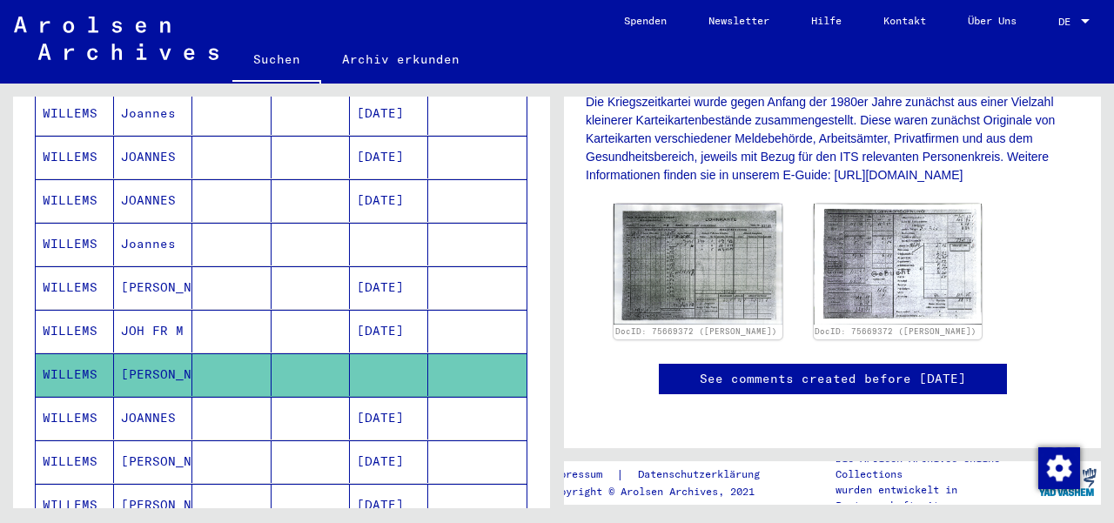
click at [136, 484] on mat-cell "[PERSON_NAME]" at bounding box center [153, 505] width 78 height 43
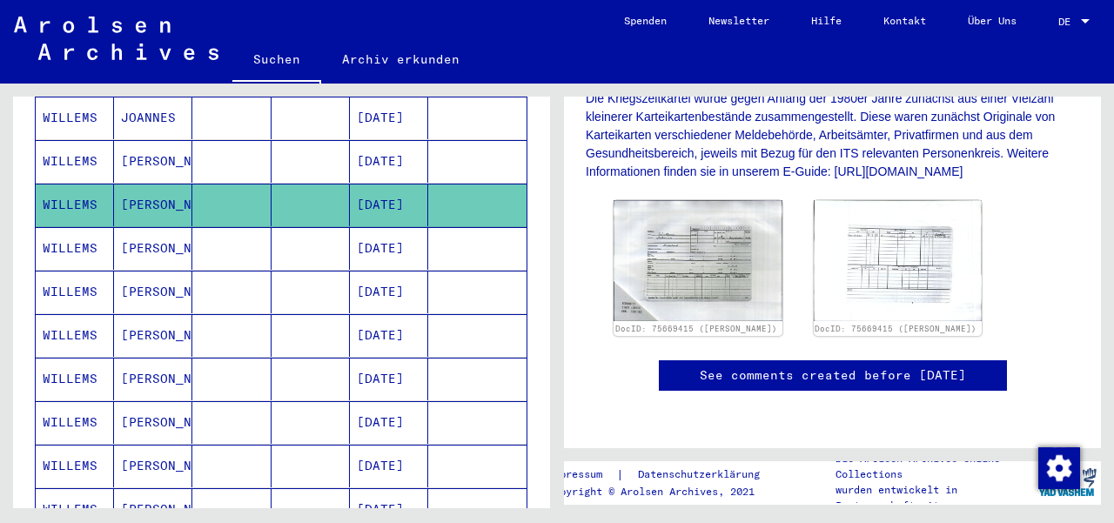
scroll to position [410, 0]
click at [702, 230] on img at bounding box center [697, 260] width 177 height 126
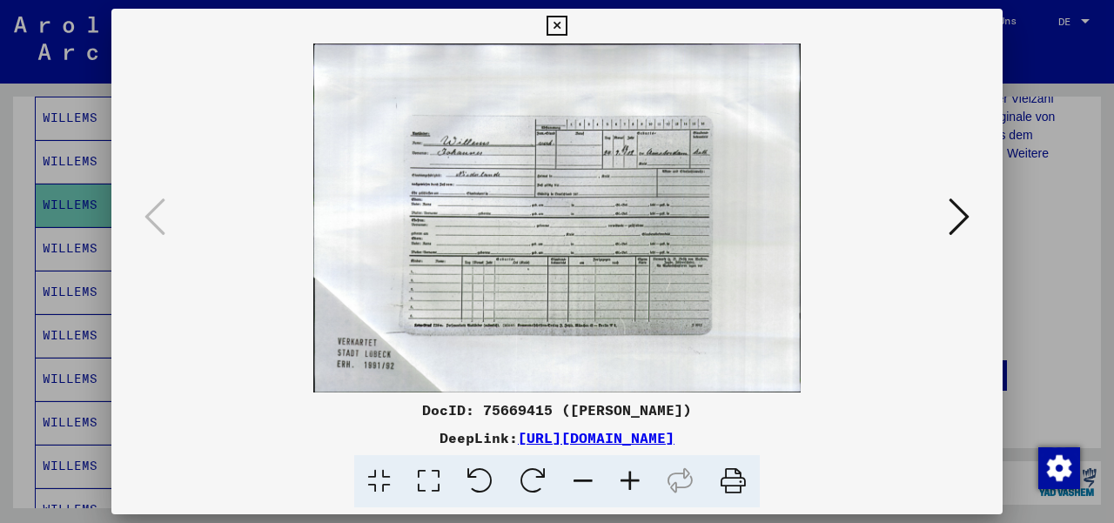
click at [627, 481] on icon at bounding box center [629, 481] width 47 height 53
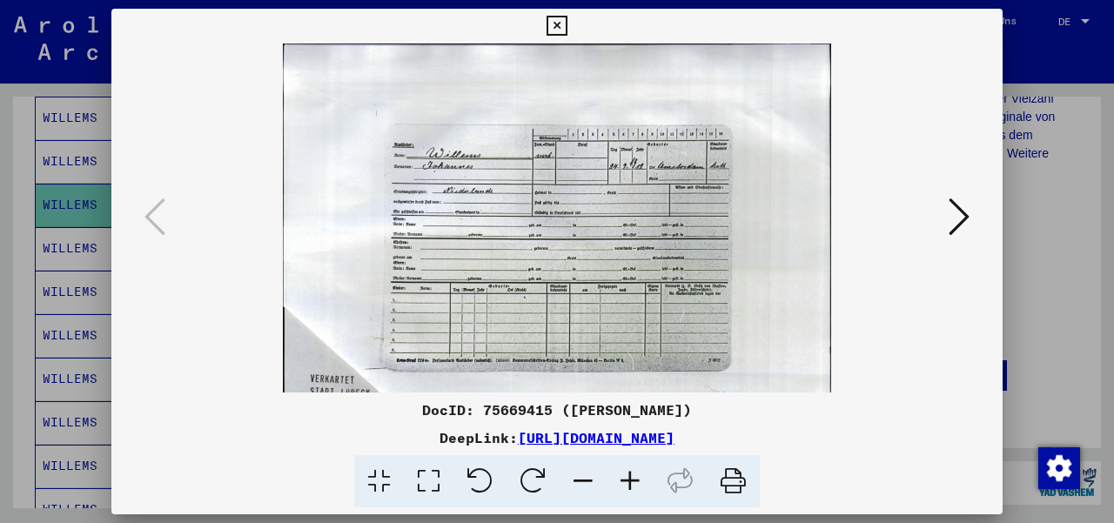
click at [627, 481] on icon at bounding box center [629, 481] width 47 height 53
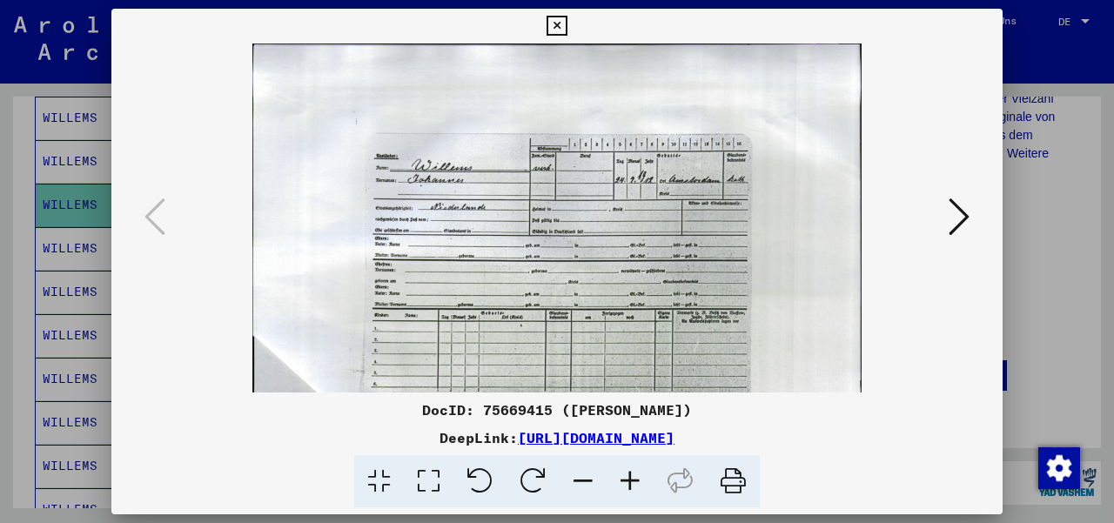
click at [627, 481] on icon at bounding box center [629, 481] width 47 height 53
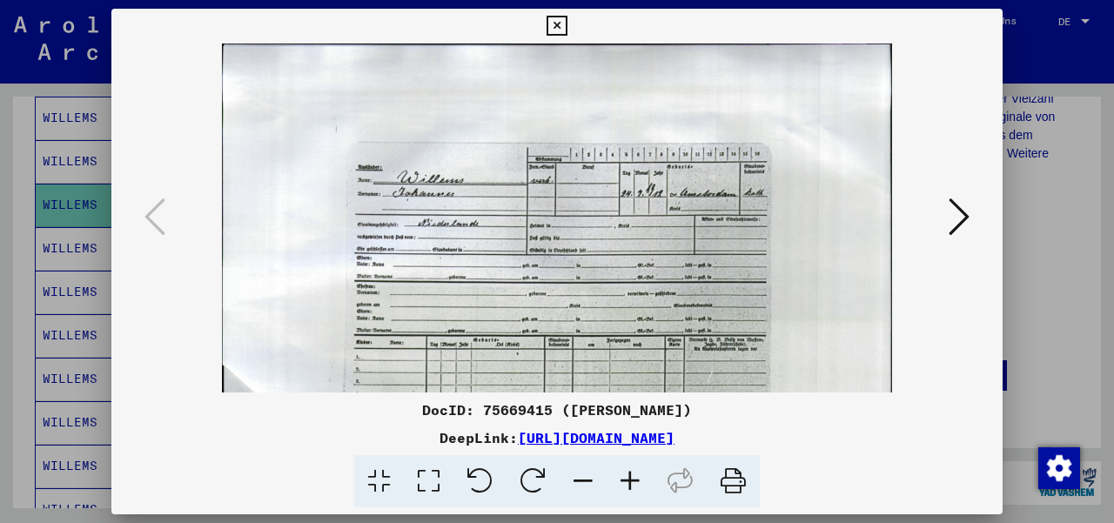
click at [627, 481] on icon at bounding box center [629, 481] width 47 height 53
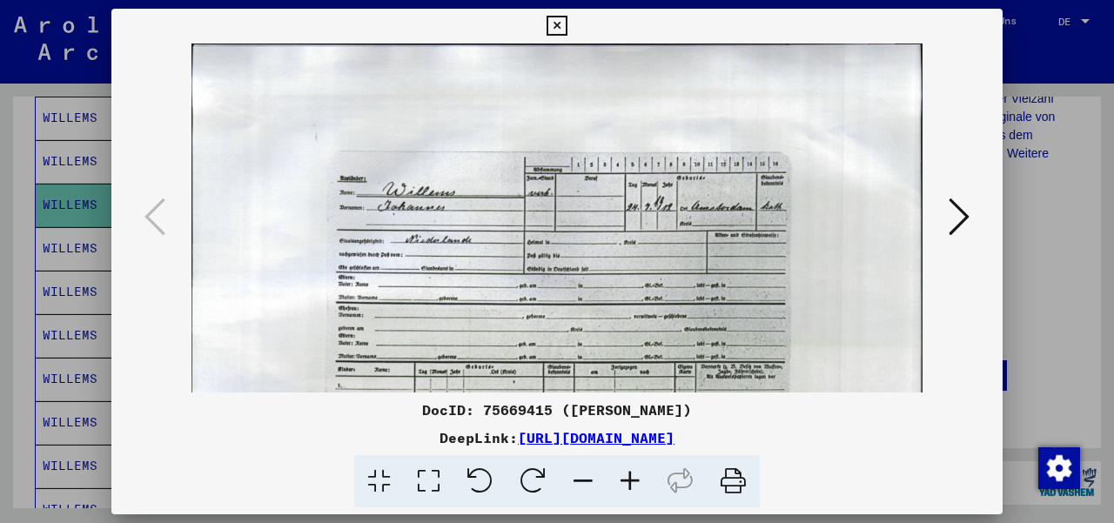
click at [627, 481] on icon at bounding box center [629, 481] width 47 height 53
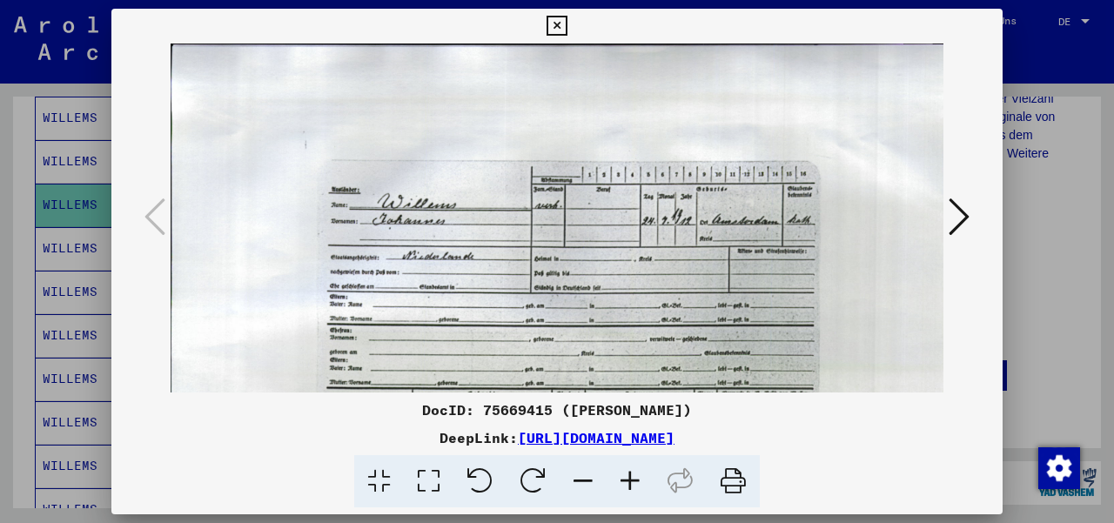
click at [627, 481] on icon at bounding box center [629, 481] width 47 height 53
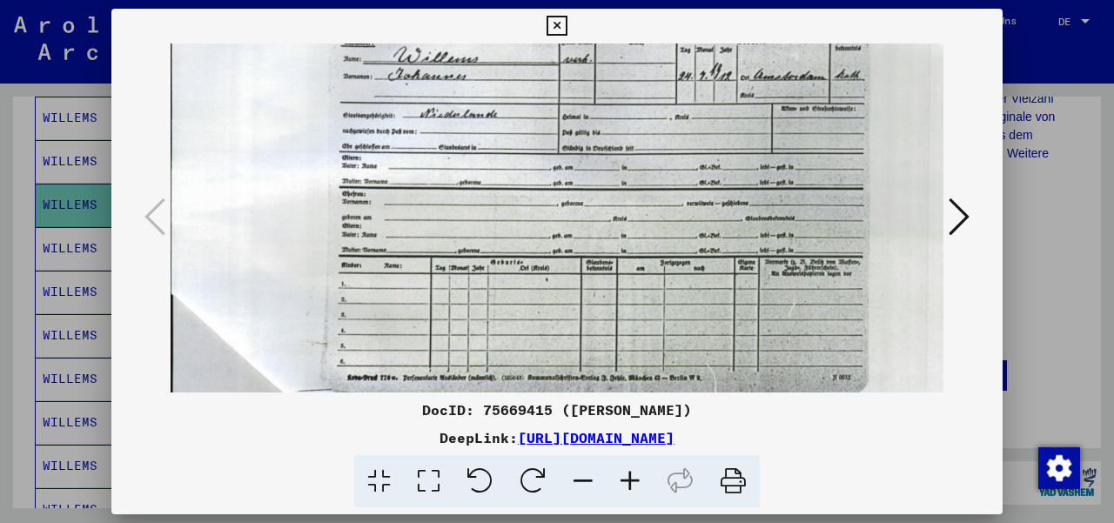
scroll to position [159, 0]
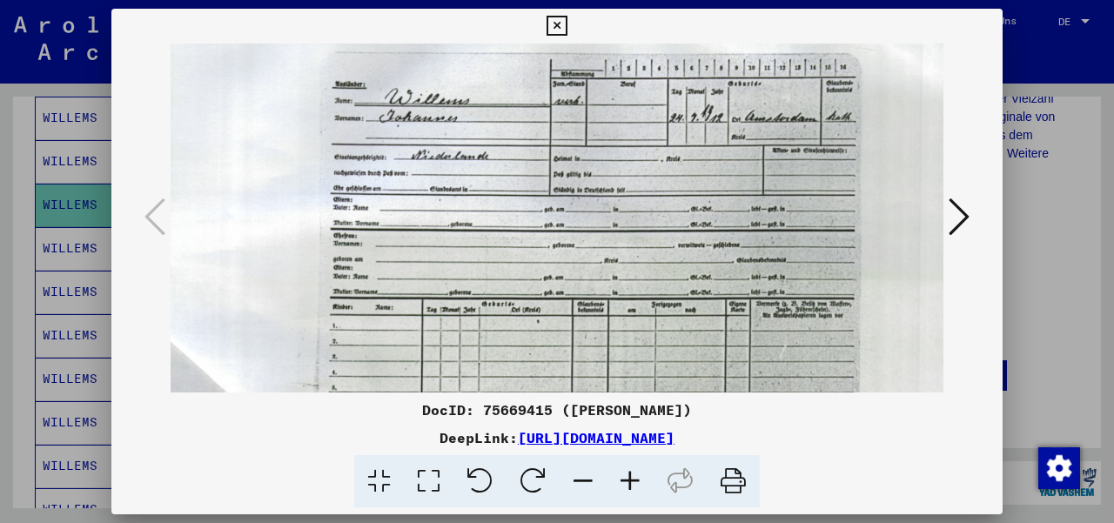
drag, startPoint x: 652, startPoint y: 318, endPoint x: 651, endPoint y: 217, distance: 100.9
click at [651, 217] on img at bounding box center [588, 232] width 853 height 610
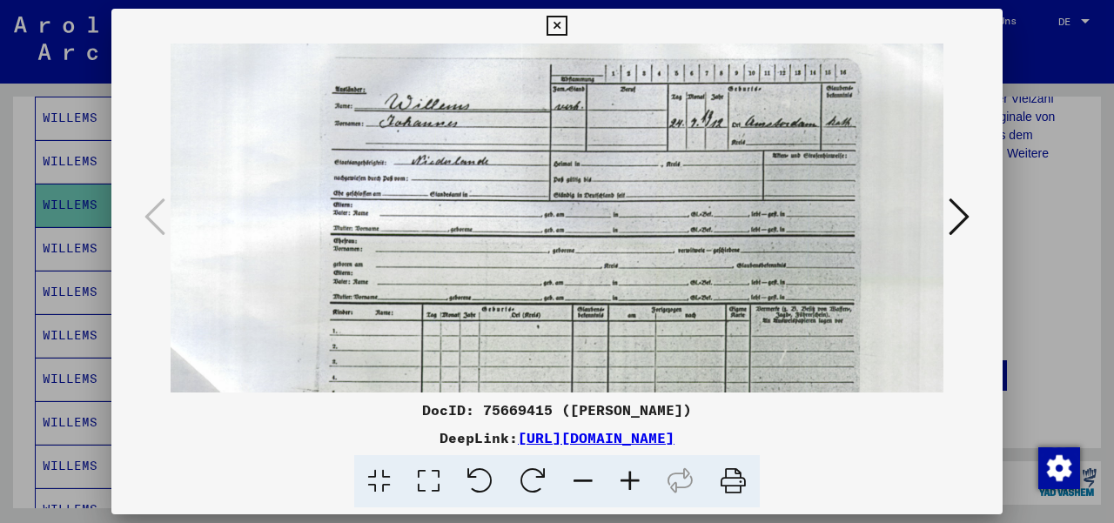
click at [1028, 265] on div at bounding box center [557, 261] width 1114 height 523
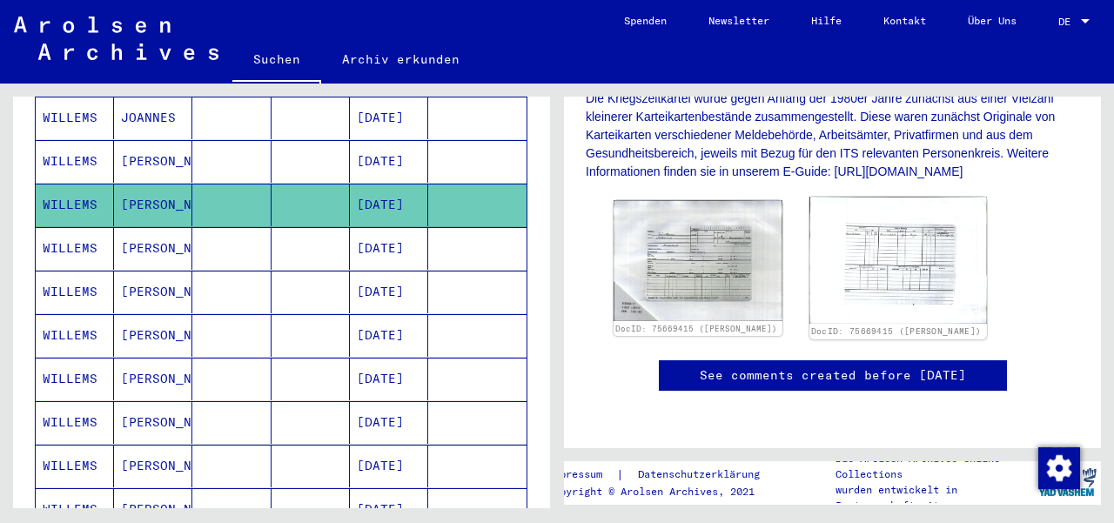
click at [877, 251] on img at bounding box center [897, 260] width 177 height 127
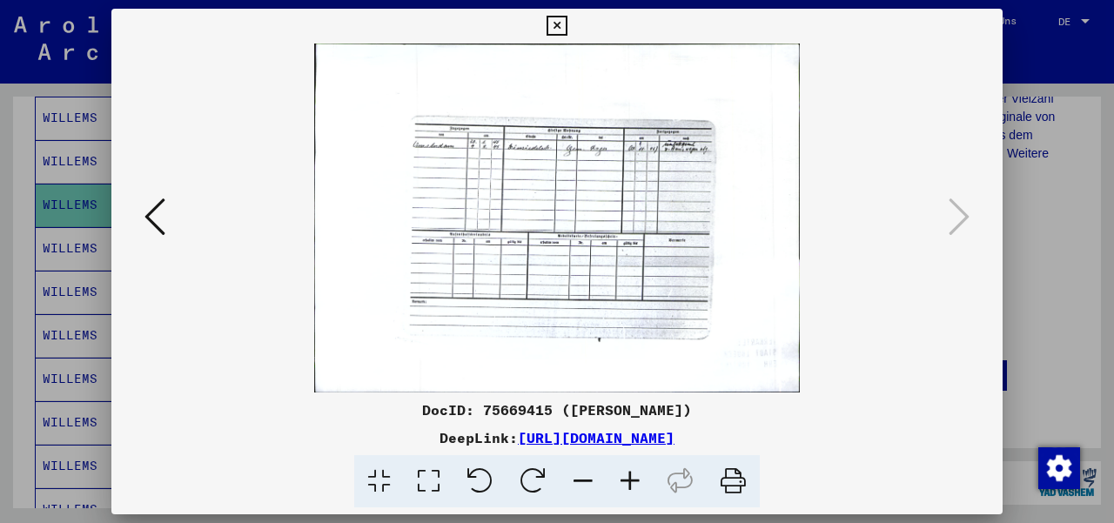
click at [625, 481] on icon at bounding box center [629, 481] width 47 height 53
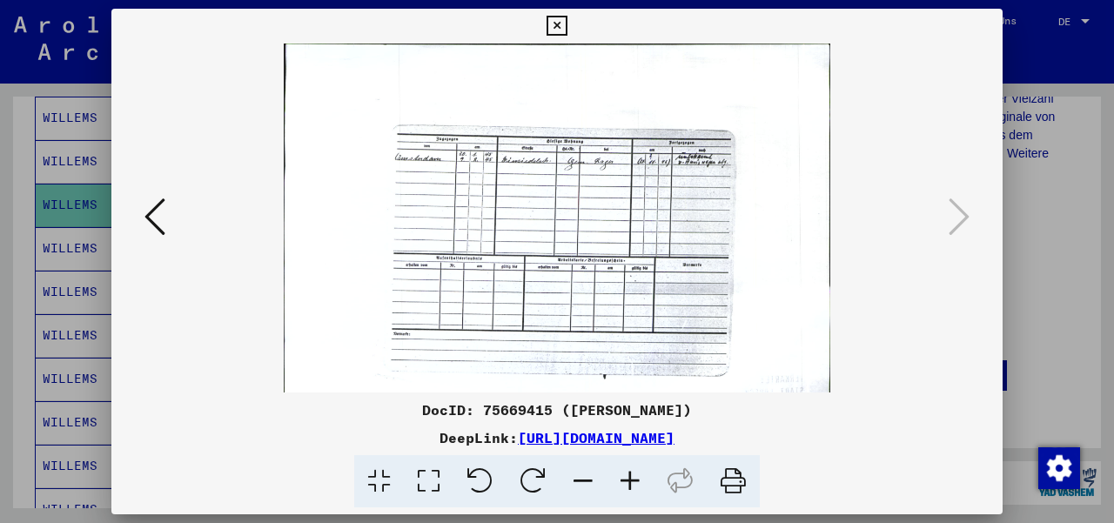
click at [625, 481] on icon at bounding box center [629, 481] width 47 height 53
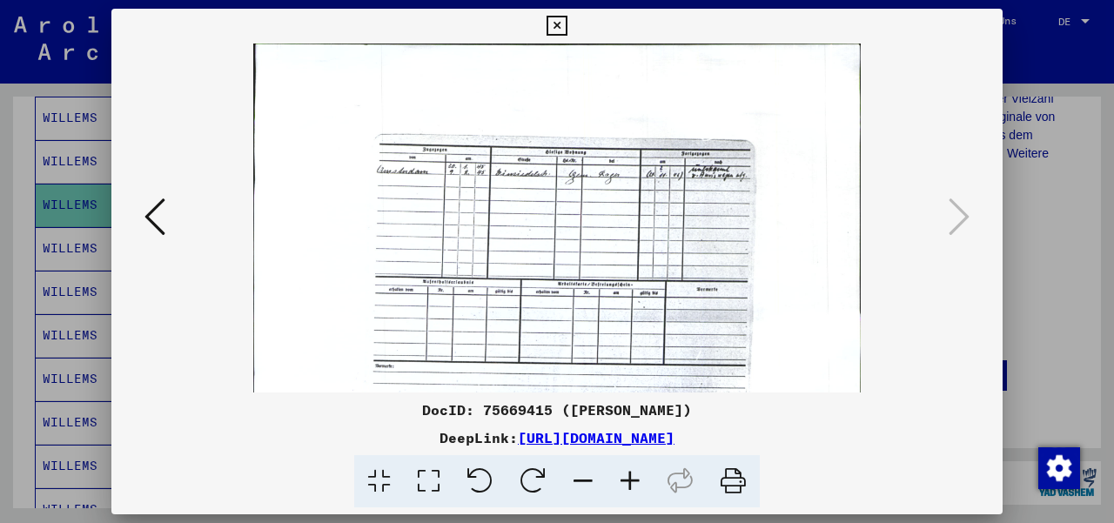
click at [625, 481] on icon at bounding box center [629, 481] width 47 height 53
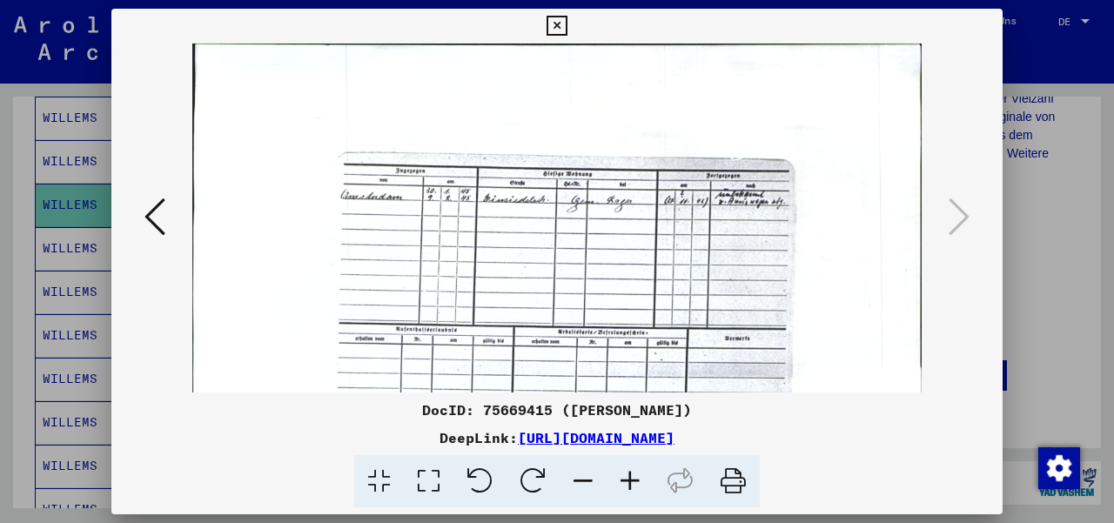
click at [625, 481] on icon at bounding box center [629, 481] width 47 height 53
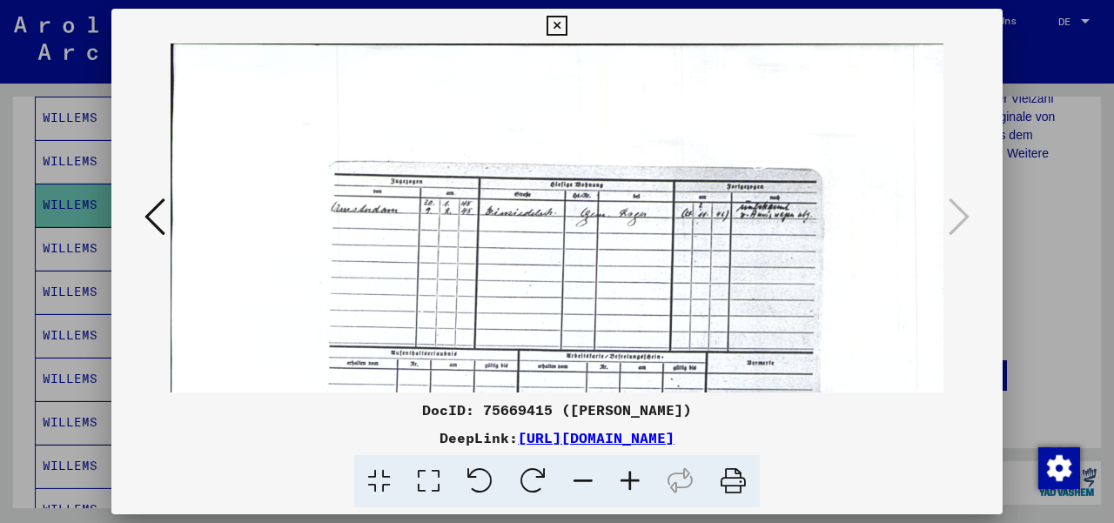
click at [625, 481] on icon at bounding box center [629, 481] width 47 height 53
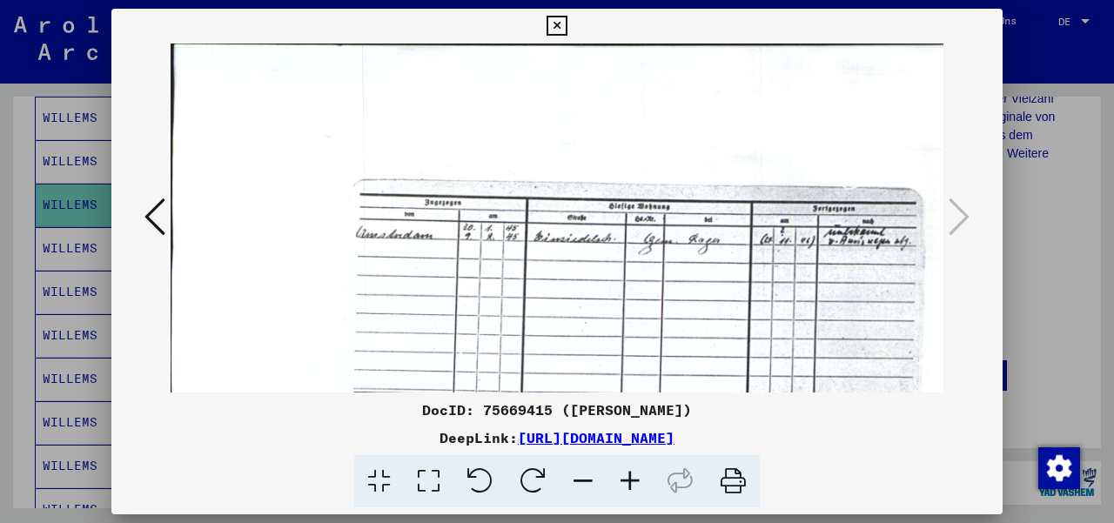
click at [625, 481] on icon at bounding box center [629, 481] width 47 height 53
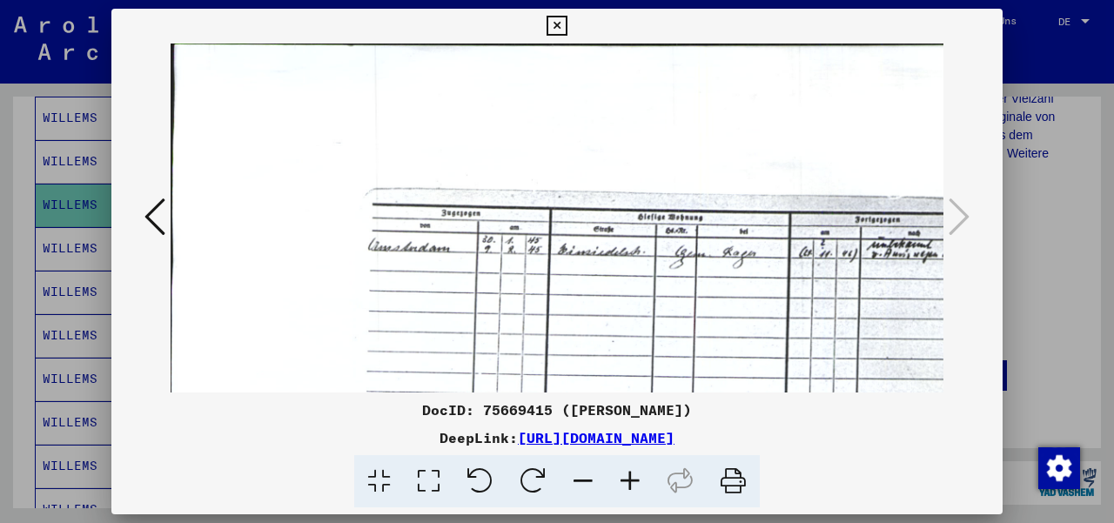
click at [1030, 257] on div at bounding box center [557, 261] width 1114 height 523
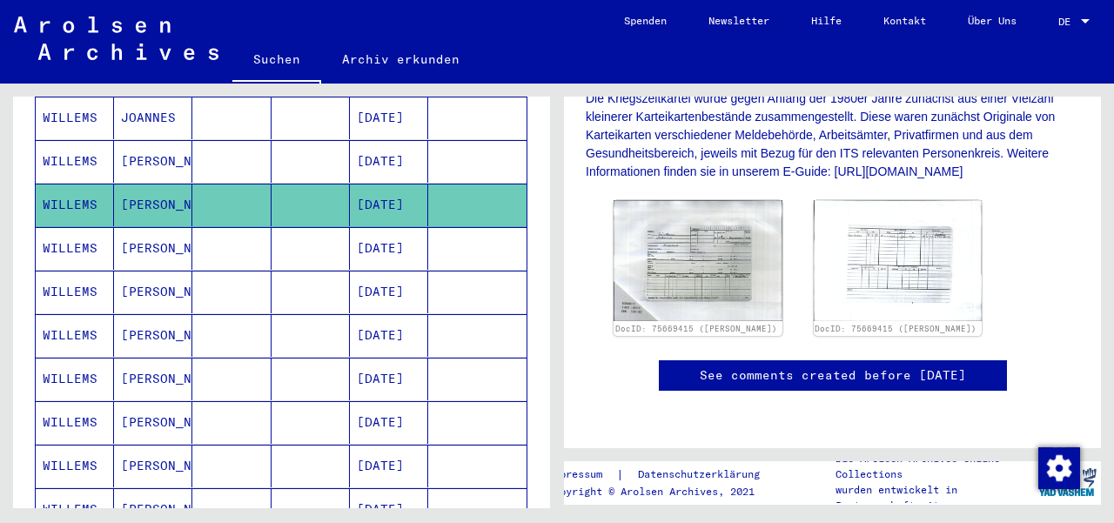
click at [381, 227] on mat-cell "[DATE]" at bounding box center [389, 248] width 78 height 43
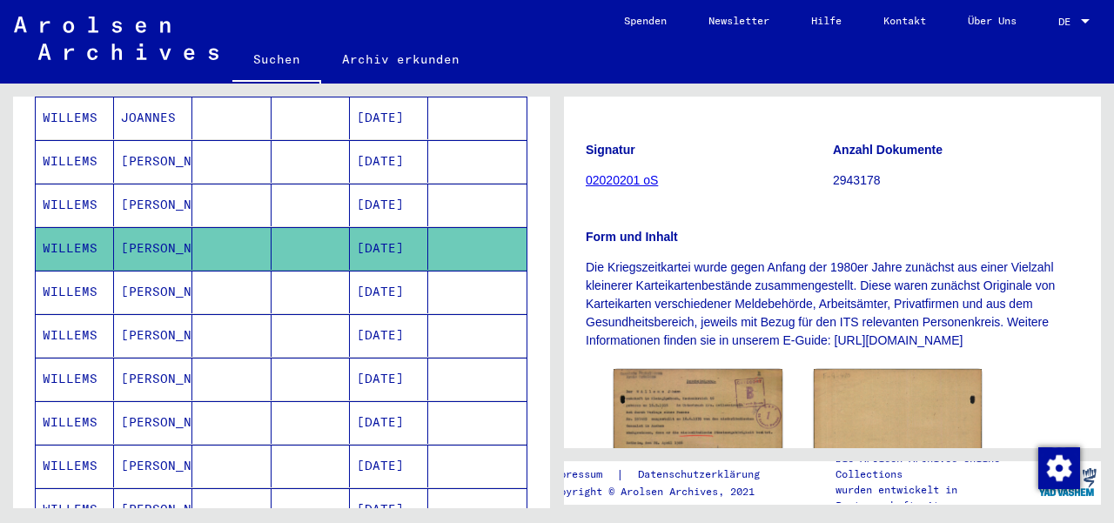
scroll to position [348, 0]
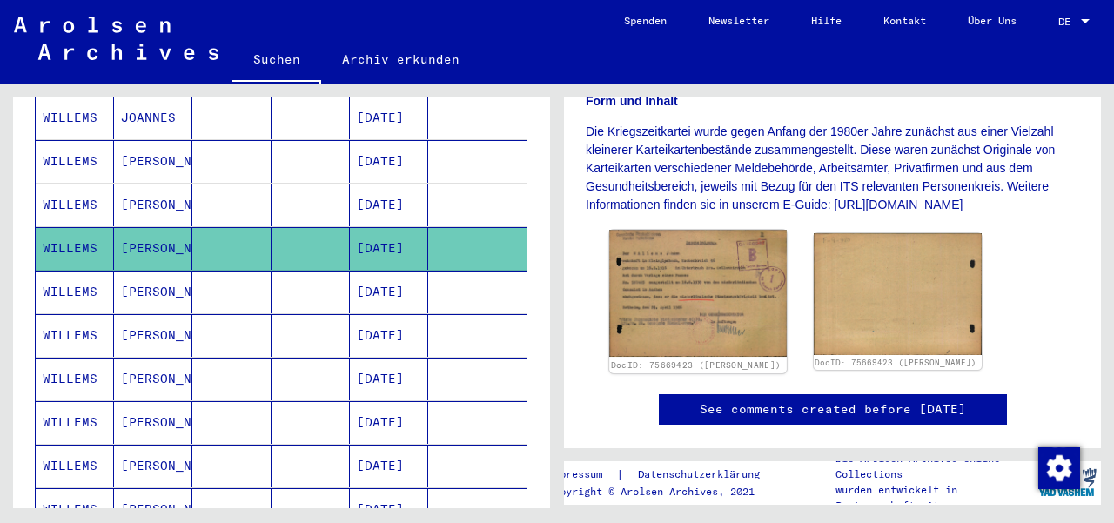
click at [711, 320] on img at bounding box center [697, 293] width 177 height 127
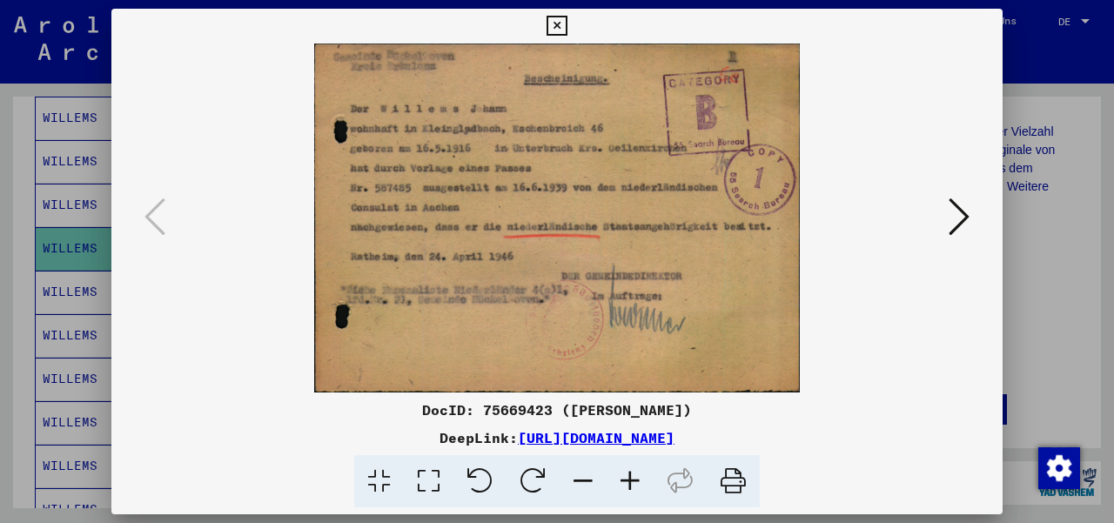
click at [1038, 290] on div at bounding box center [557, 261] width 1114 height 523
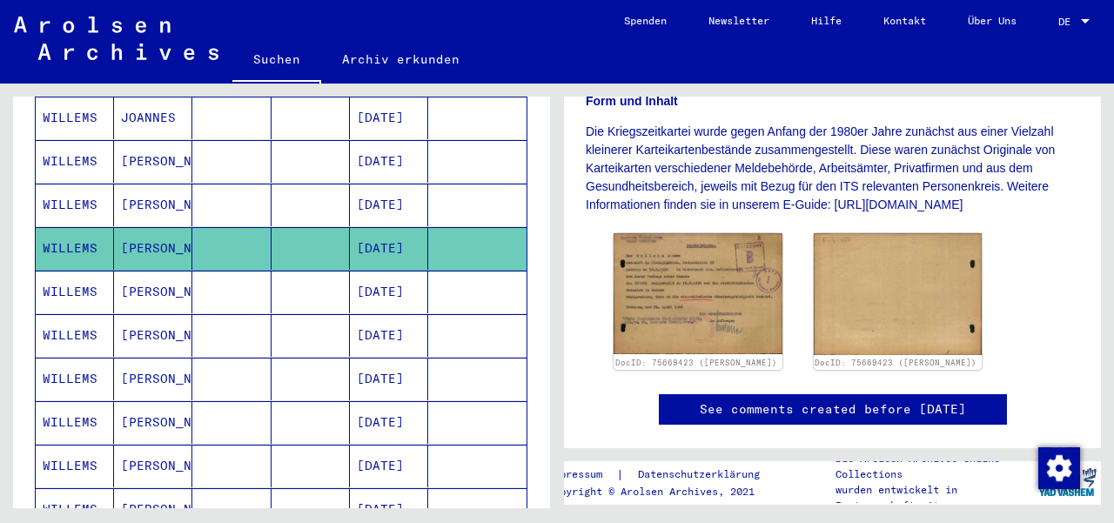
click at [390, 271] on mat-cell "[DATE]" at bounding box center [389, 292] width 78 height 43
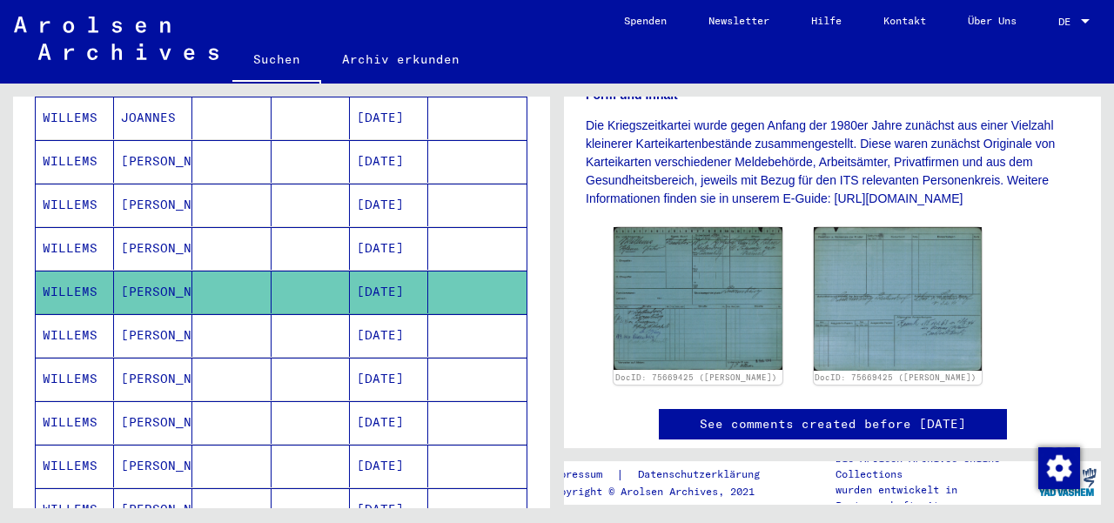
scroll to position [402, 0]
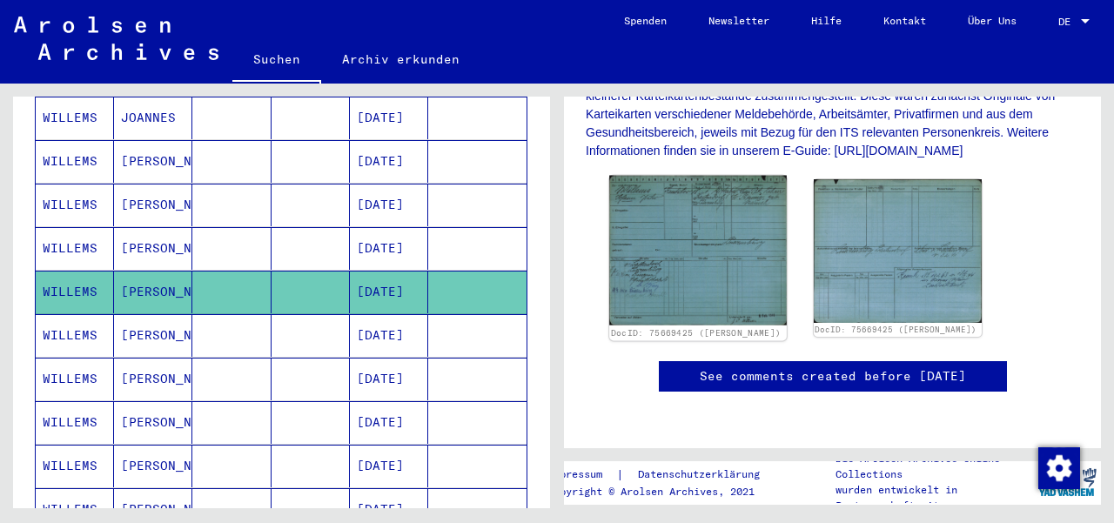
click at [659, 217] on img at bounding box center [697, 251] width 177 height 150
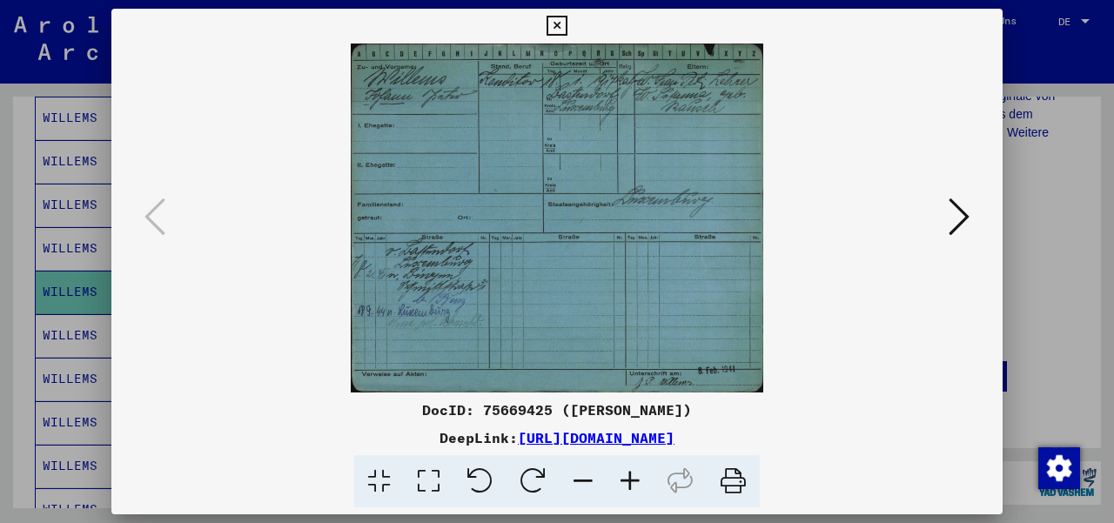
click at [636, 472] on icon at bounding box center [629, 481] width 47 height 53
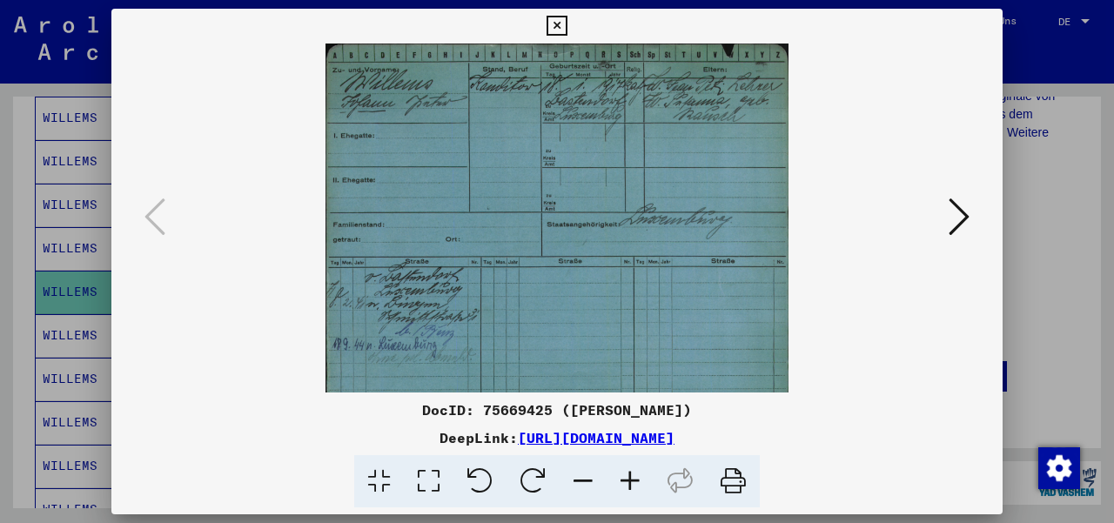
click at [636, 472] on icon at bounding box center [629, 481] width 47 height 53
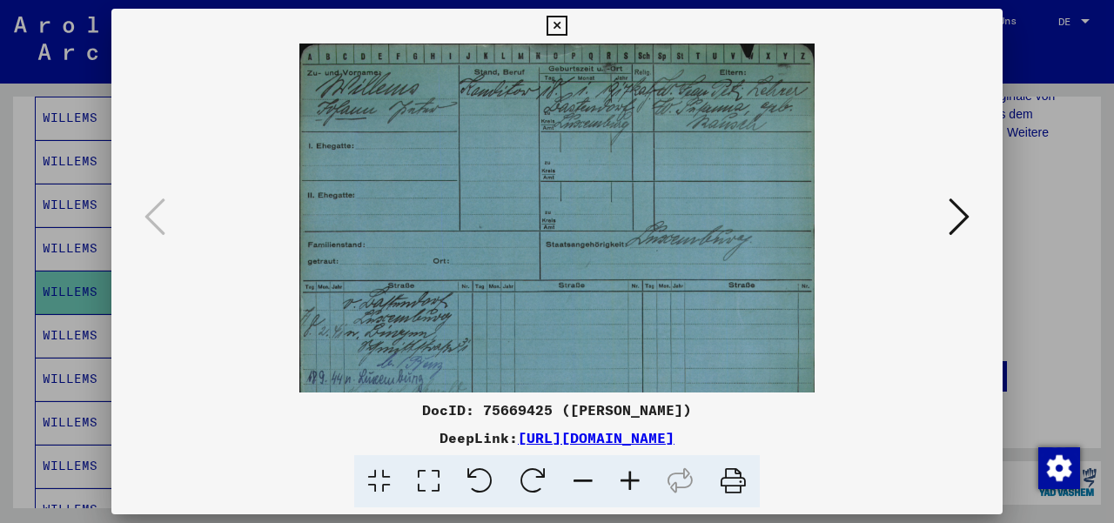
click at [636, 472] on icon at bounding box center [629, 481] width 47 height 53
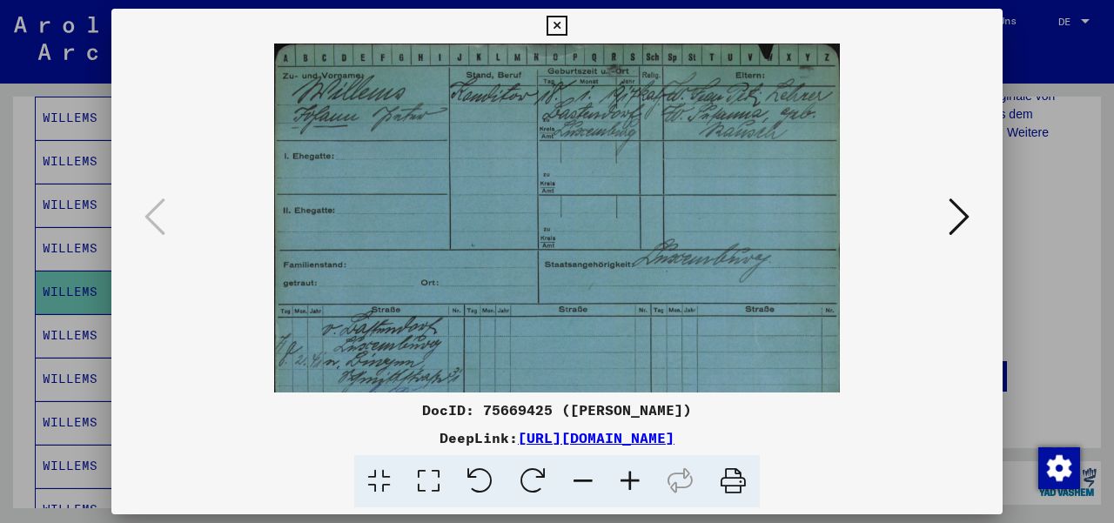
click at [636, 472] on icon at bounding box center [629, 481] width 47 height 53
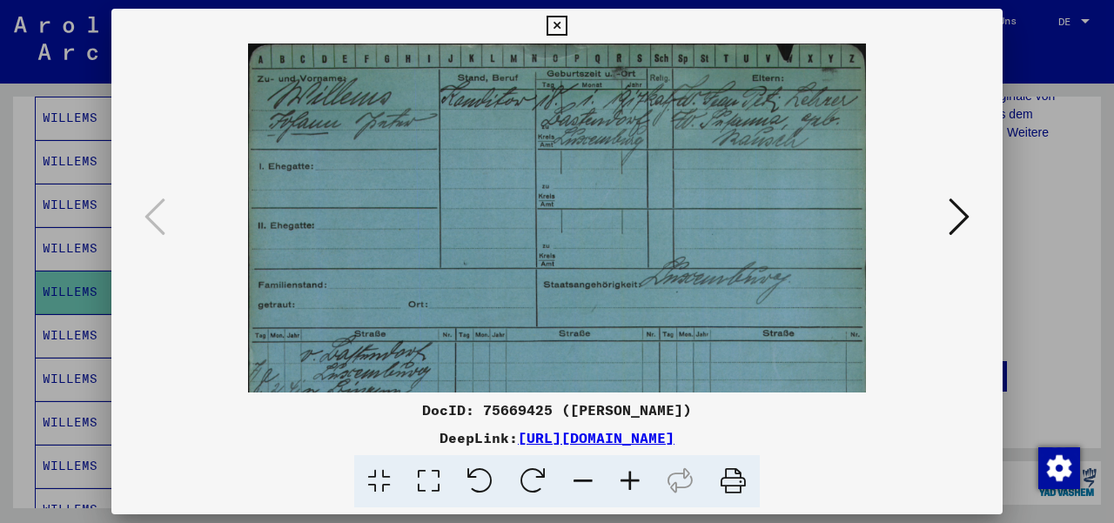
click at [636, 472] on icon at bounding box center [629, 481] width 47 height 53
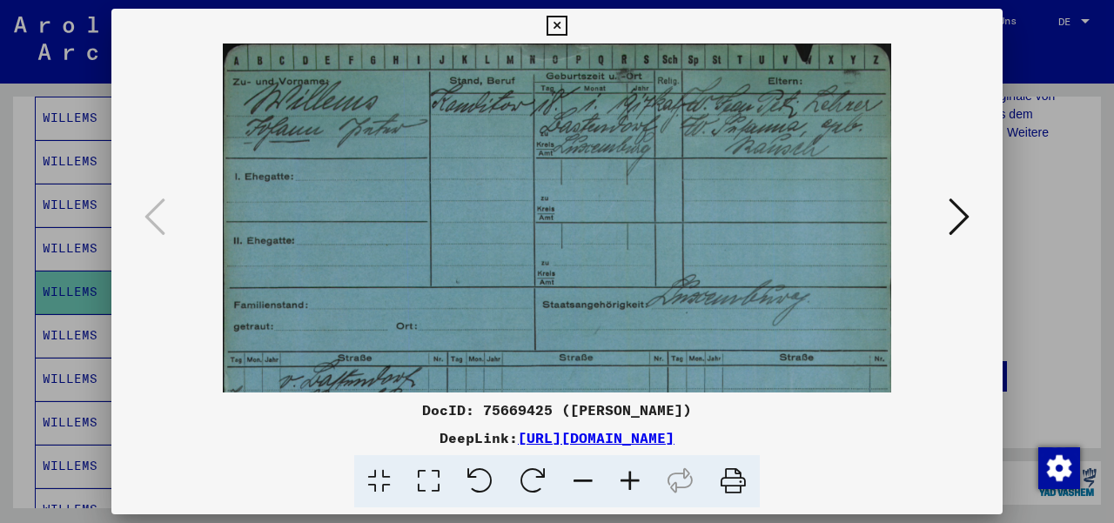
click at [636, 472] on icon at bounding box center [629, 481] width 47 height 53
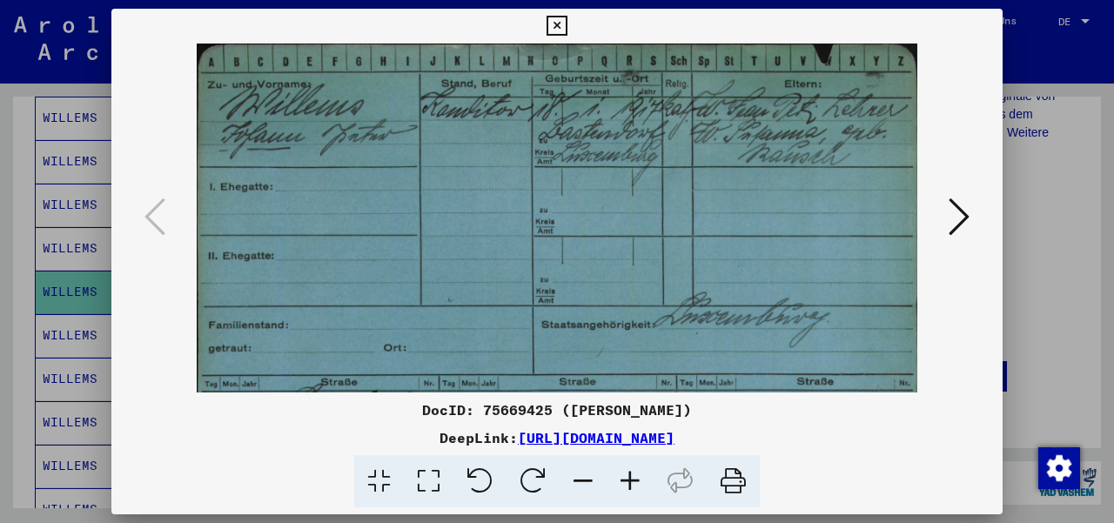
click at [636, 472] on icon at bounding box center [629, 481] width 47 height 53
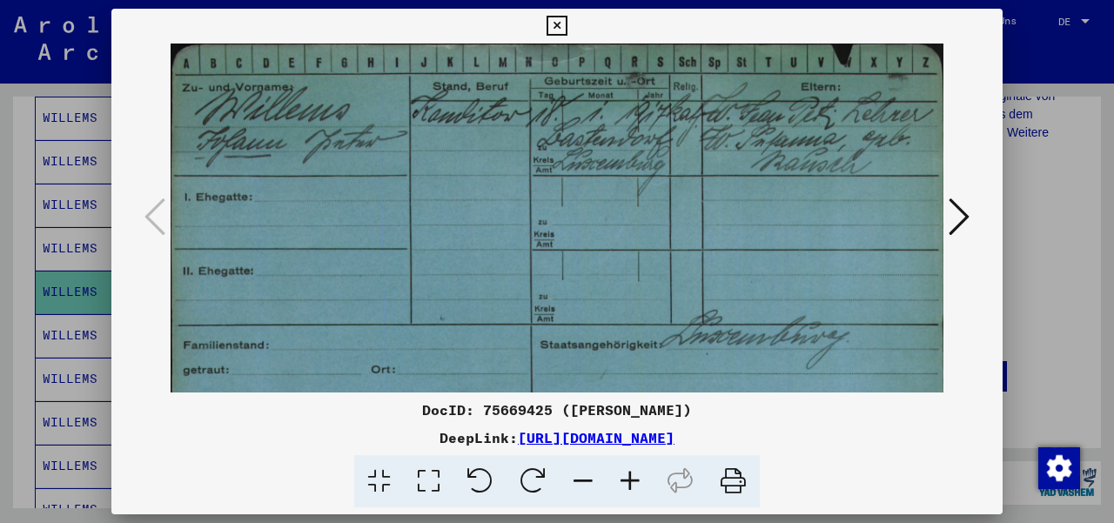
click at [636, 472] on icon at bounding box center [629, 481] width 47 height 53
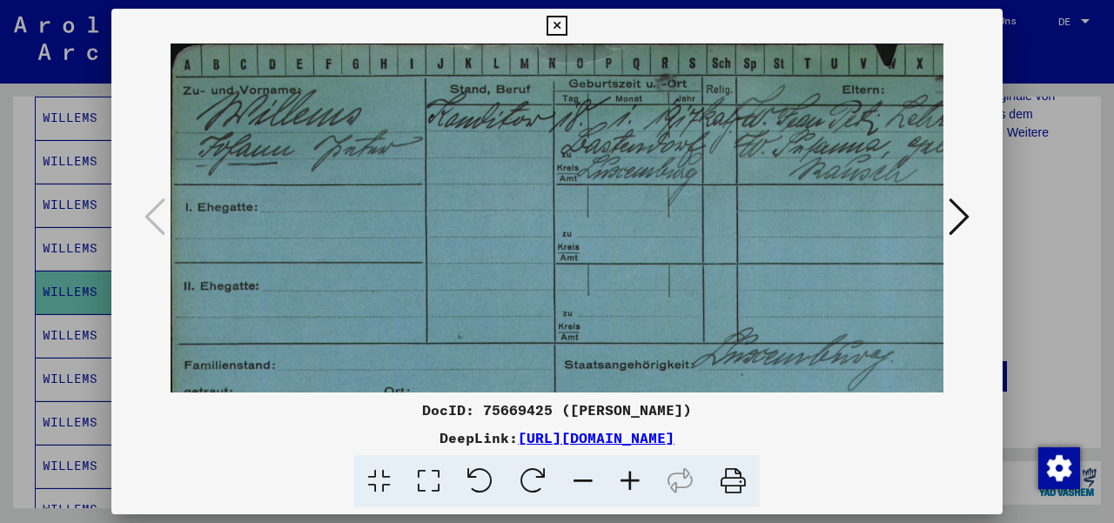
click at [1025, 351] on div at bounding box center [557, 261] width 1114 height 523
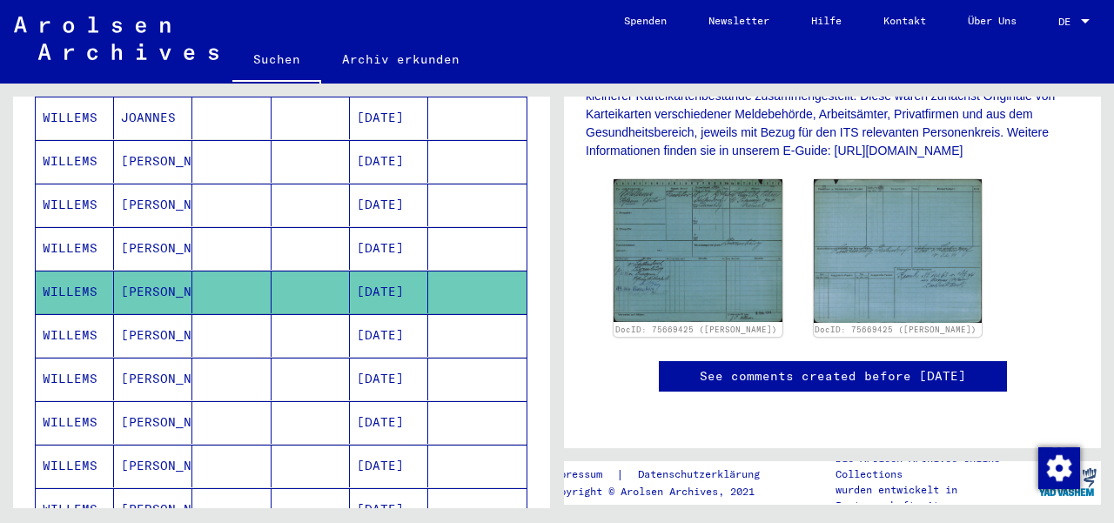
click at [398, 314] on mat-cell "[DATE]" at bounding box center [389, 335] width 78 height 43
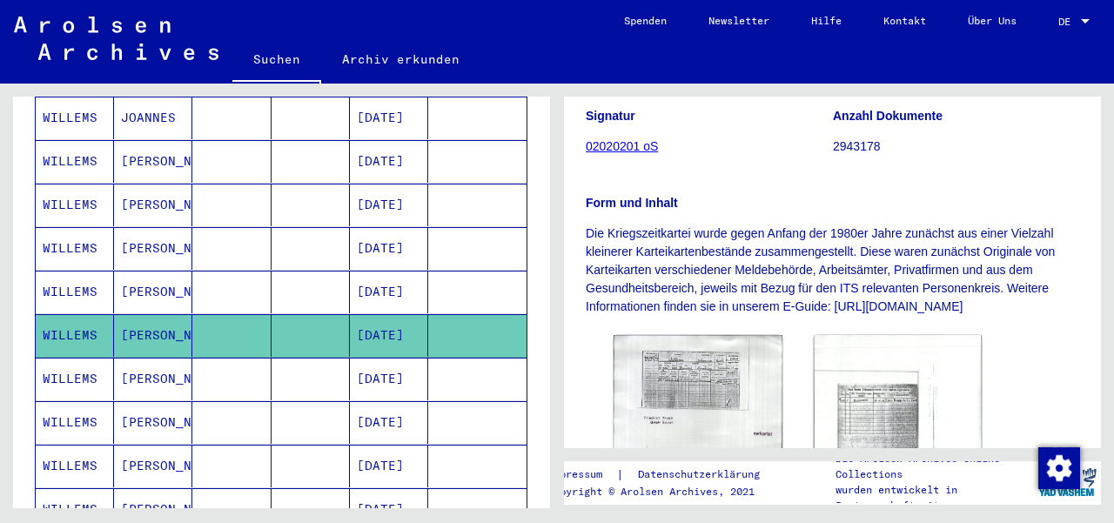
scroll to position [398, 0]
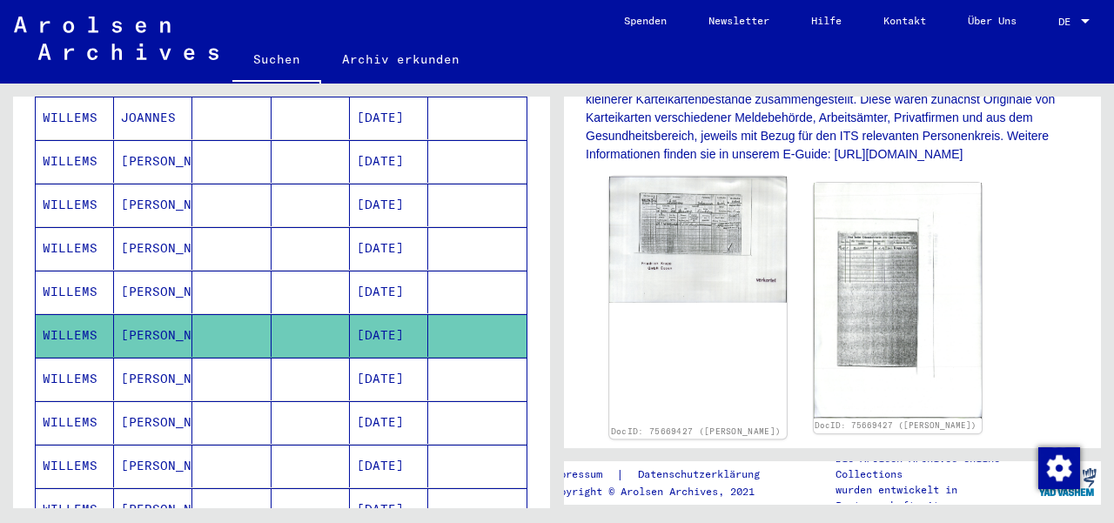
click at [682, 213] on img at bounding box center [697, 239] width 177 height 125
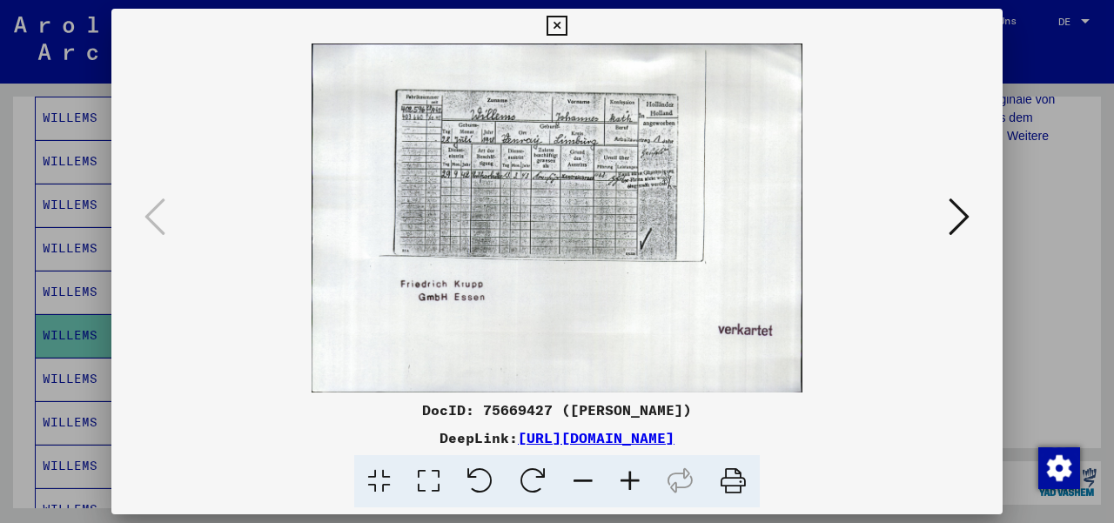
click at [1043, 243] on div at bounding box center [557, 261] width 1114 height 523
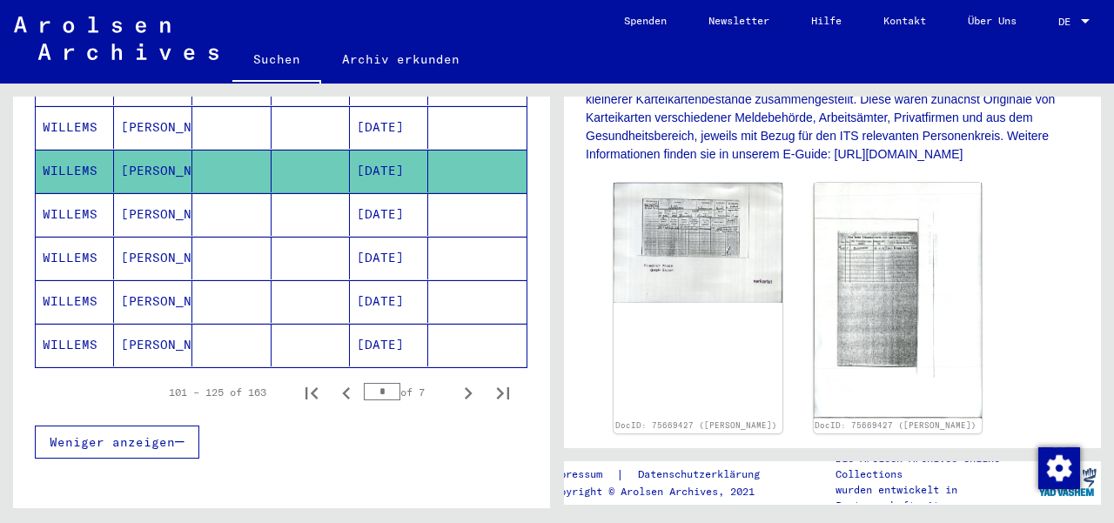
scroll to position [1100, 0]
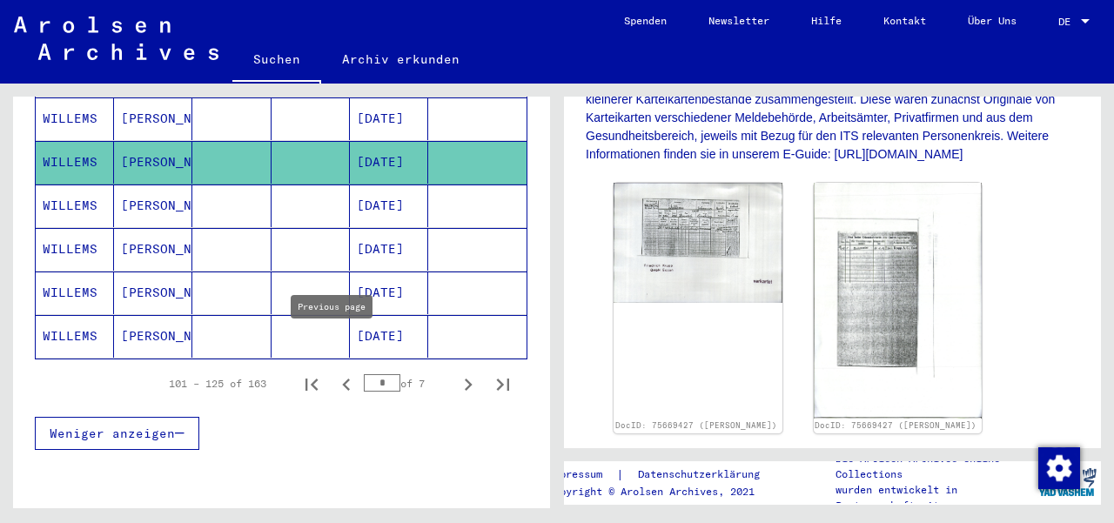
click at [342, 378] on icon "Previous page" at bounding box center [346, 384] width 8 height 12
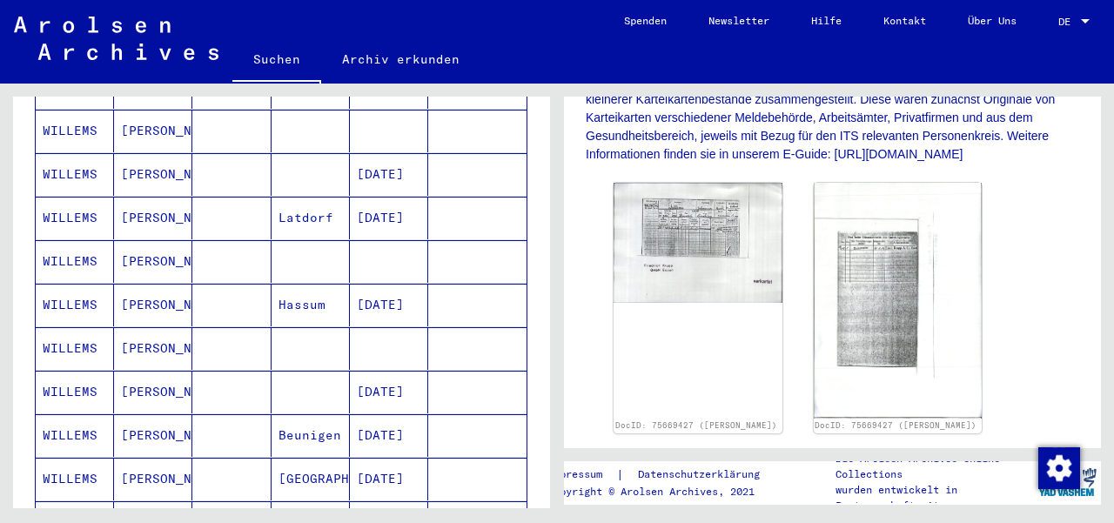
scroll to position [317, 0]
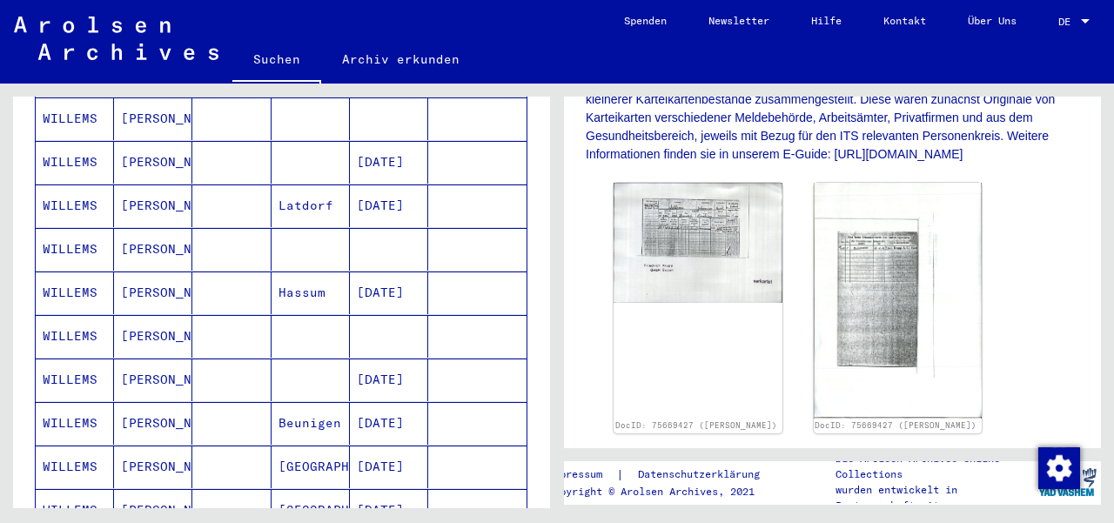
click at [373, 144] on mat-cell "[DATE]" at bounding box center [389, 162] width 78 height 43
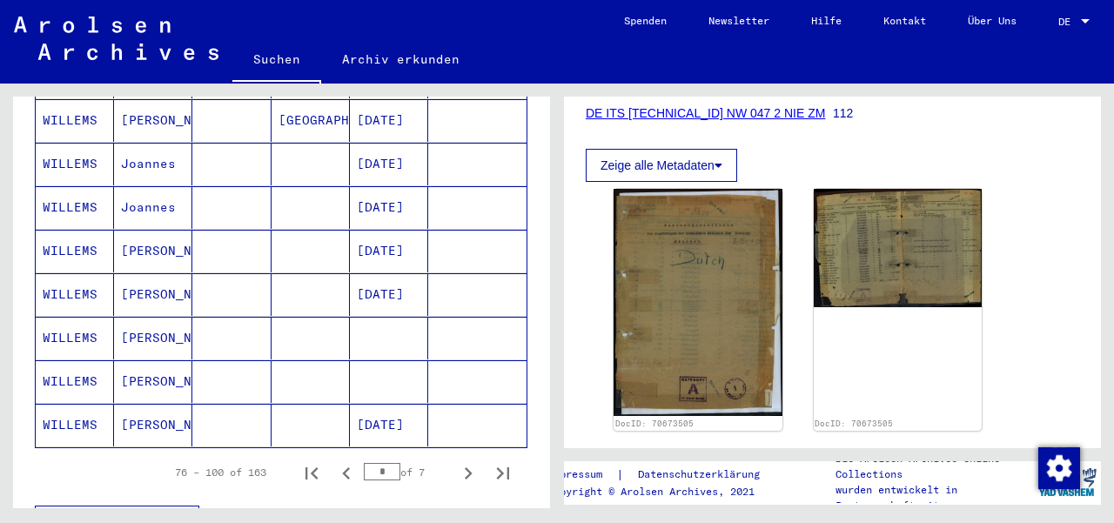
scroll to position [1035, 0]
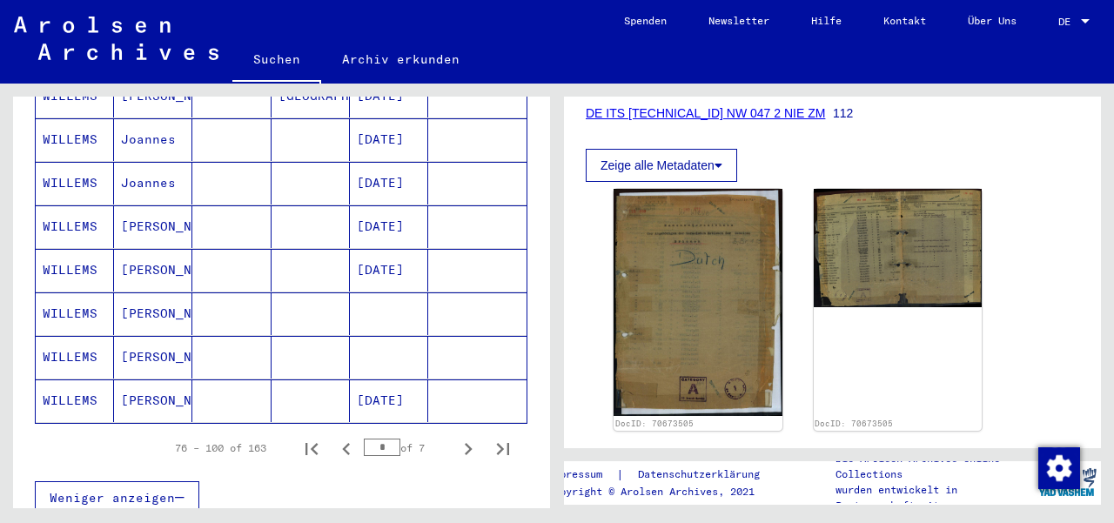
click at [284, 336] on mat-cell at bounding box center [310, 357] width 78 height 43
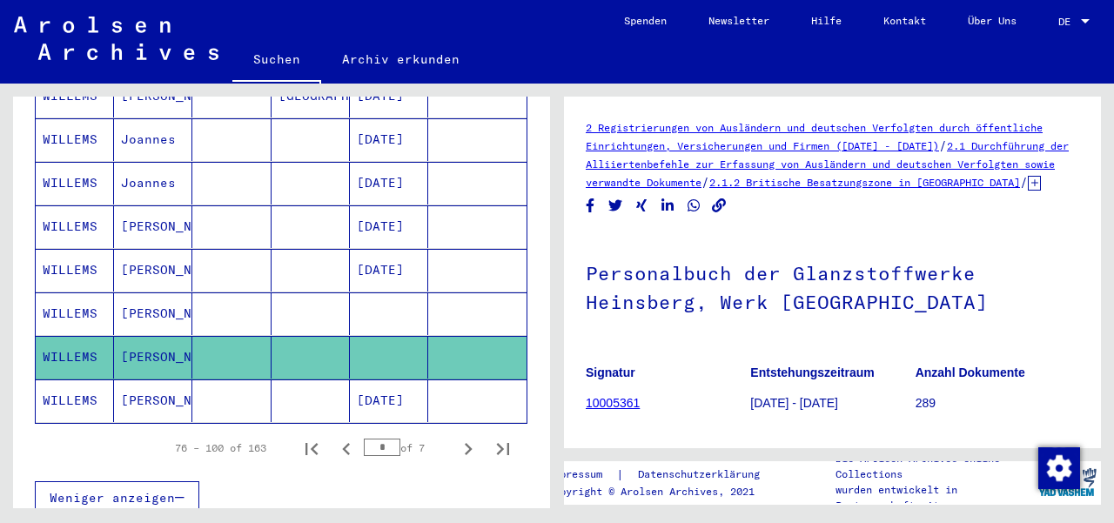
click at [151, 292] on mat-cell "[PERSON_NAME]" at bounding box center [153, 313] width 78 height 43
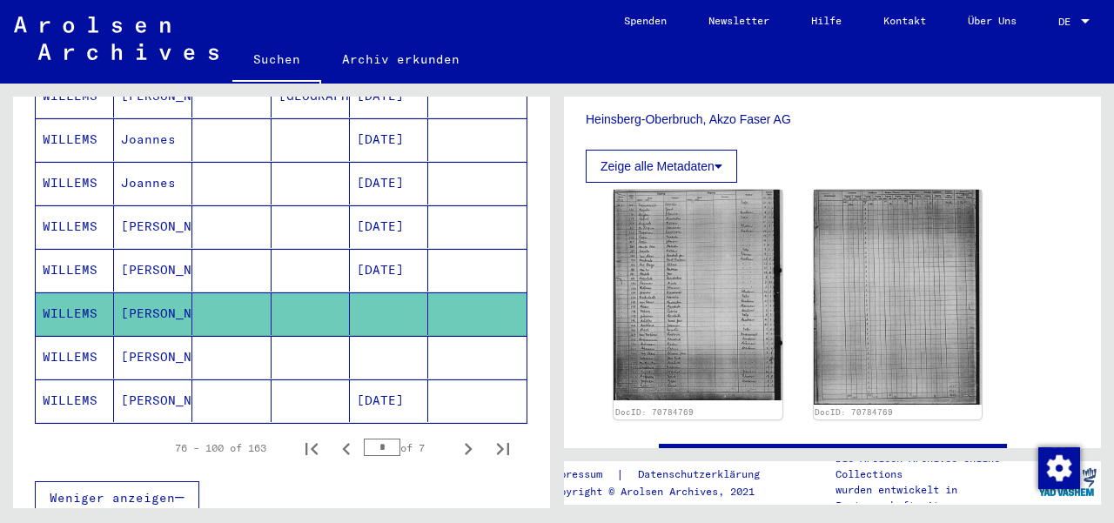
scroll to position [467, 0]
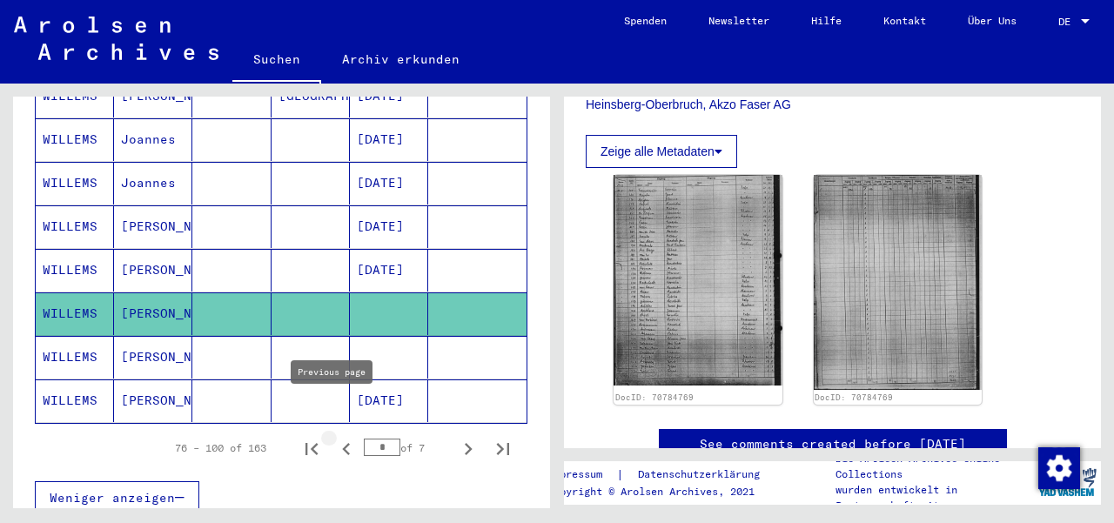
click at [334, 437] on icon "Previous page" at bounding box center [346, 449] width 24 height 24
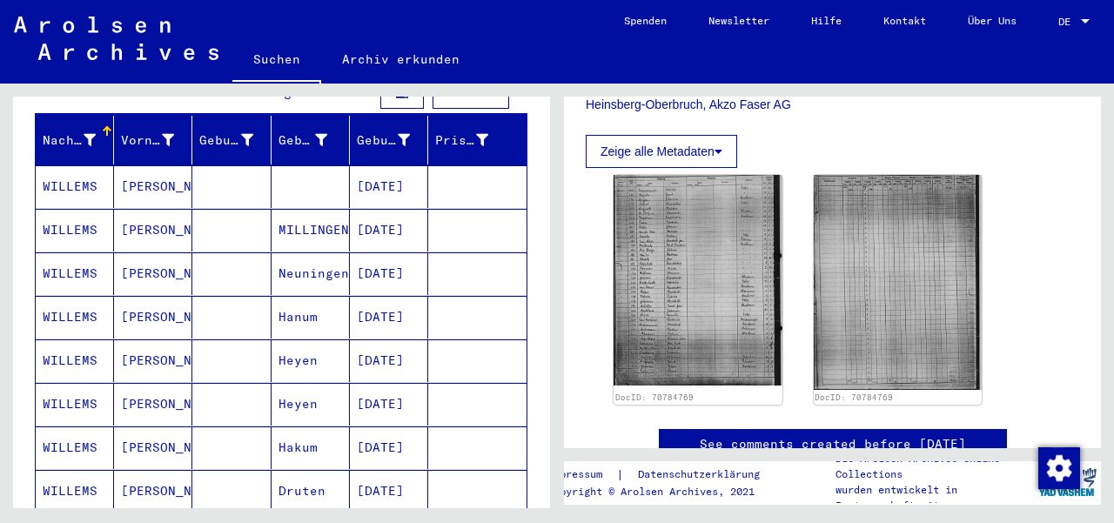
scroll to position [172, 0]
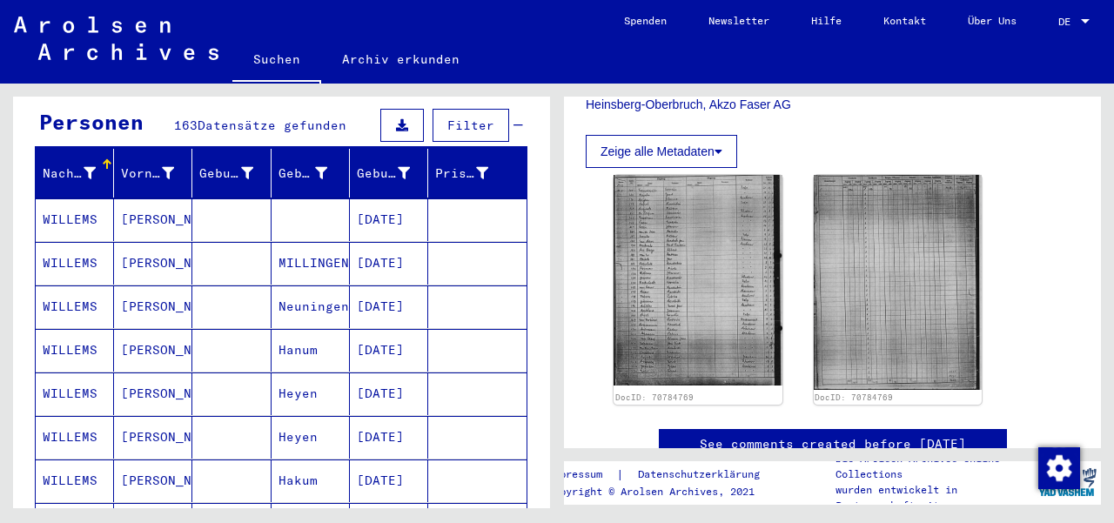
click at [376, 289] on mat-cell "[DATE]" at bounding box center [389, 306] width 78 height 43
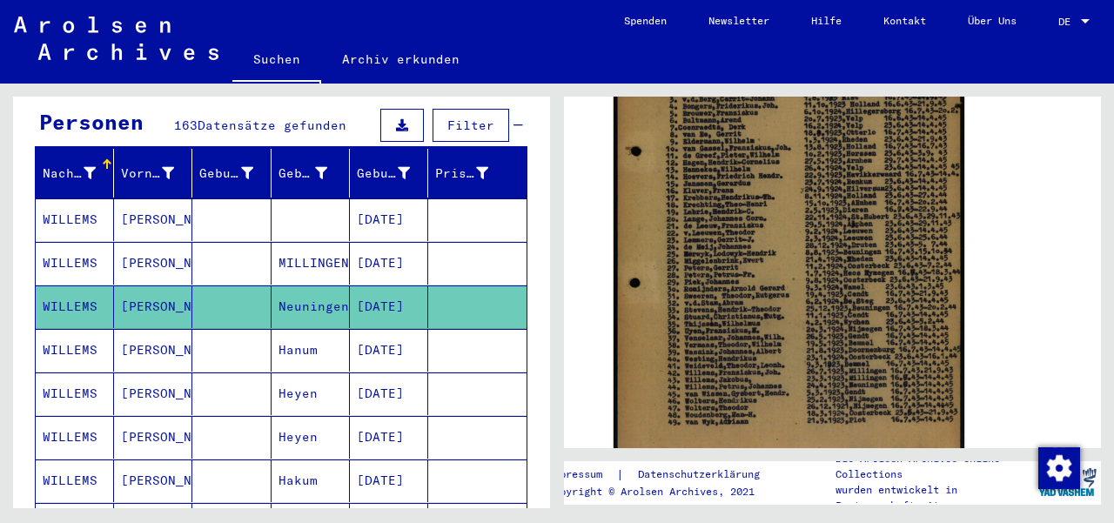
scroll to position [484, 0]
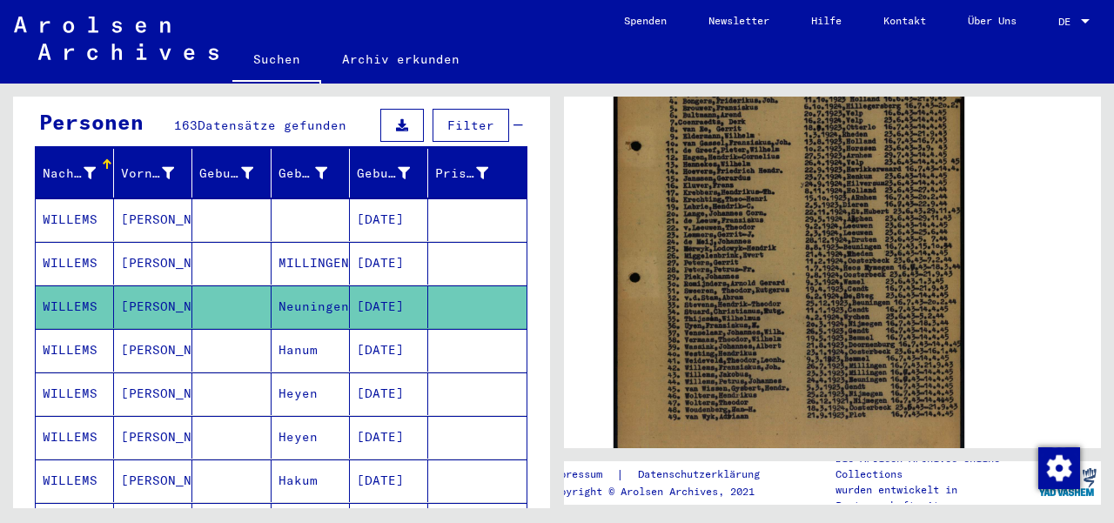
click at [370, 329] on mat-cell "[DATE]" at bounding box center [389, 350] width 78 height 43
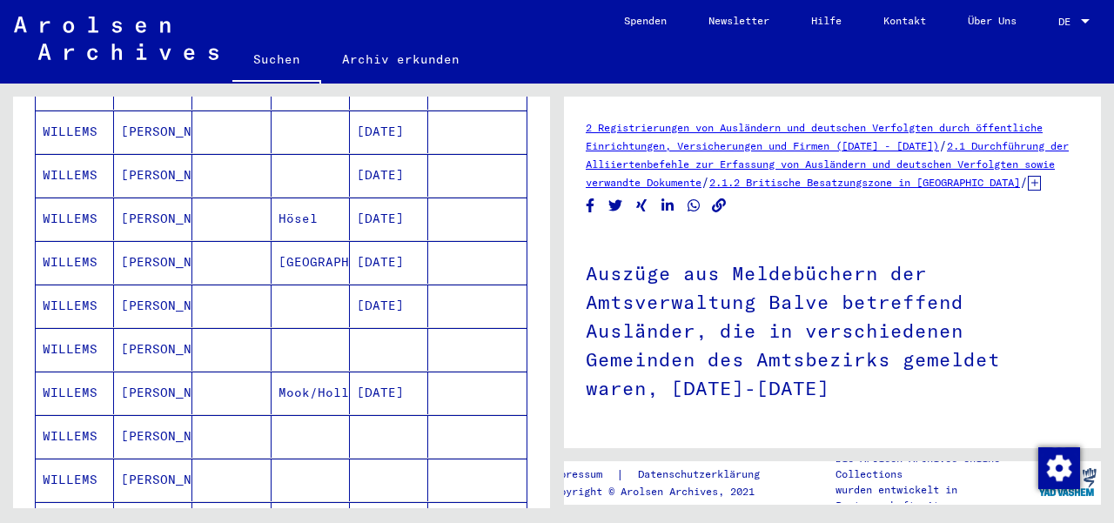
scroll to position [750, 0]
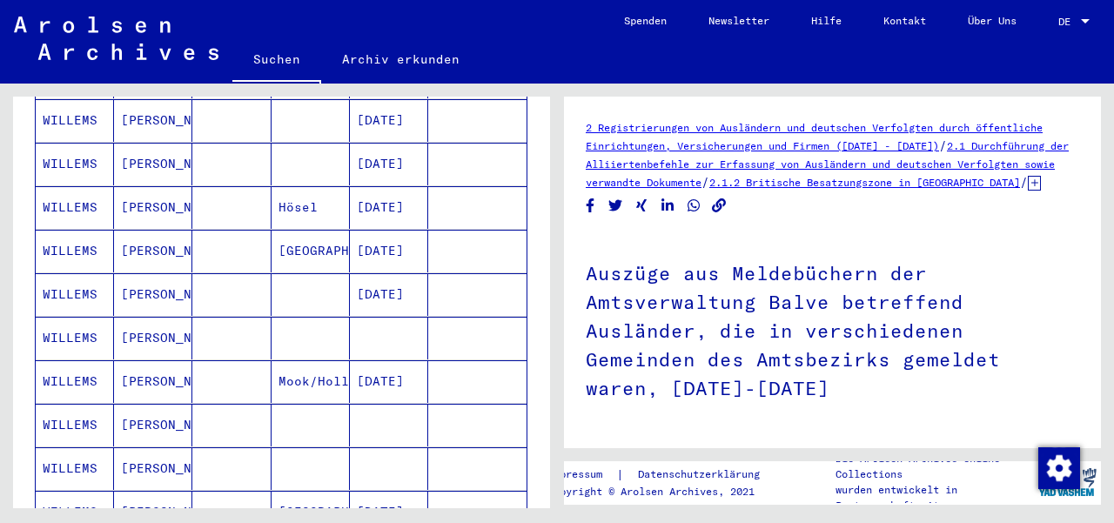
click at [398, 230] on mat-cell "[DATE]" at bounding box center [389, 251] width 78 height 43
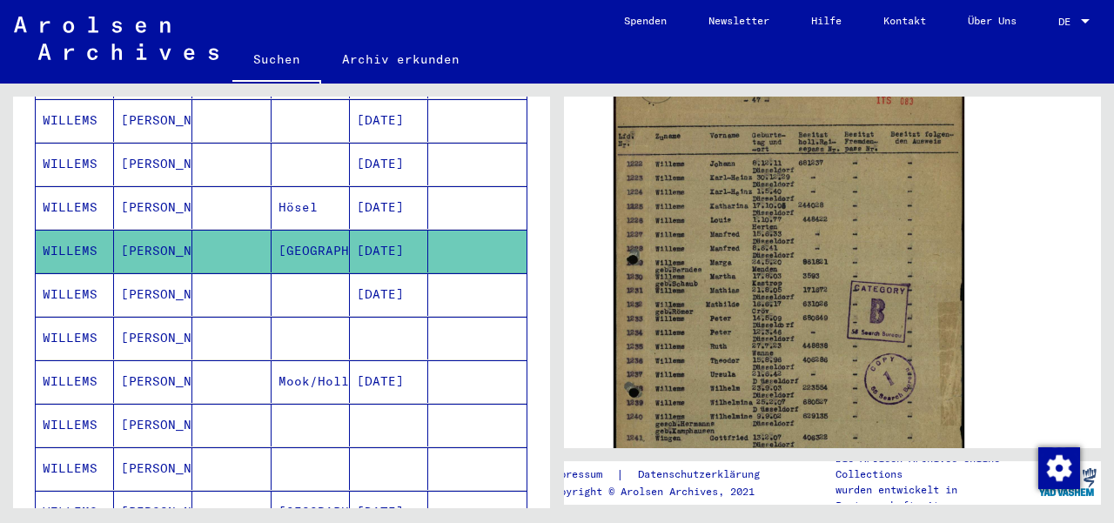
scroll to position [398, 0]
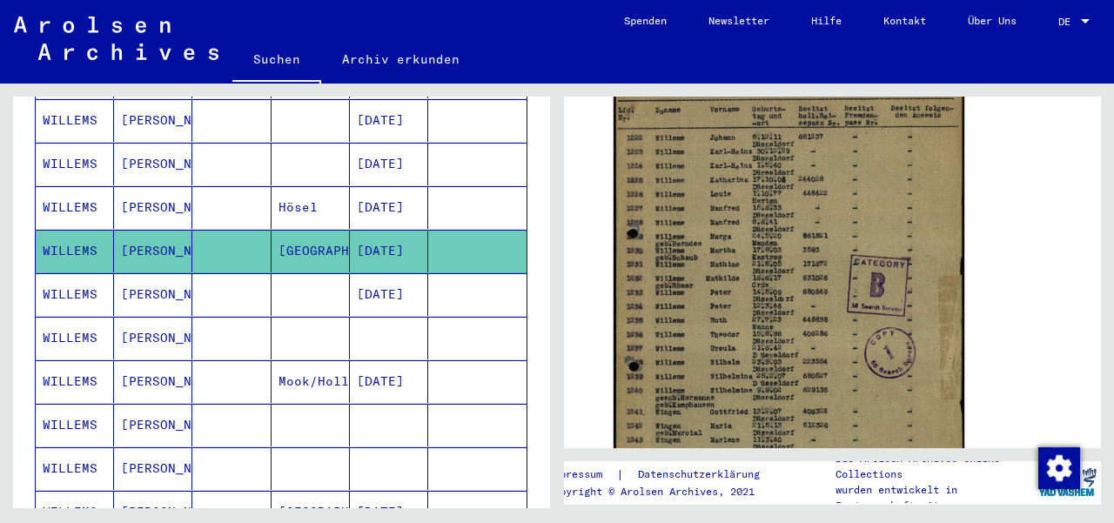
click at [169, 317] on mat-cell "[PERSON_NAME]" at bounding box center [153, 338] width 78 height 43
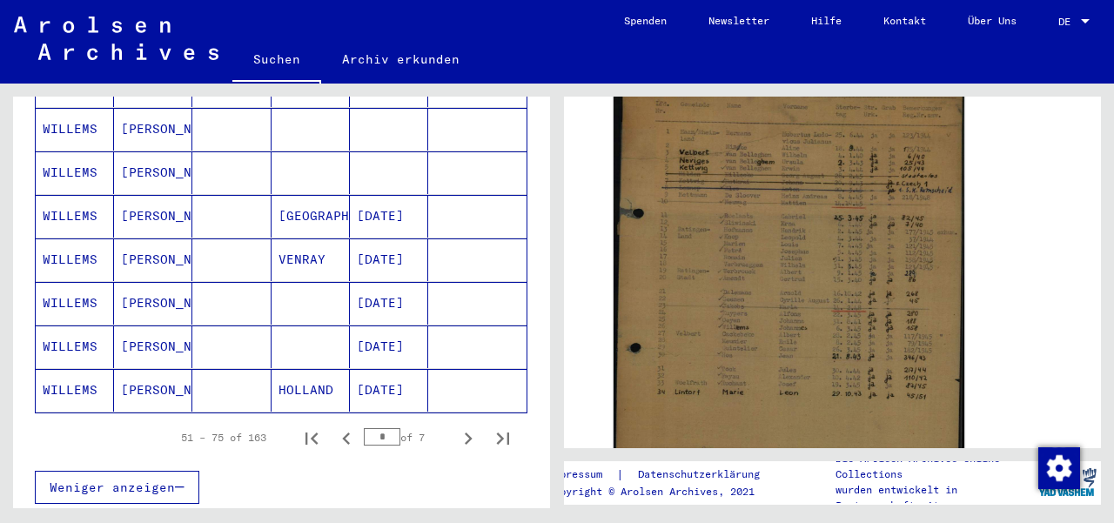
scroll to position [1048, 0]
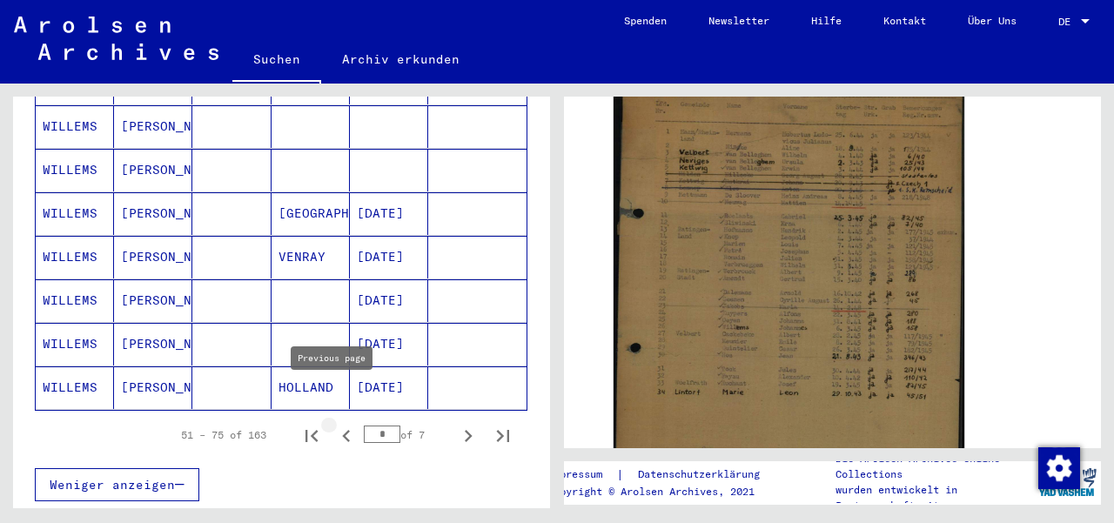
click at [335, 424] on icon "Previous page" at bounding box center [346, 436] width 24 height 24
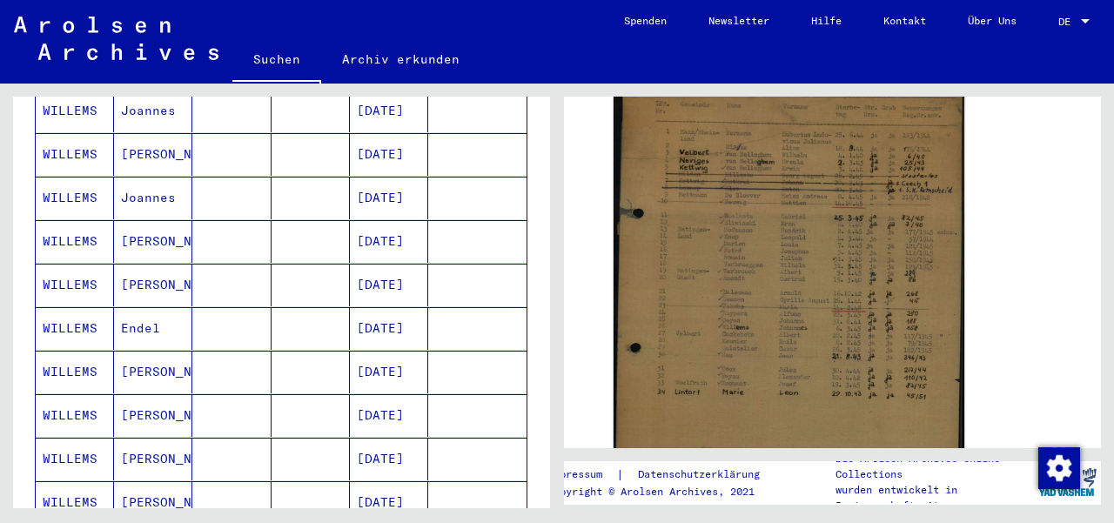
scroll to position [525, 0]
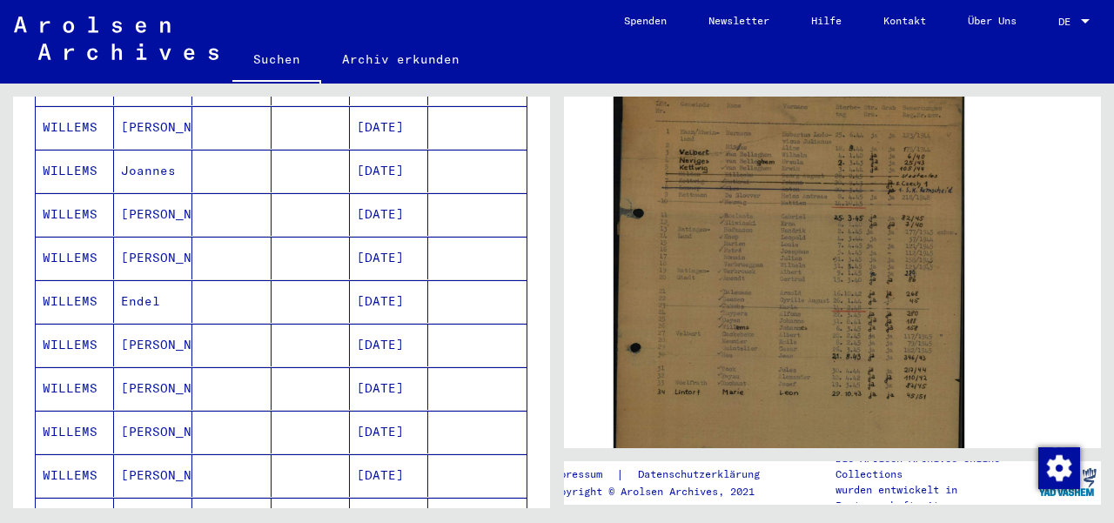
click at [383, 193] on mat-cell "[DATE]" at bounding box center [389, 214] width 78 height 43
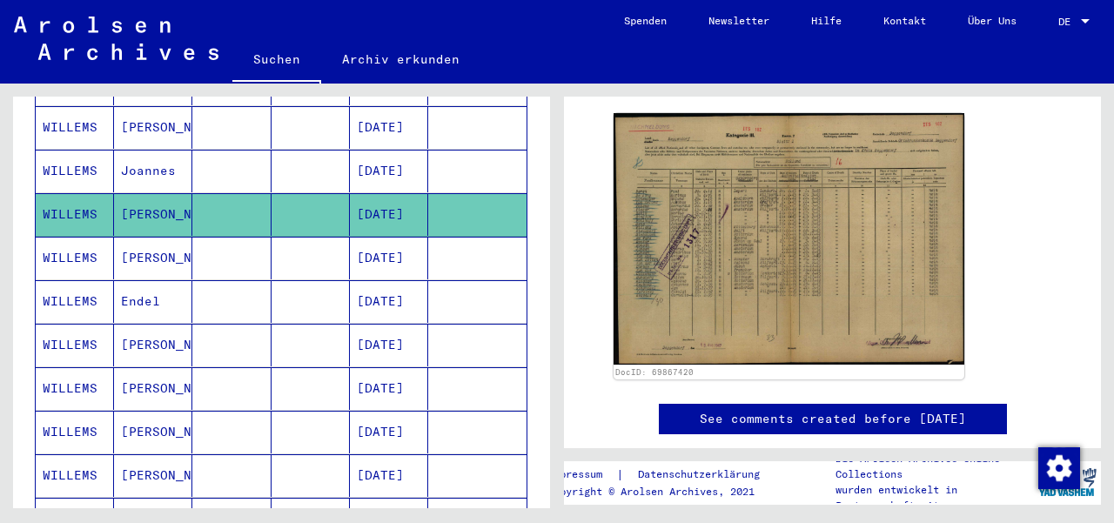
scroll to position [311, 0]
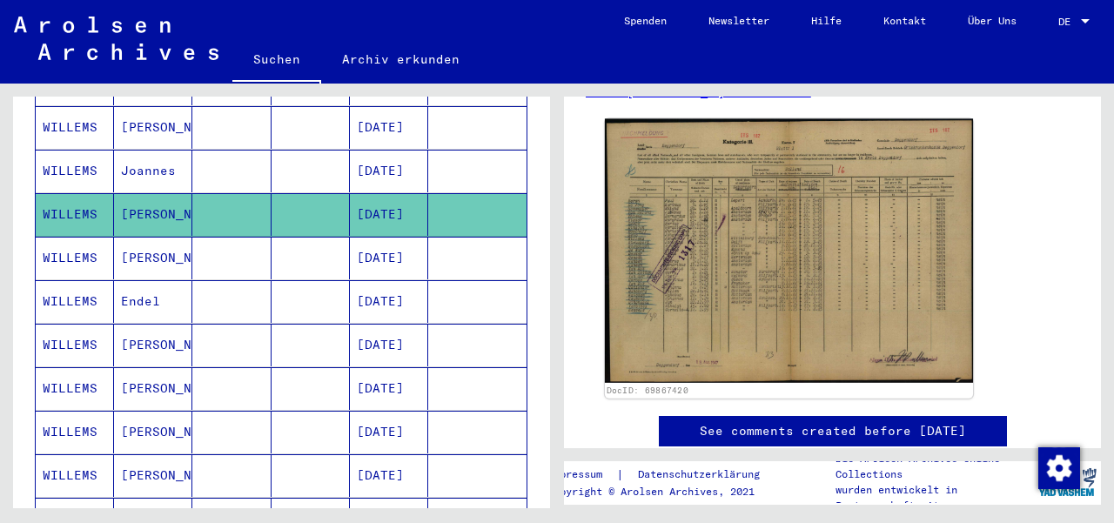
click at [828, 227] on img at bounding box center [789, 251] width 368 height 264
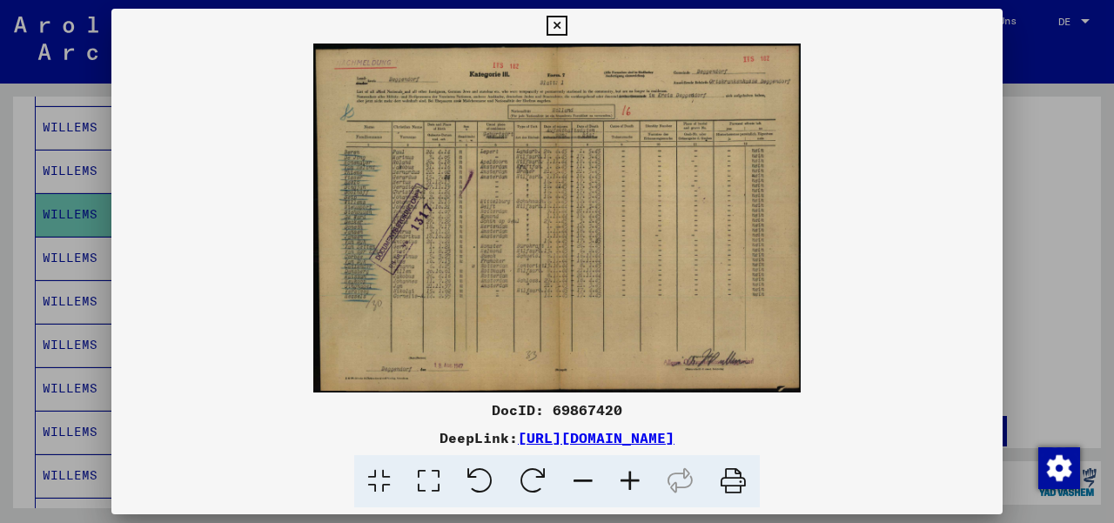
click at [632, 481] on icon at bounding box center [629, 481] width 47 height 53
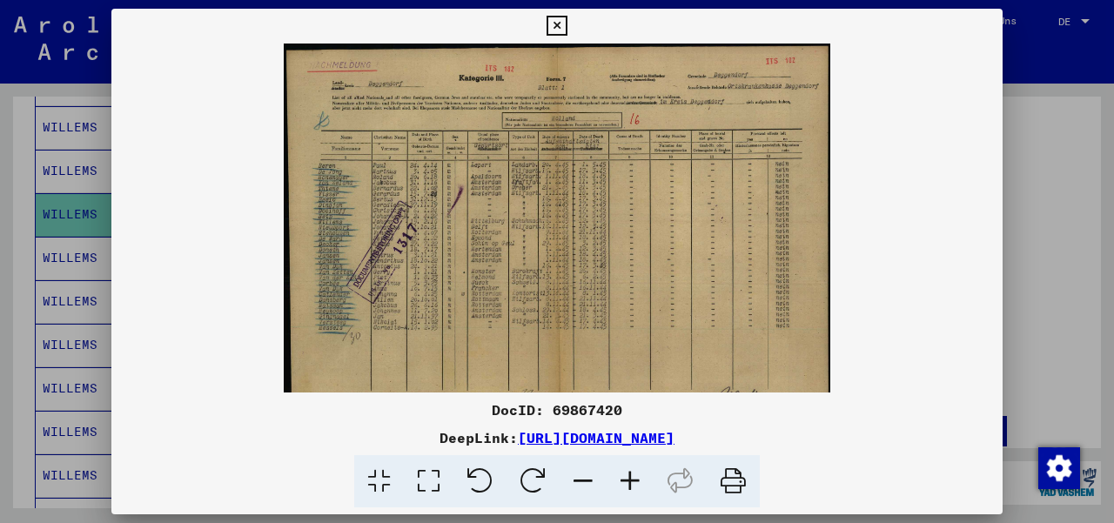
click at [632, 481] on icon at bounding box center [629, 481] width 47 height 53
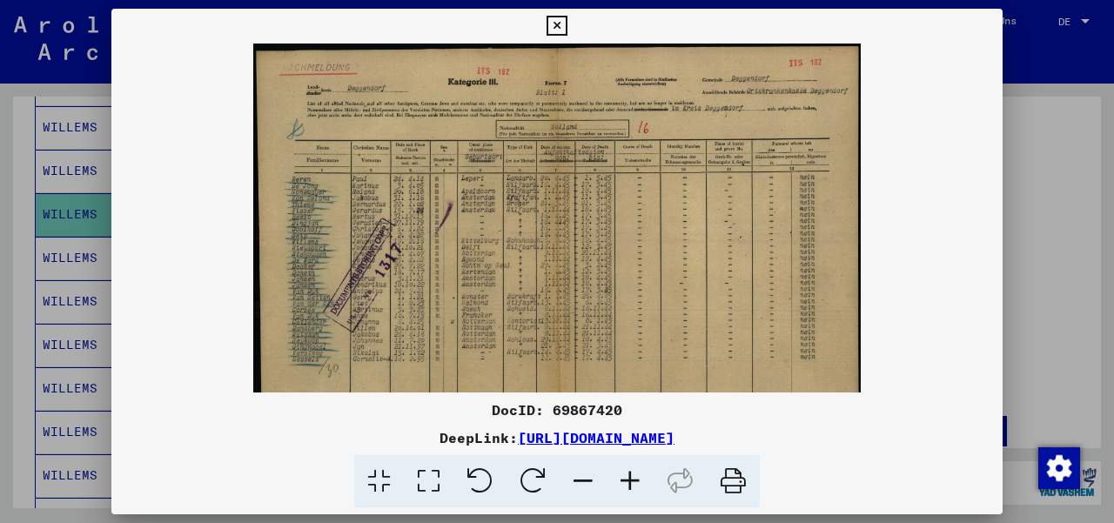
click at [632, 481] on icon at bounding box center [629, 481] width 47 height 53
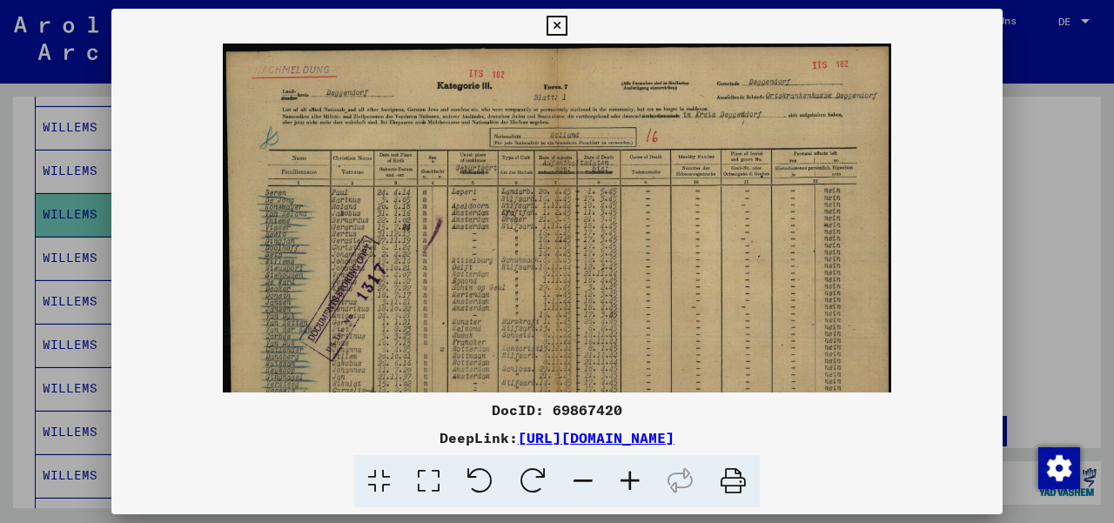
click at [632, 481] on icon at bounding box center [629, 481] width 47 height 53
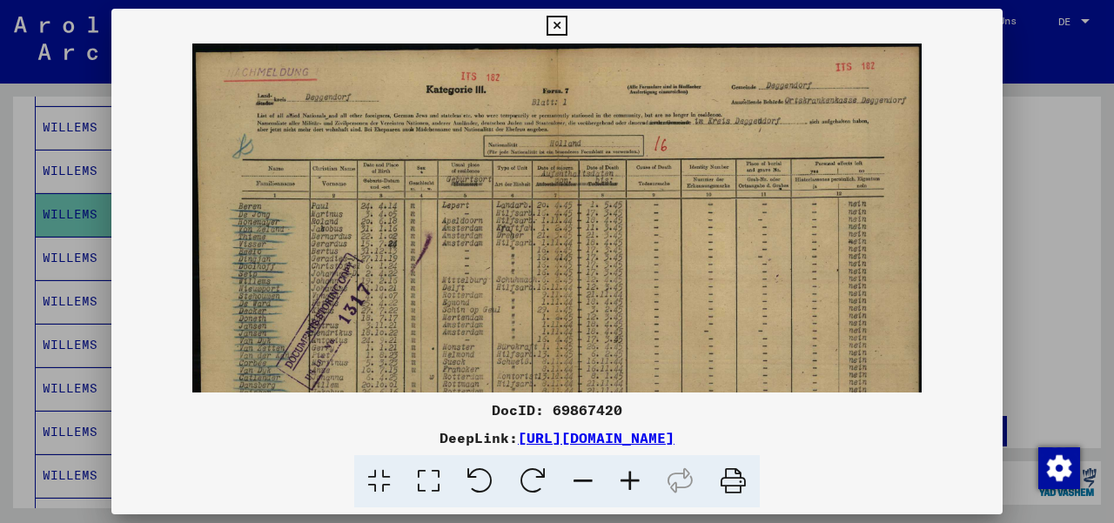
click at [632, 481] on icon at bounding box center [629, 481] width 47 height 53
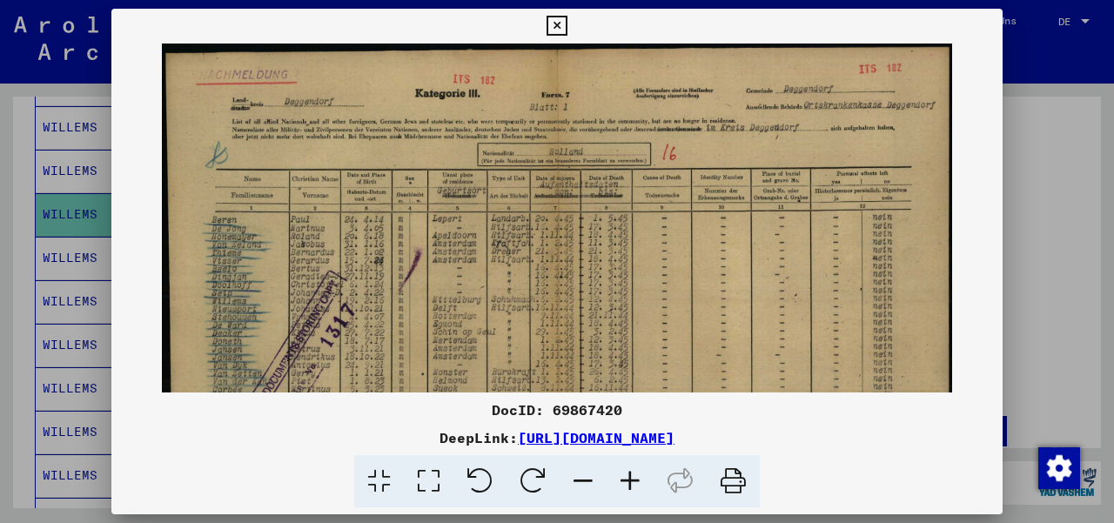
click at [388, 318] on img at bounding box center [557, 326] width 790 height 566
click at [1044, 173] on div at bounding box center [557, 261] width 1114 height 523
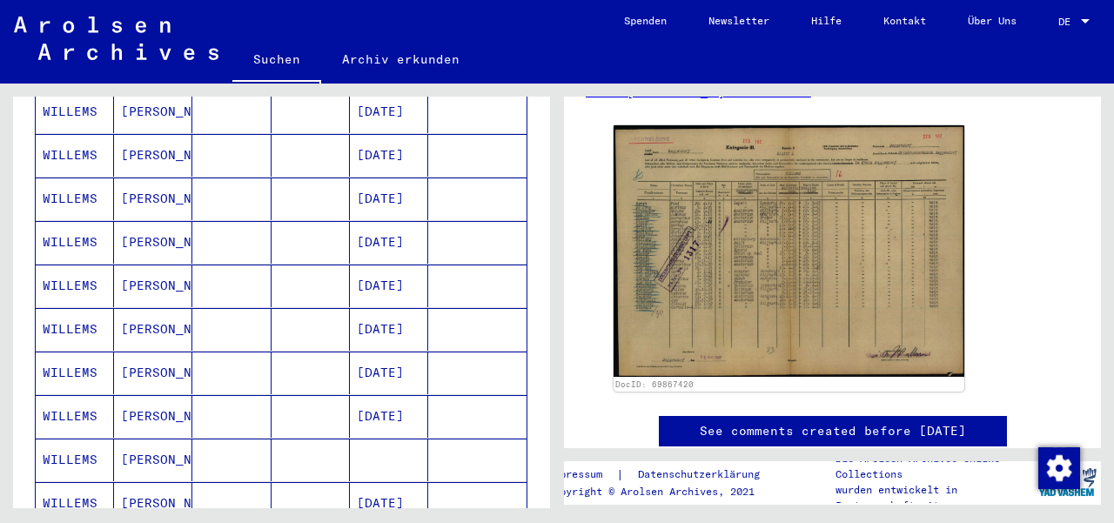
scroll to position [965, 0]
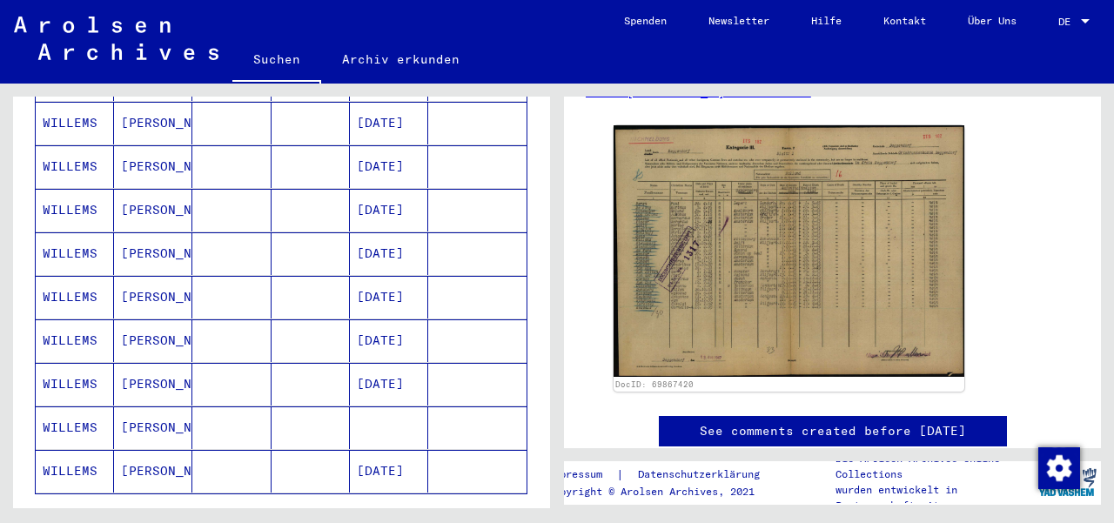
click at [361, 276] on mat-cell "[DATE]" at bounding box center [389, 297] width 78 height 43
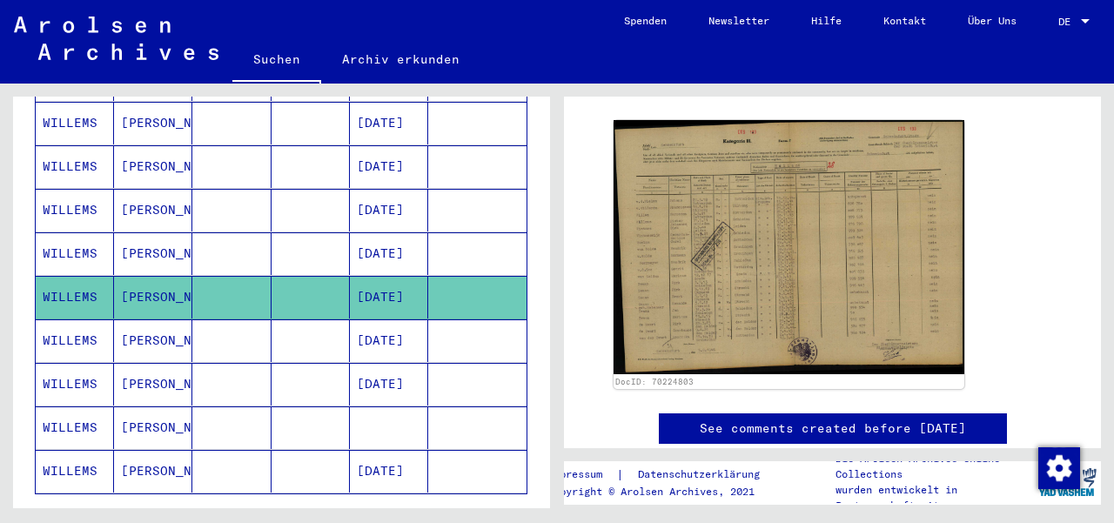
scroll to position [320, 0]
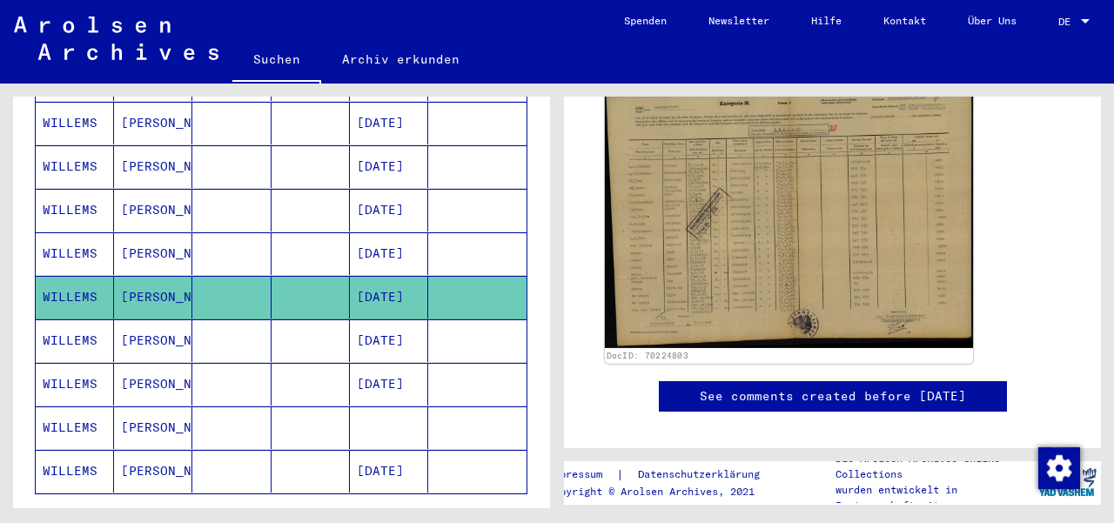
click at [793, 222] on img at bounding box center [789, 214] width 368 height 267
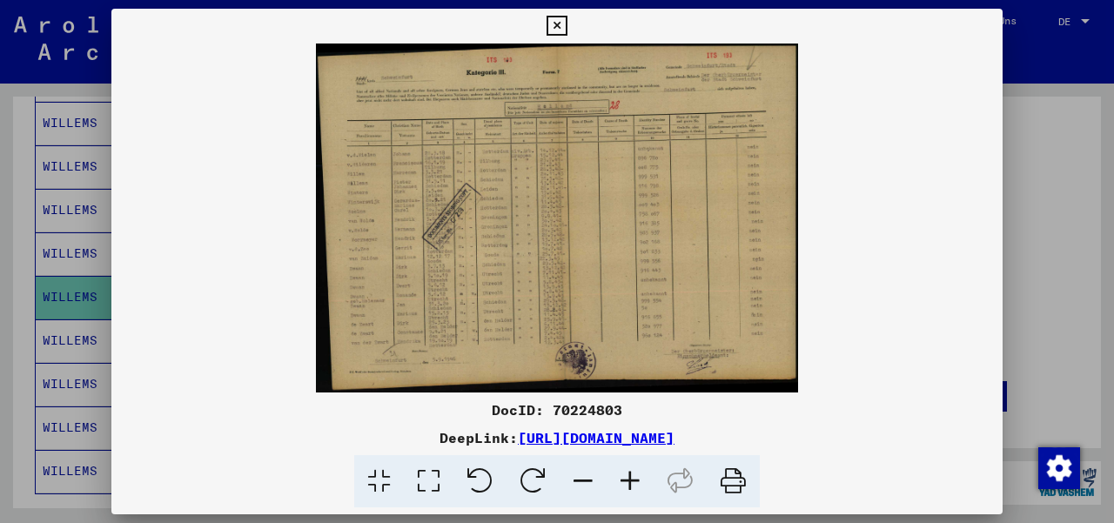
click at [632, 481] on icon at bounding box center [629, 481] width 47 height 53
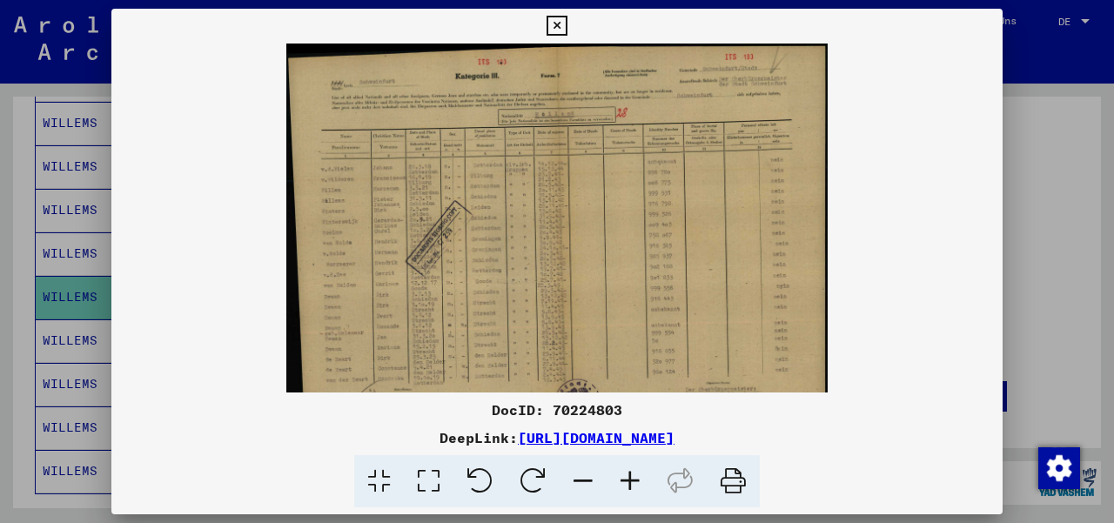
click at [632, 481] on icon at bounding box center [629, 481] width 47 height 53
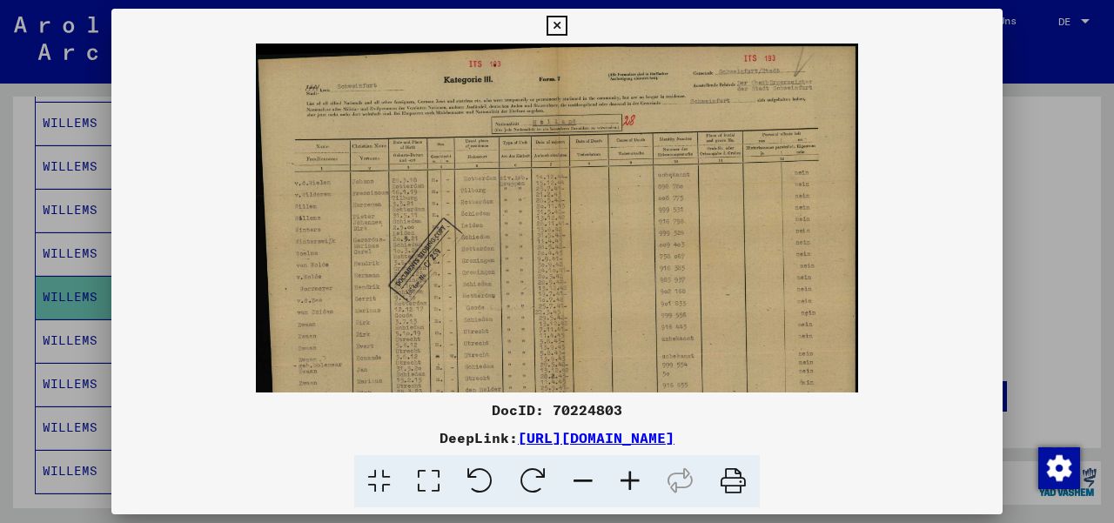
click at [632, 481] on icon at bounding box center [629, 481] width 47 height 53
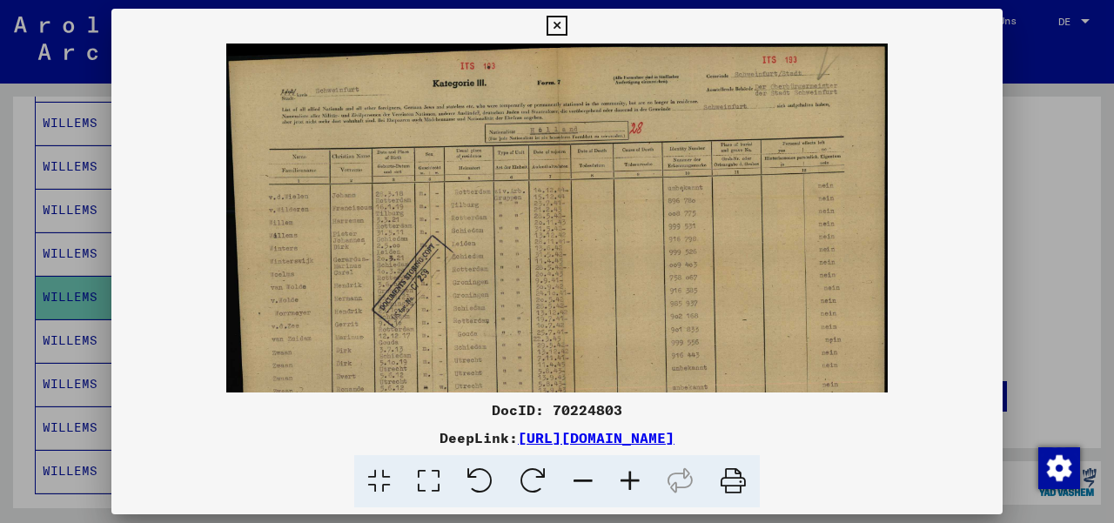
click at [632, 481] on icon at bounding box center [629, 481] width 47 height 53
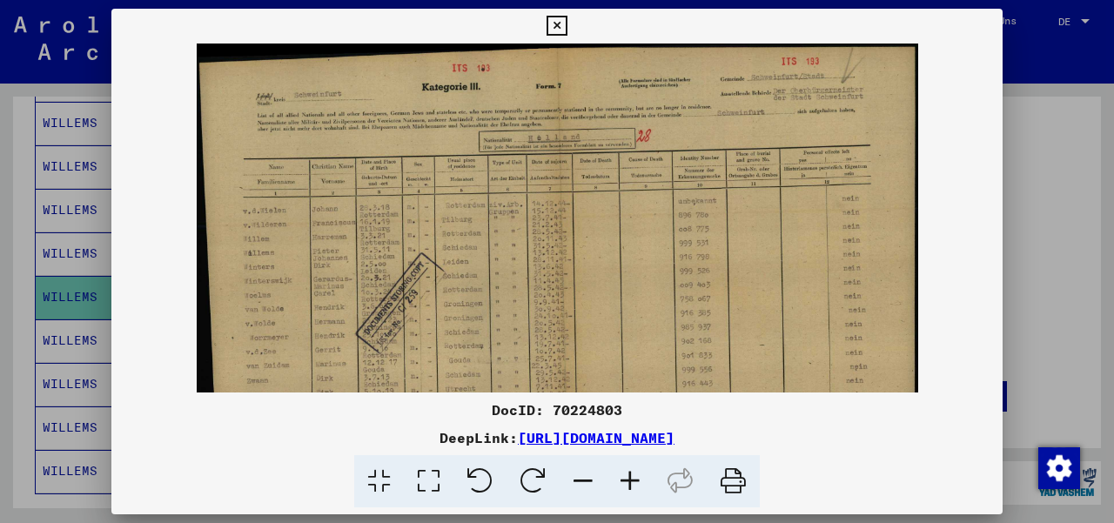
click at [632, 481] on icon at bounding box center [629, 481] width 47 height 53
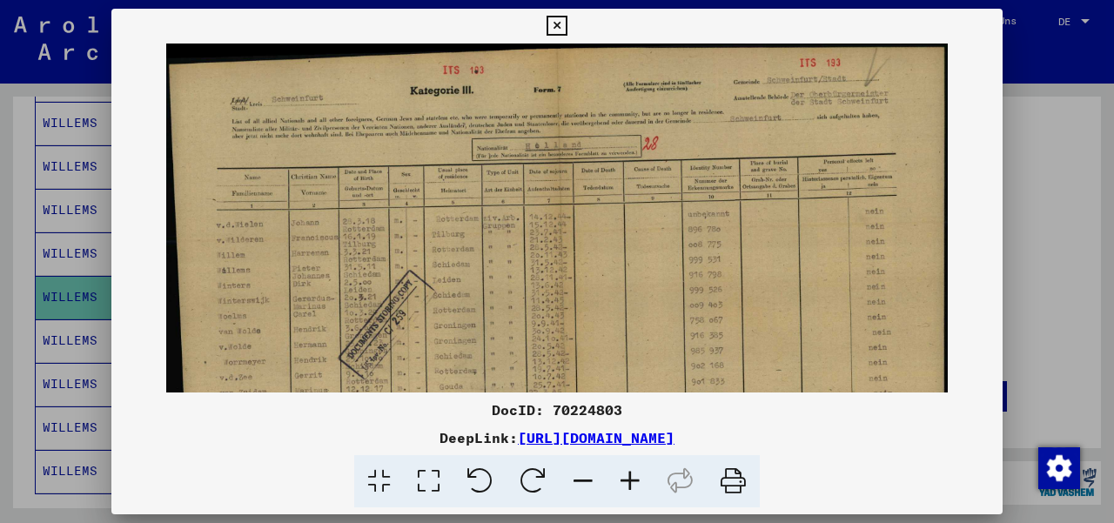
click at [1041, 334] on div at bounding box center [557, 261] width 1114 height 523
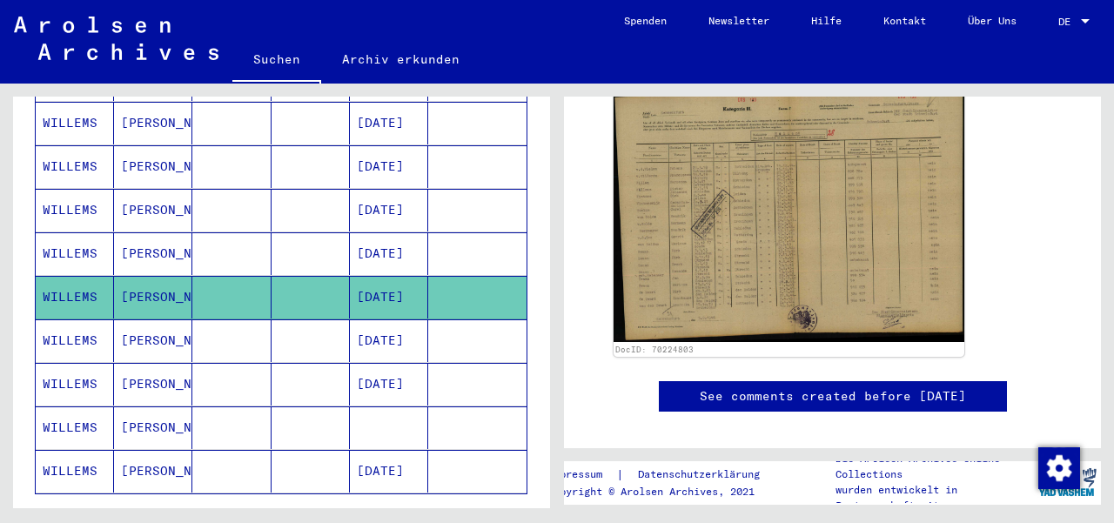
click at [368, 363] on mat-cell "[DATE]" at bounding box center [389, 384] width 78 height 43
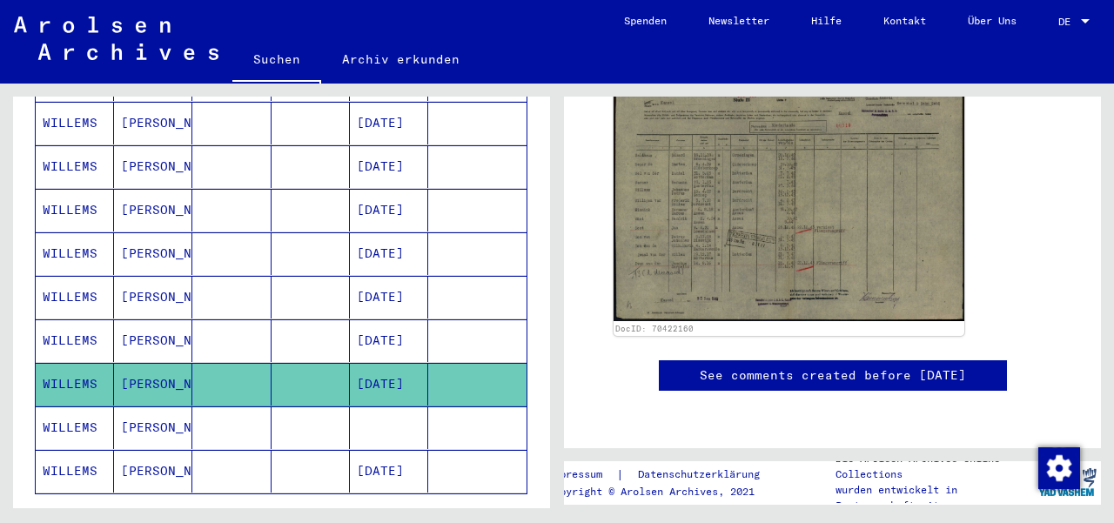
scroll to position [404, 0]
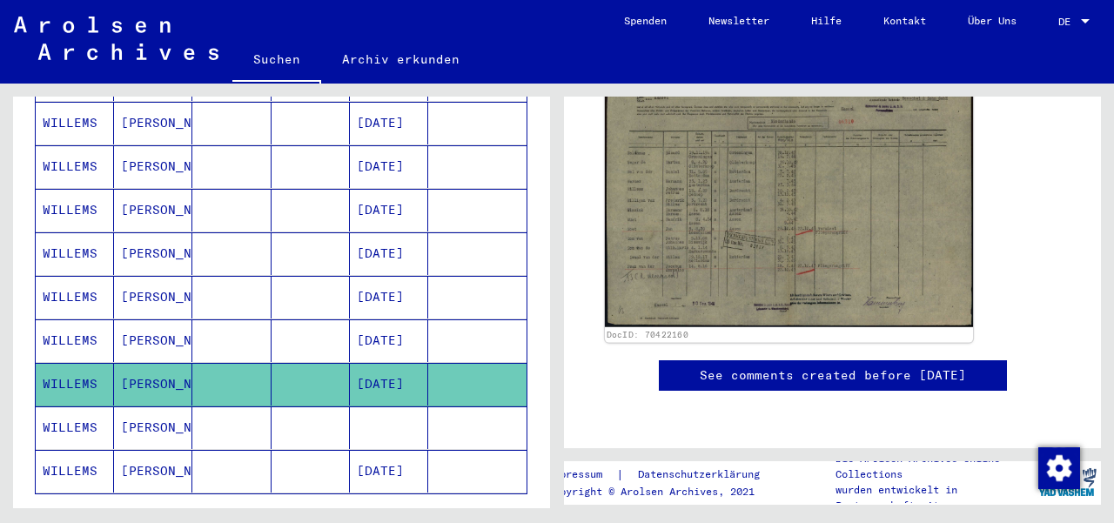
click at [790, 204] on img at bounding box center [789, 196] width 368 height 263
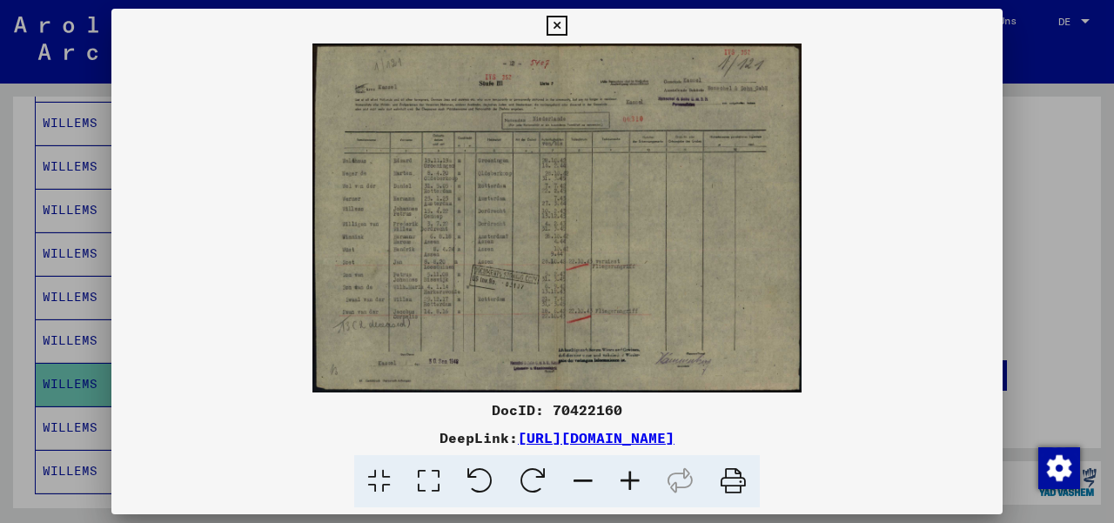
click at [631, 476] on icon at bounding box center [629, 481] width 47 height 53
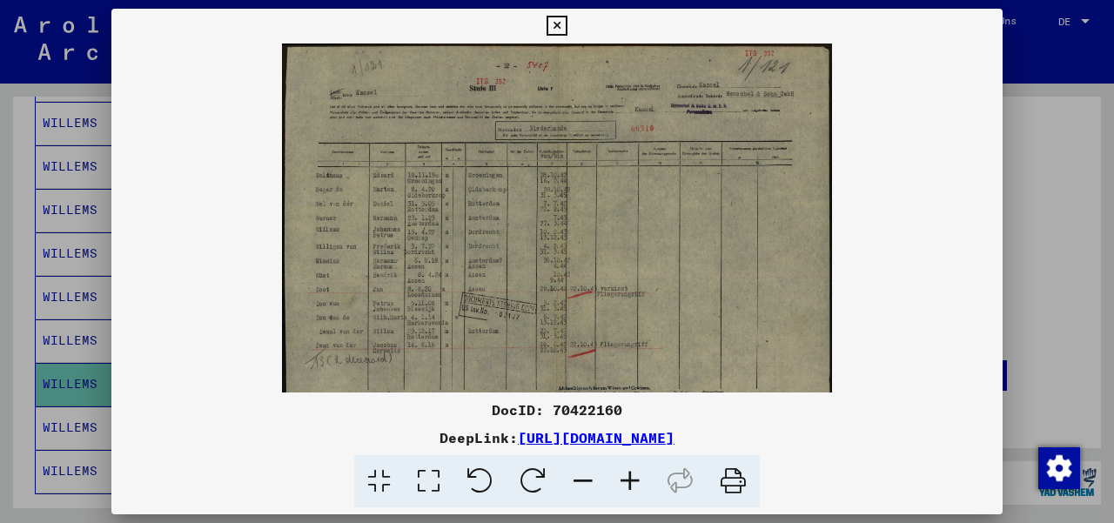
click at [631, 476] on icon at bounding box center [629, 481] width 47 height 53
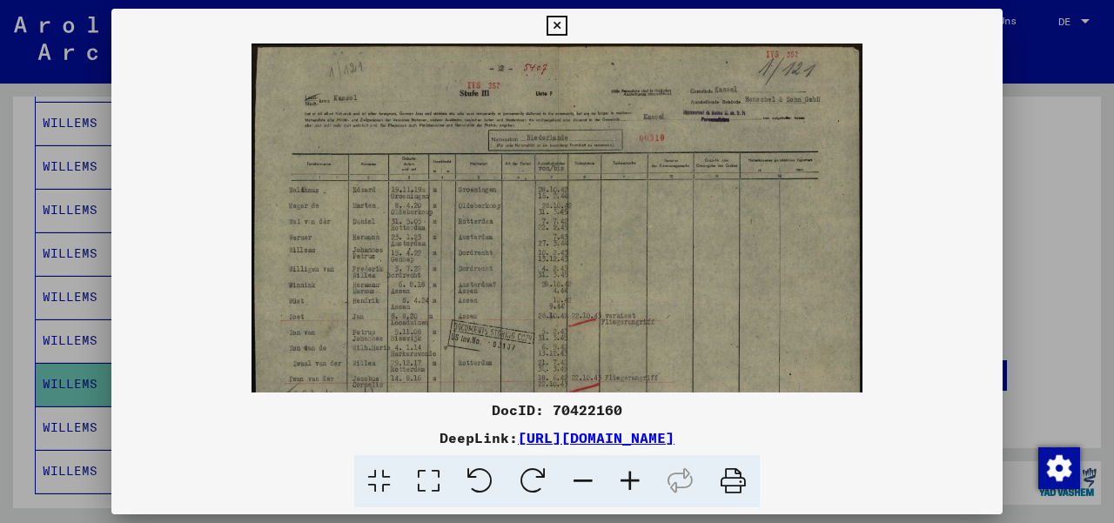
click at [631, 476] on icon at bounding box center [629, 481] width 47 height 53
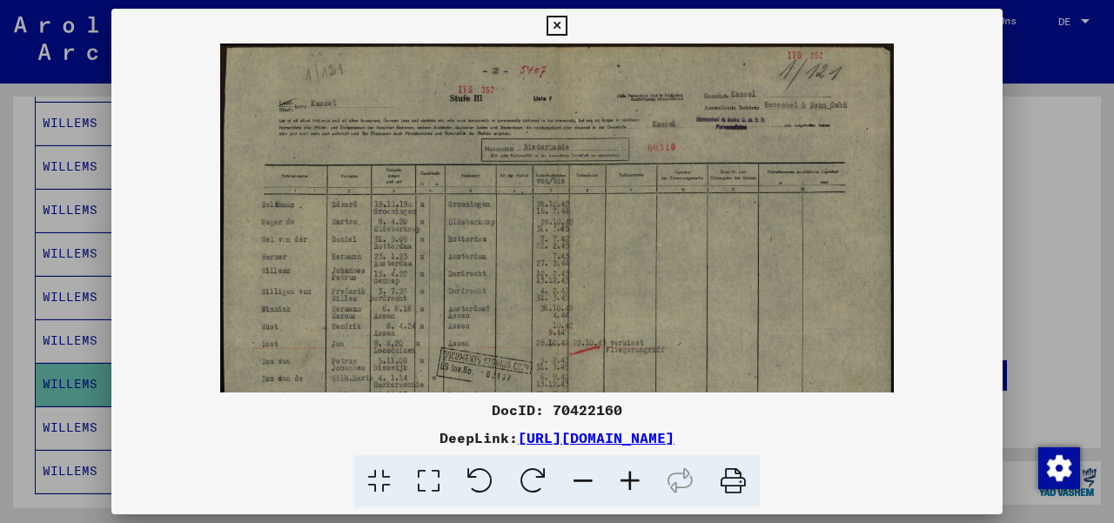
click at [631, 476] on icon at bounding box center [629, 481] width 47 height 53
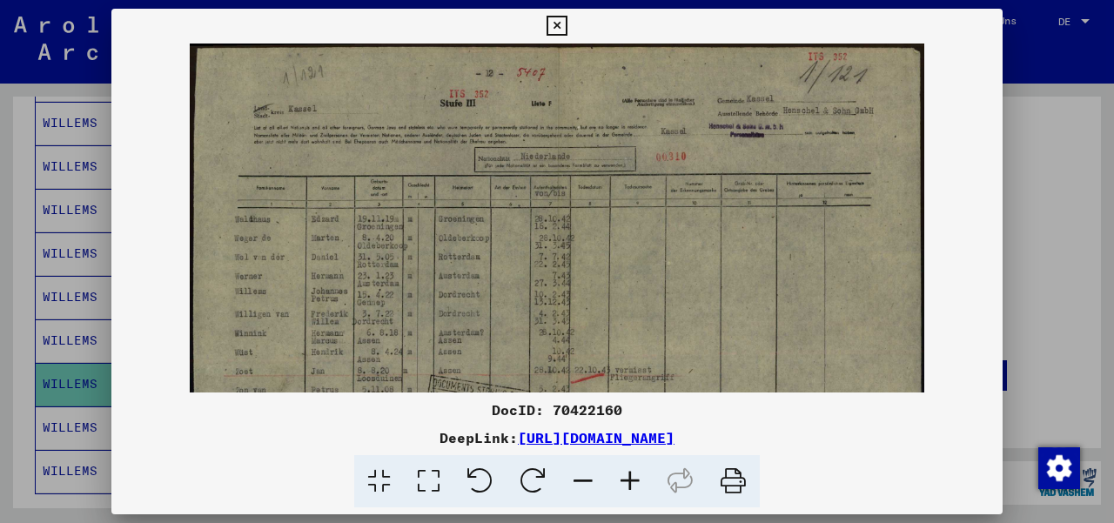
click at [1039, 238] on div at bounding box center [557, 261] width 1114 height 523
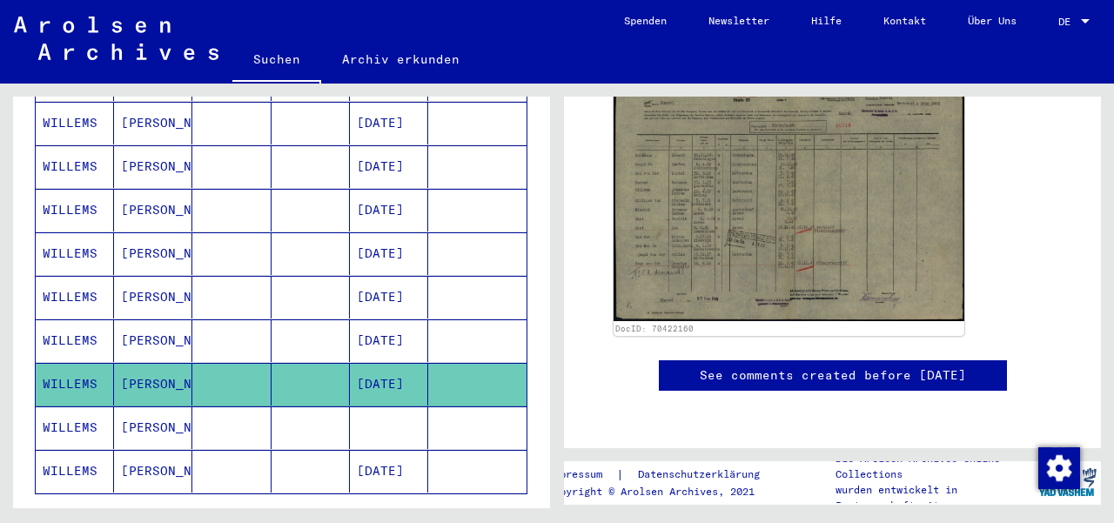
click at [153, 406] on mat-cell "[PERSON_NAME]" at bounding box center [153, 427] width 78 height 43
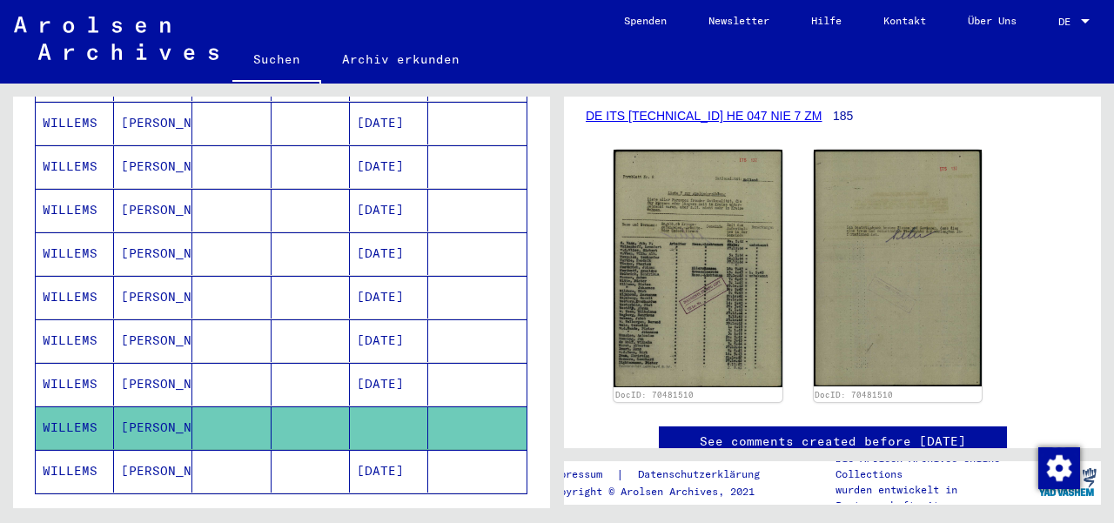
scroll to position [263, 0]
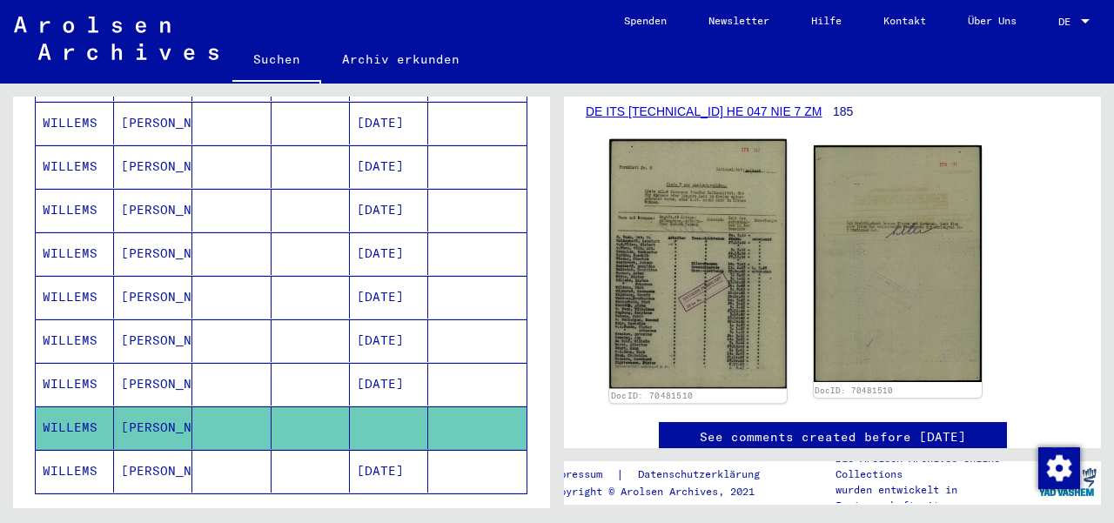
click at [640, 217] on img at bounding box center [697, 263] width 177 height 249
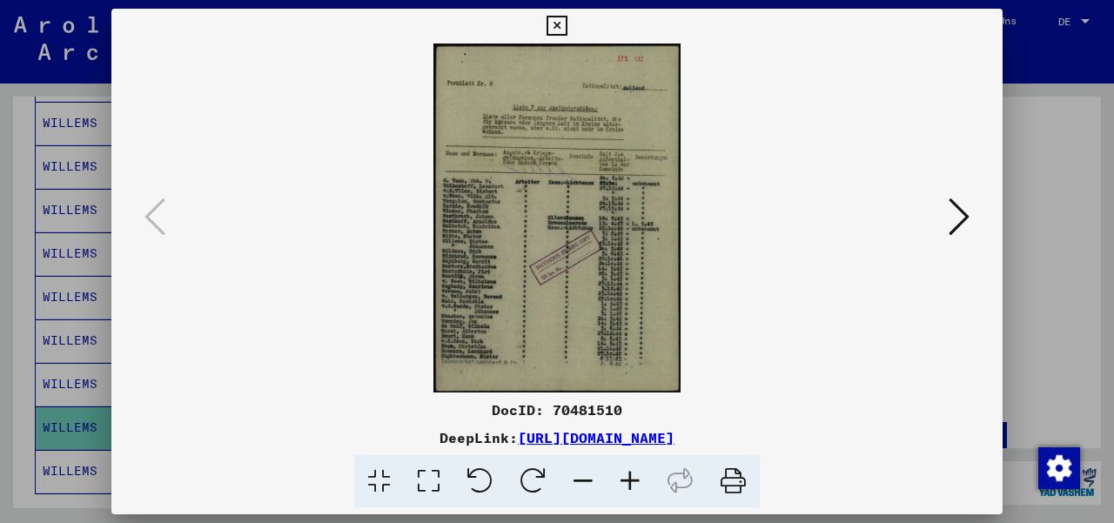
click at [630, 483] on icon at bounding box center [629, 481] width 47 height 53
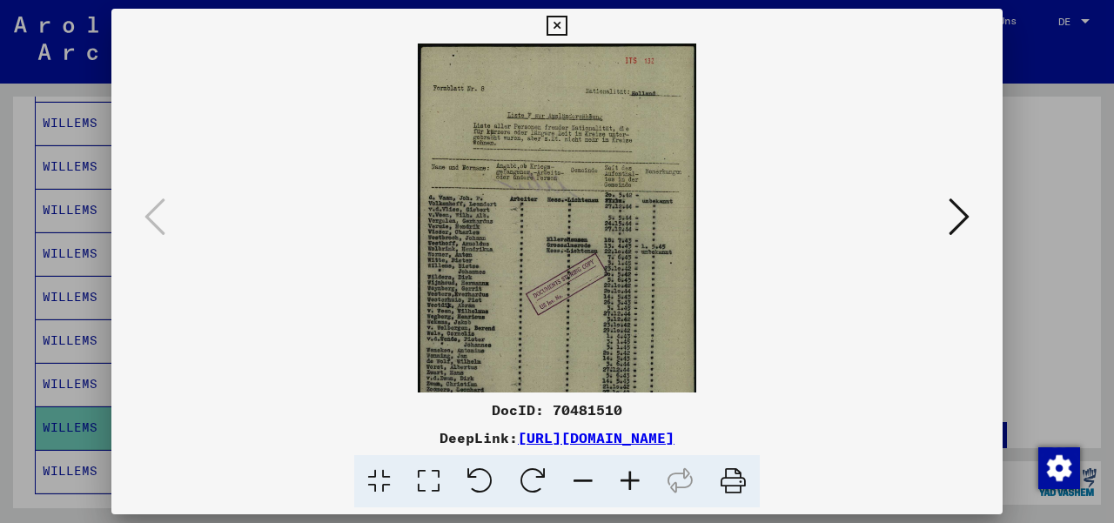
click at [630, 483] on icon at bounding box center [629, 481] width 47 height 53
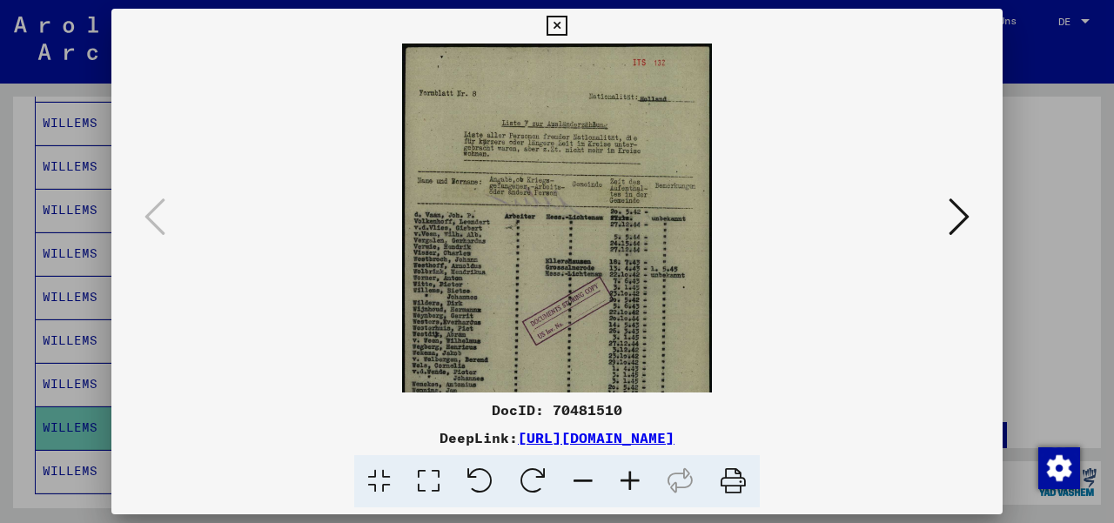
click at [630, 483] on icon at bounding box center [629, 481] width 47 height 53
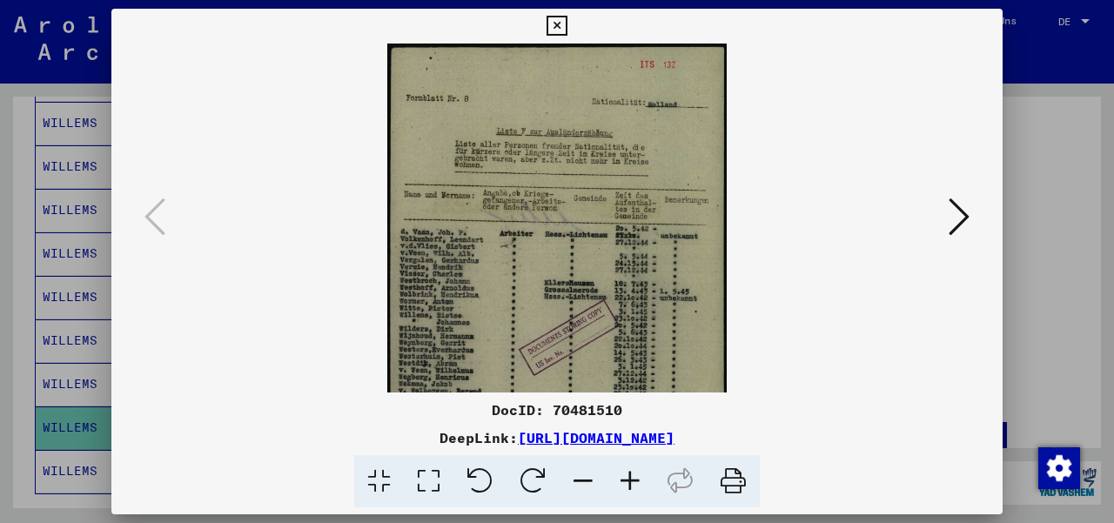
click at [630, 483] on icon at bounding box center [629, 481] width 47 height 53
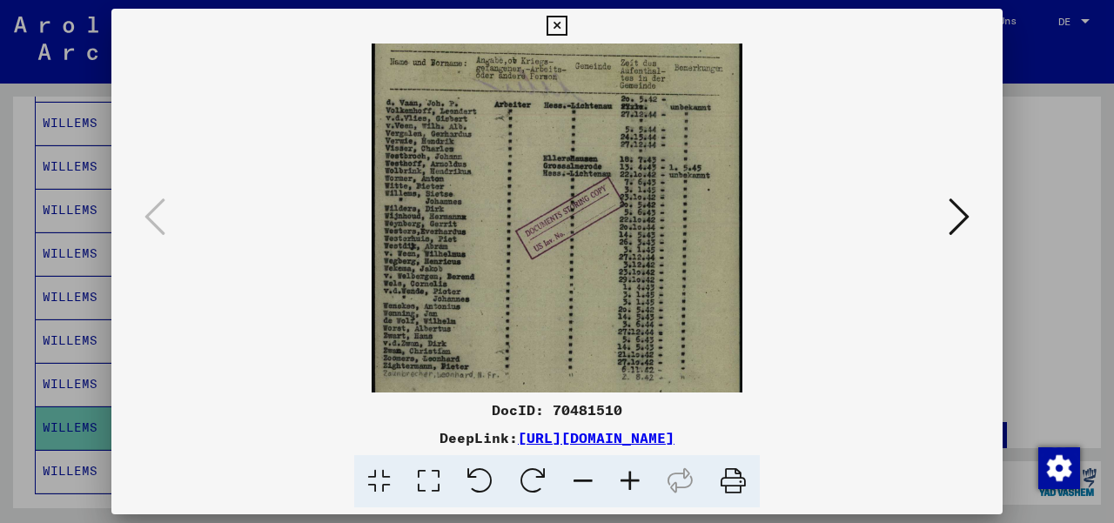
scroll to position [145, 0]
drag, startPoint x: 539, startPoint y: 309, endPoint x: 523, endPoint y: 189, distance: 121.2
click at [523, 189] on img at bounding box center [556, 159] width 371 height 523
click at [1040, 211] on div at bounding box center [557, 261] width 1114 height 523
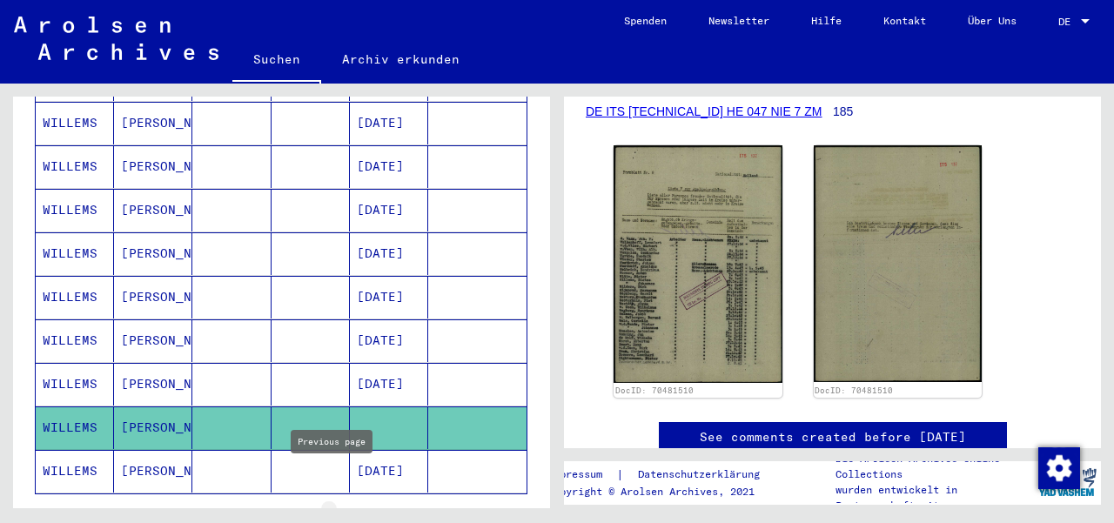
click at [334, 507] on icon "Previous page" at bounding box center [346, 519] width 24 height 24
type input "*"
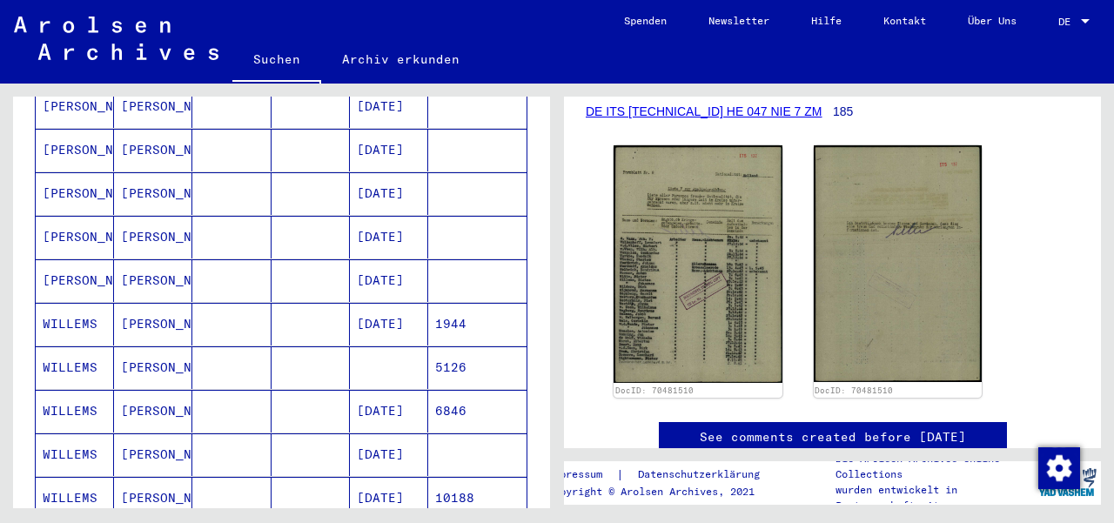
scroll to position [639, 0]
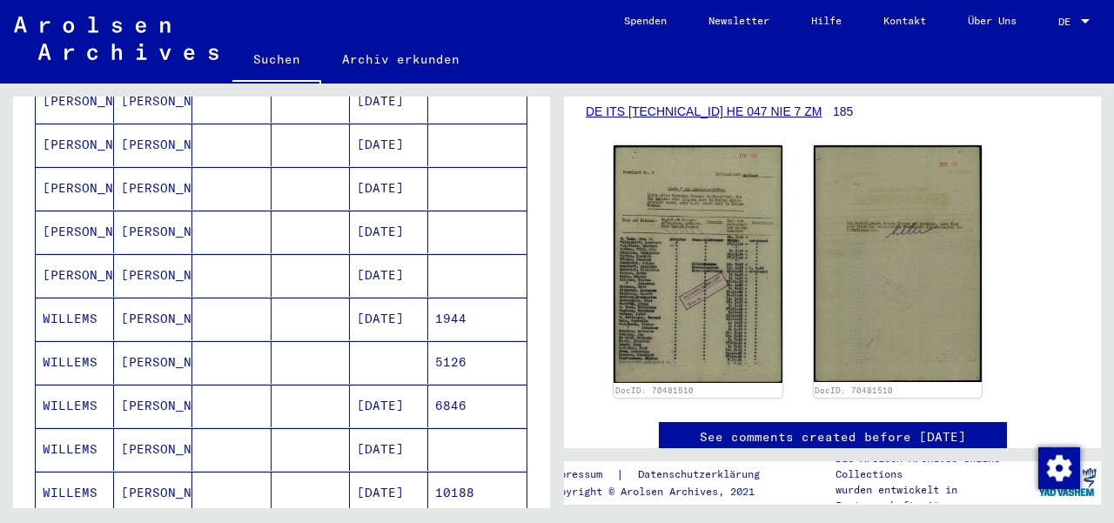
click at [379, 211] on mat-cell "[DATE]" at bounding box center [389, 232] width 78 height 43
